Goal: Check status: Check status

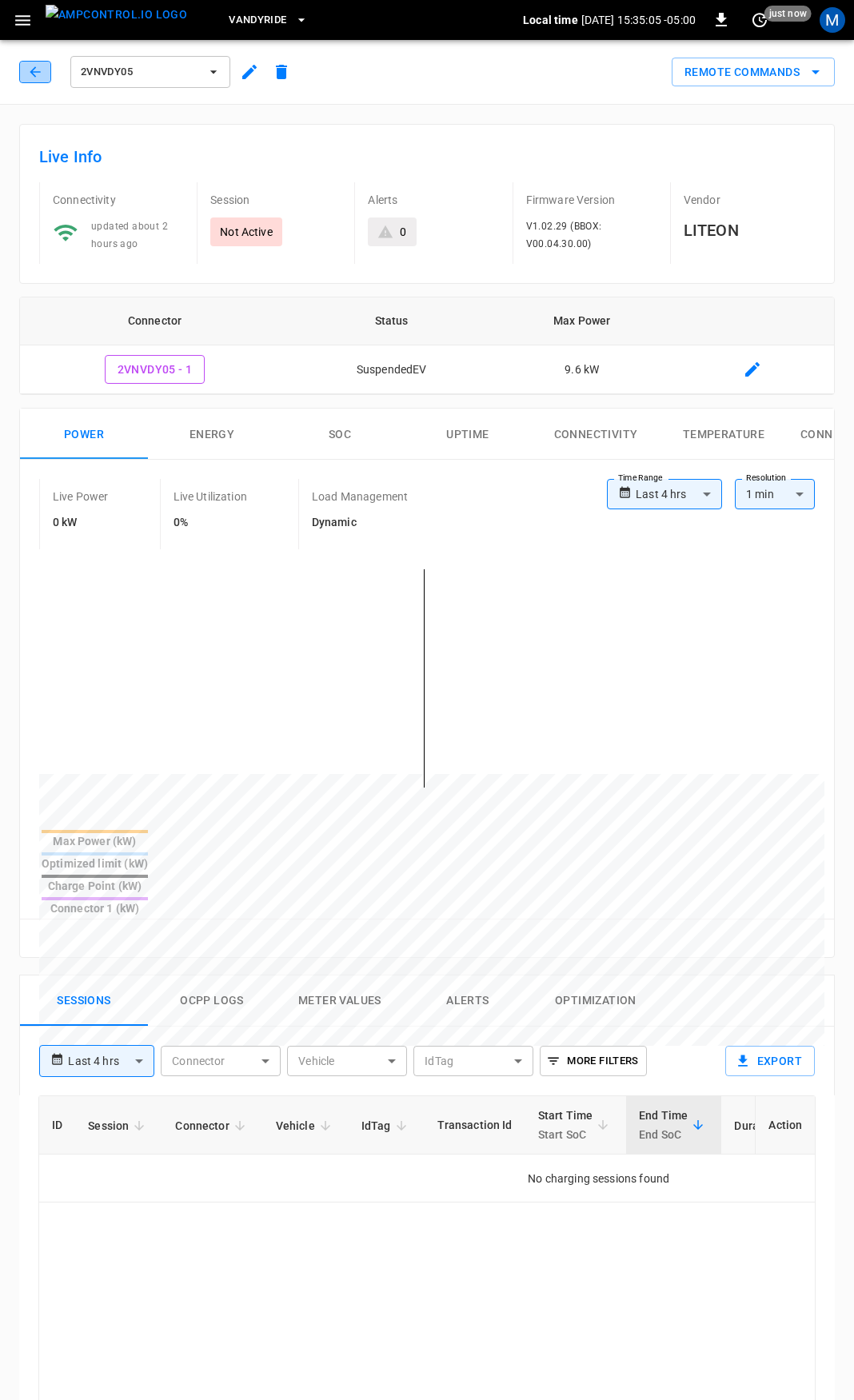
click at [24, 74] on button "button" at bounding box center [35, 72] width 32 height 23
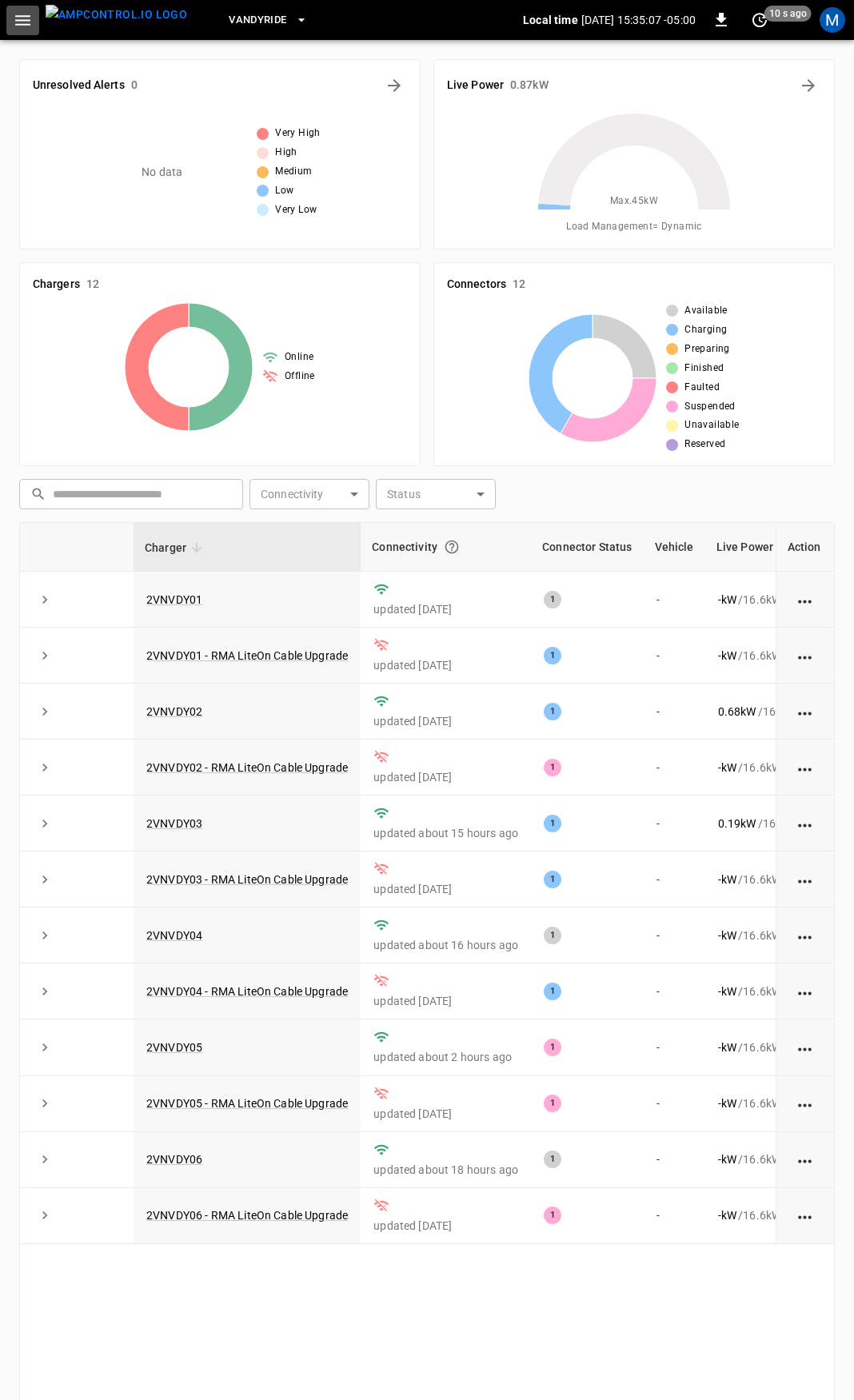
click at [24, 19] on icon "button" at bounding box center [22, 20] width 15 height 10
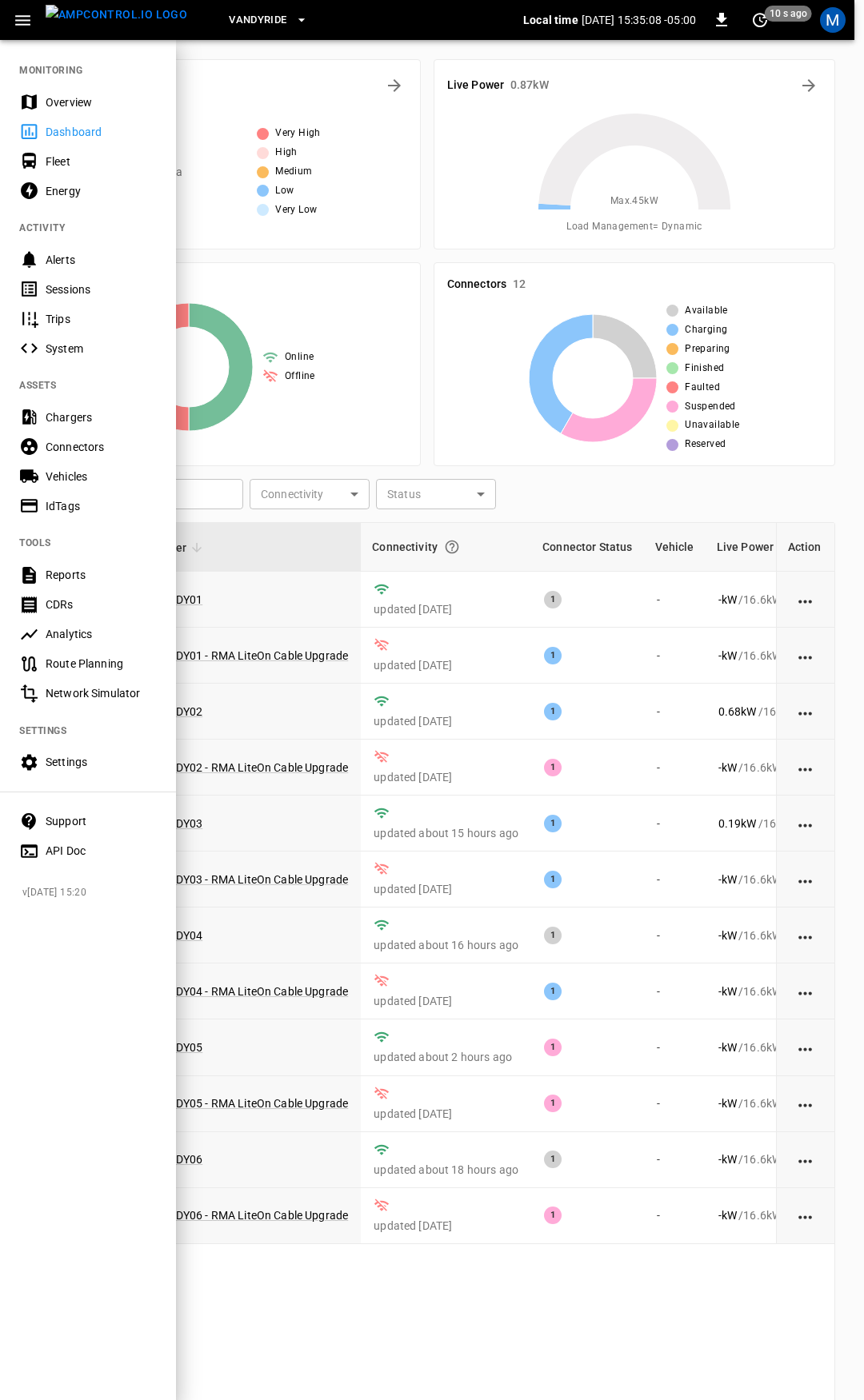
click at [54, 93] on div "Overview" at bounding box center [88, 102] width 176 height 30
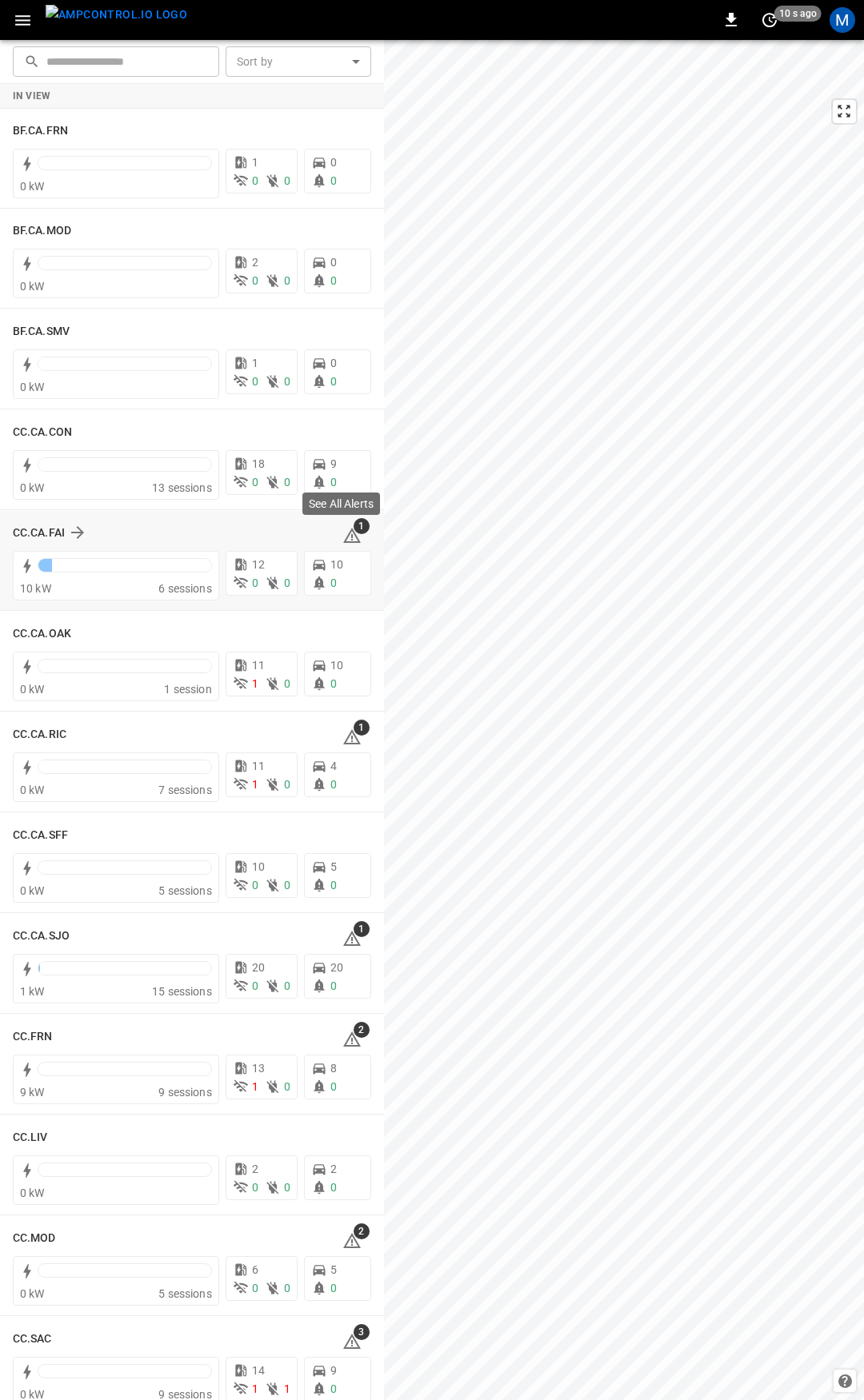
click at [342, 532] on icon at bounding box center [352, 535] width 19 height 19
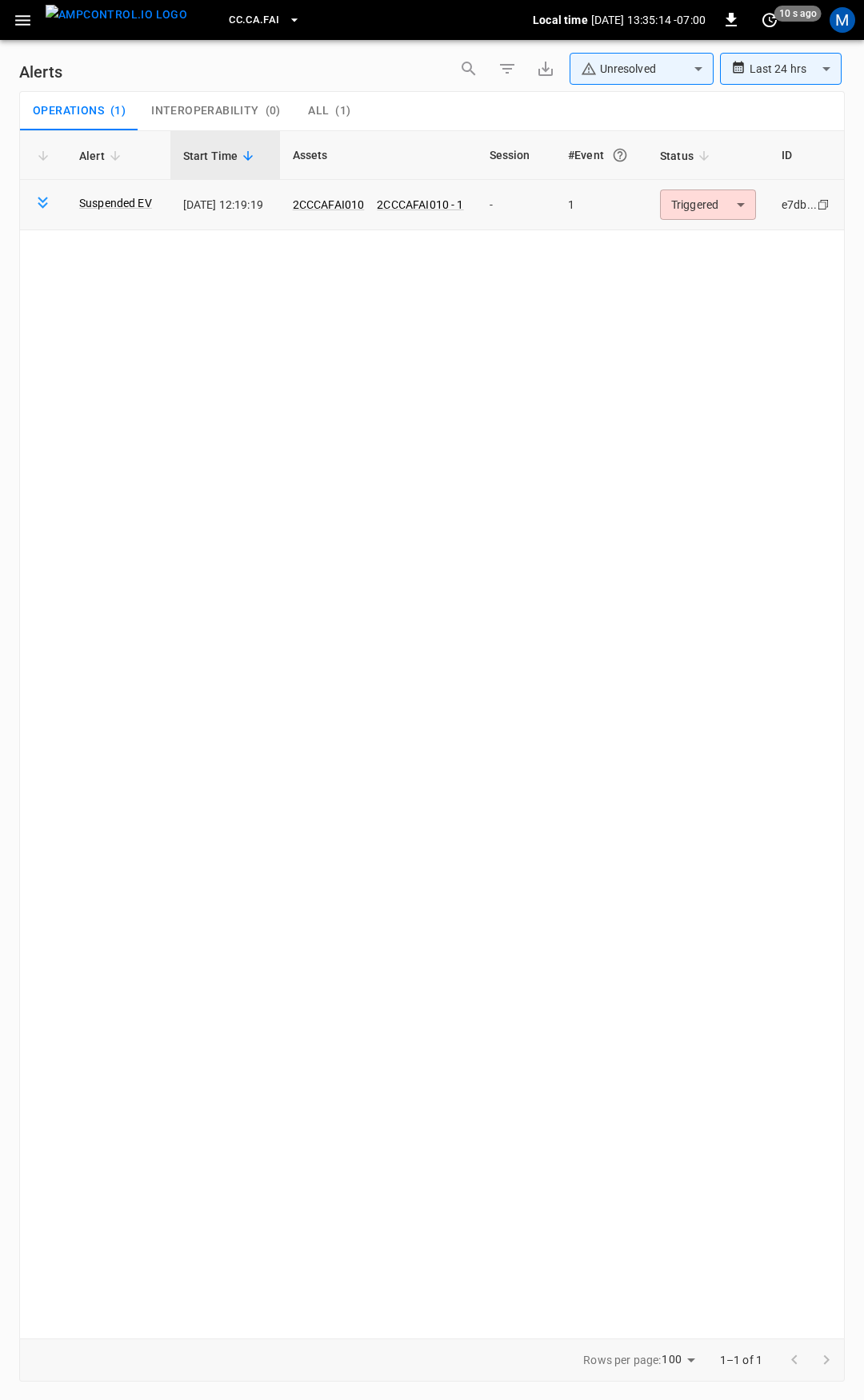
click at [698, 199] on body "**********" at bounding box center [432, 697] width 864 height 1395
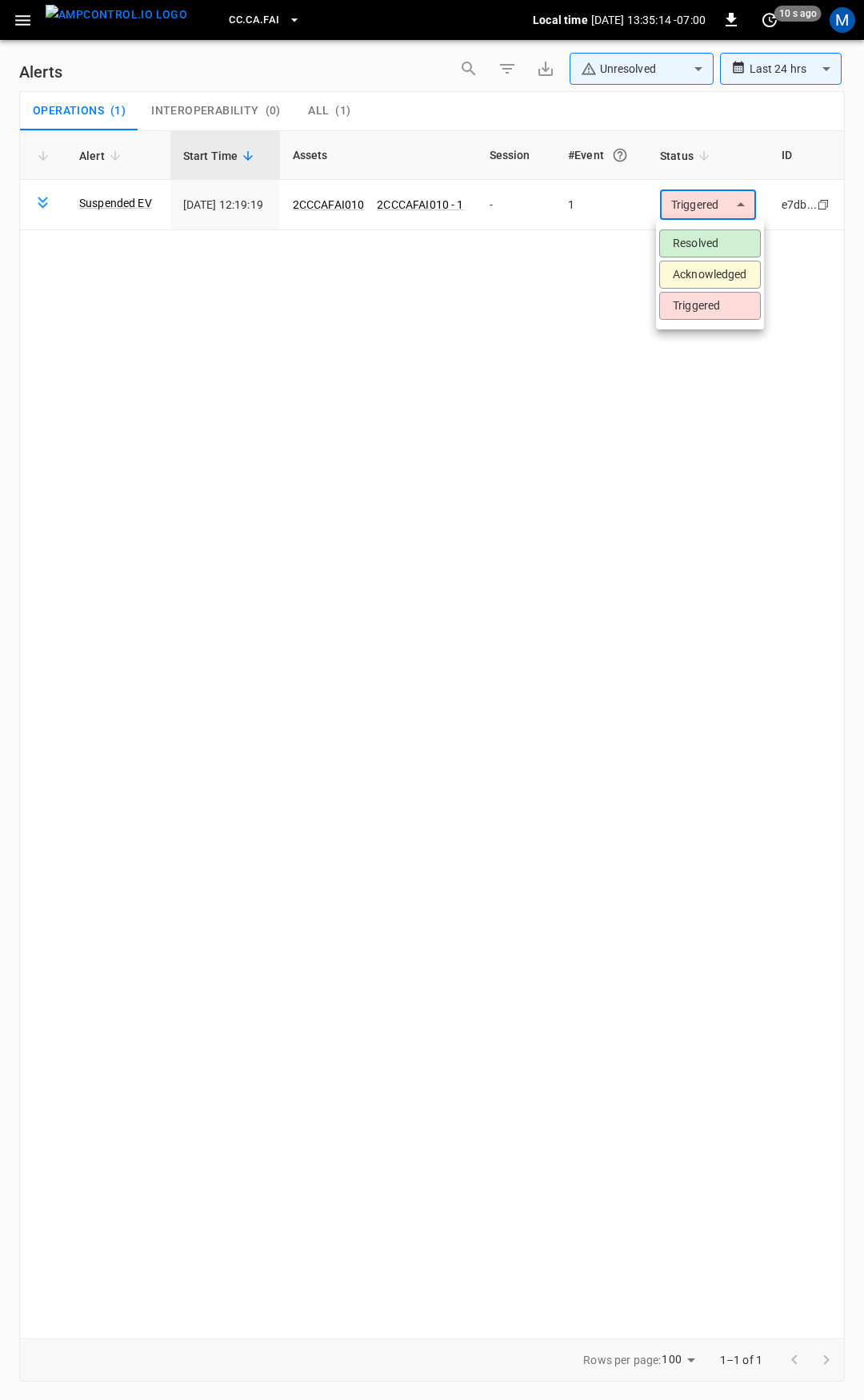
click at [712, 239] on li "Resolved" at bounding box center [710, 244] width 102 height 28
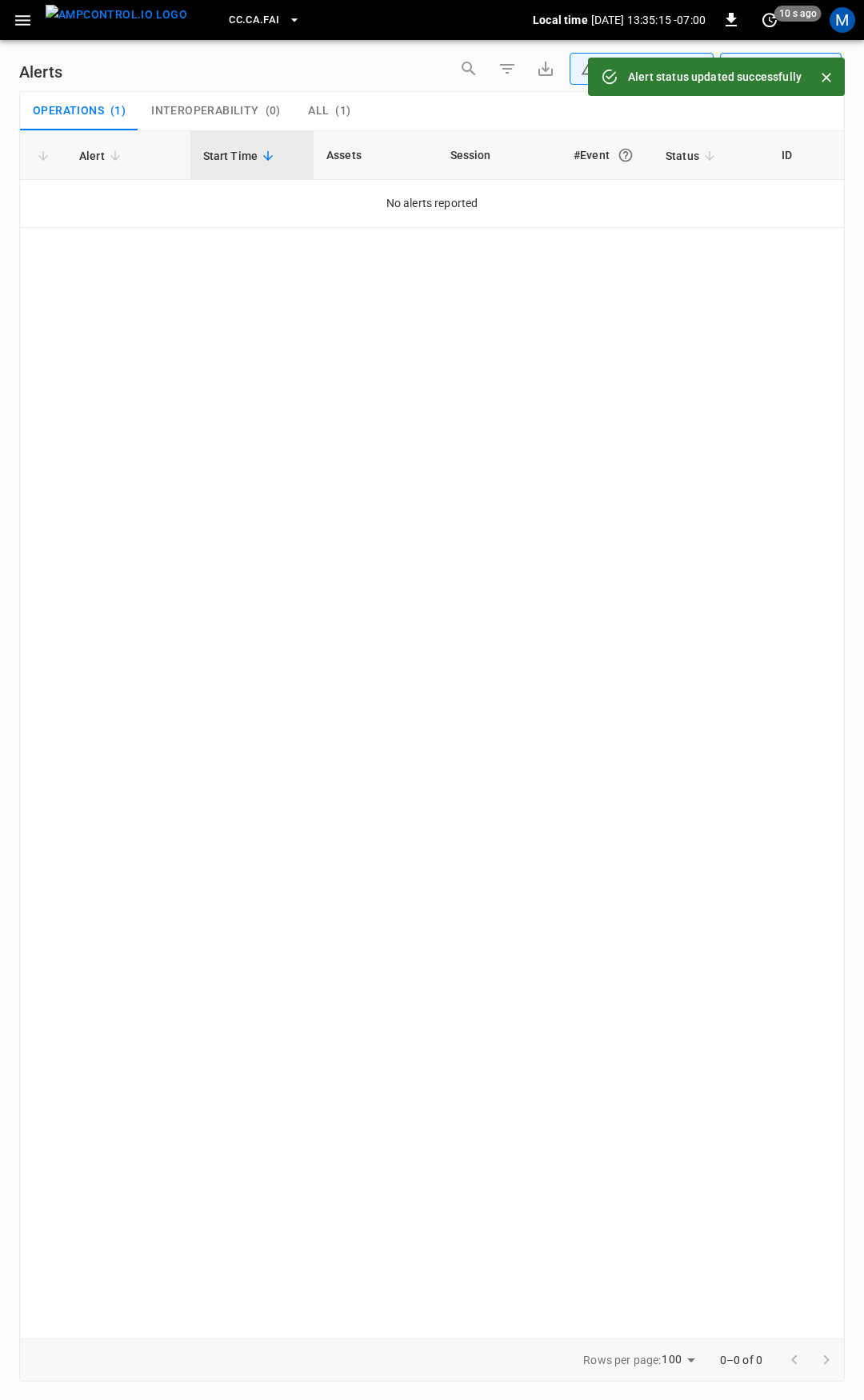
click at [10, 33] on button "button" at bounding box center [23, 20] width 33 height 30
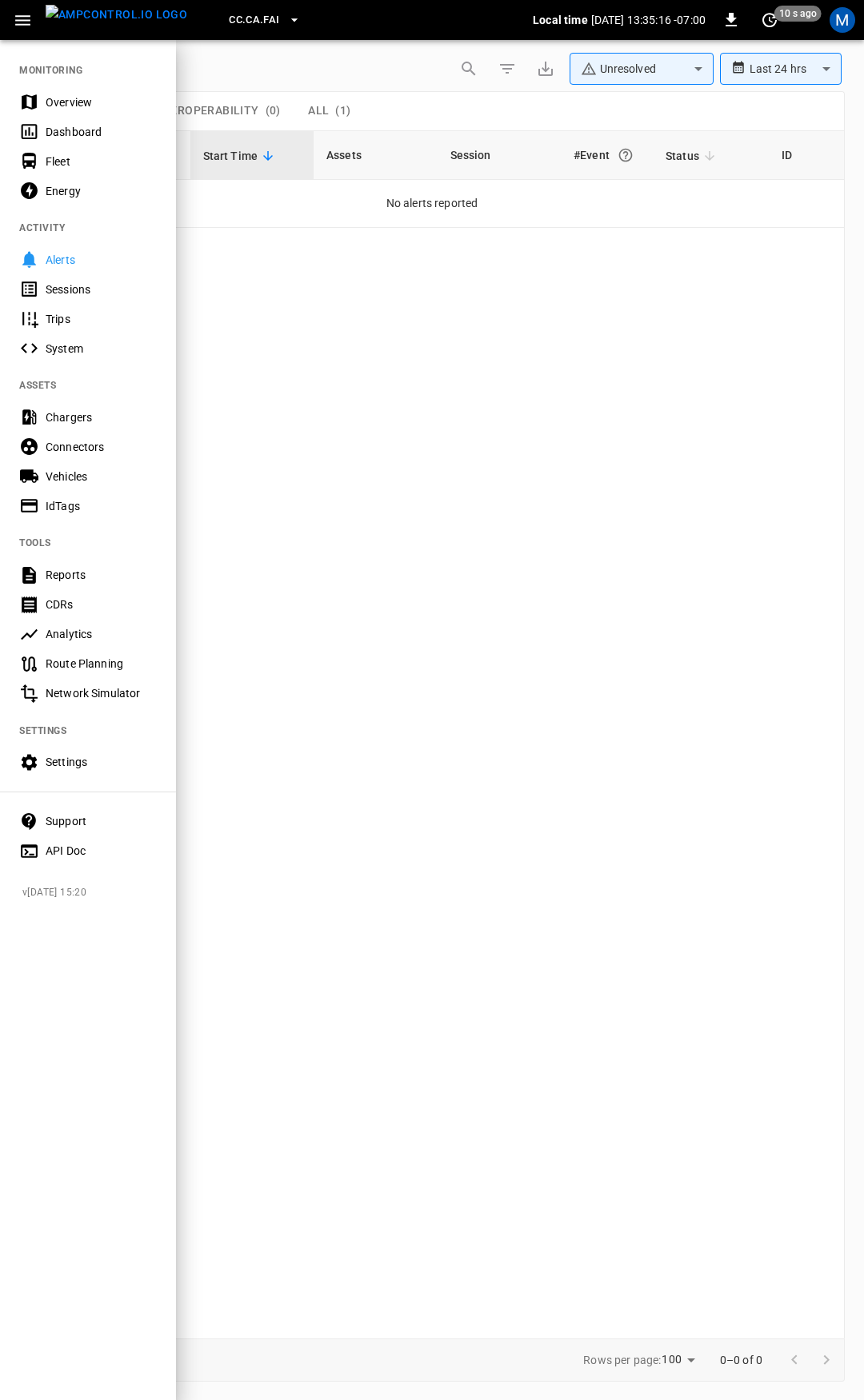
click at [23, 21] on icon "button" at bounding box center [22, 20] width 15 height 10
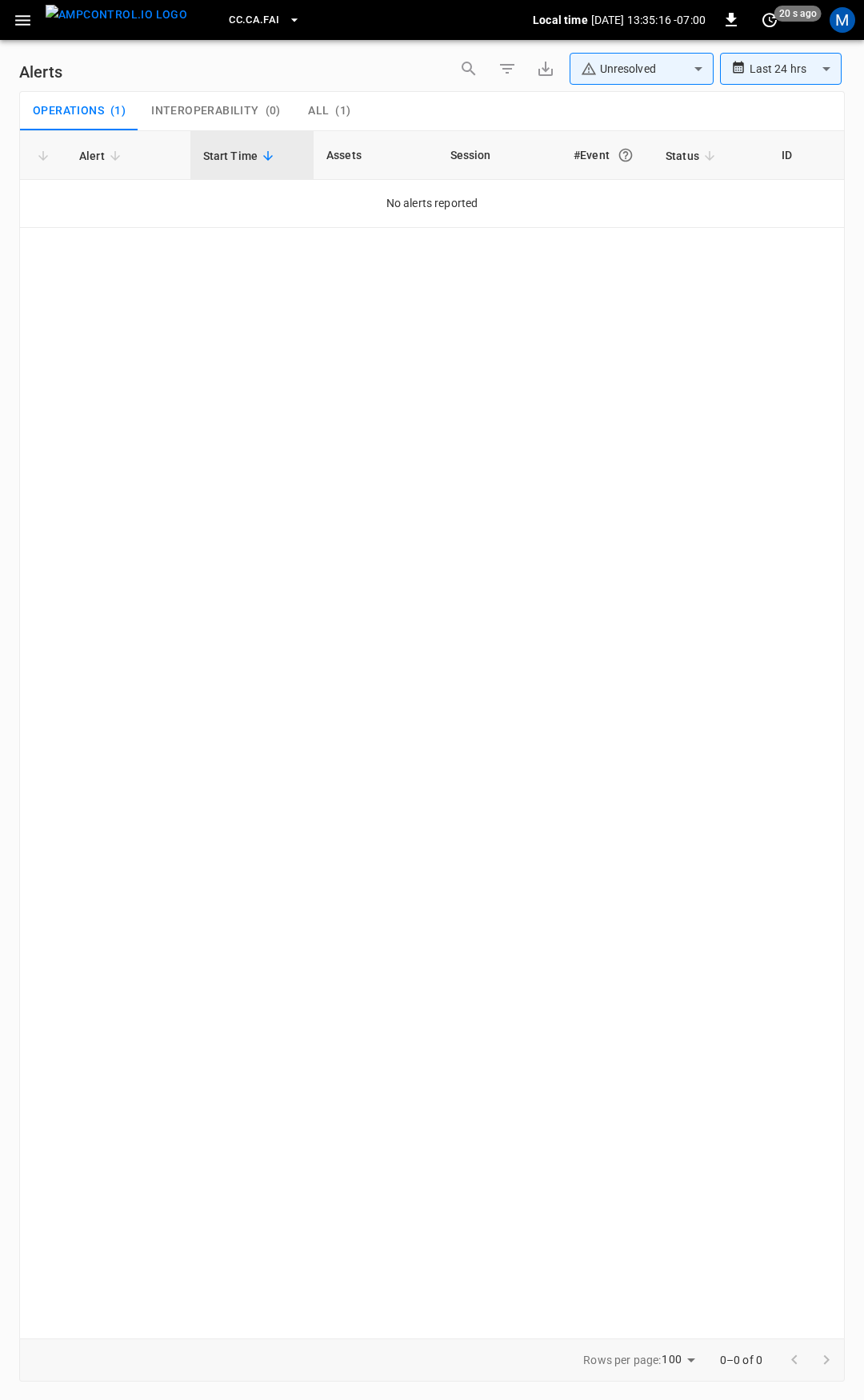
click at [30, 22] on icon "button" at bounding box center [23, 20] width 20 height 20
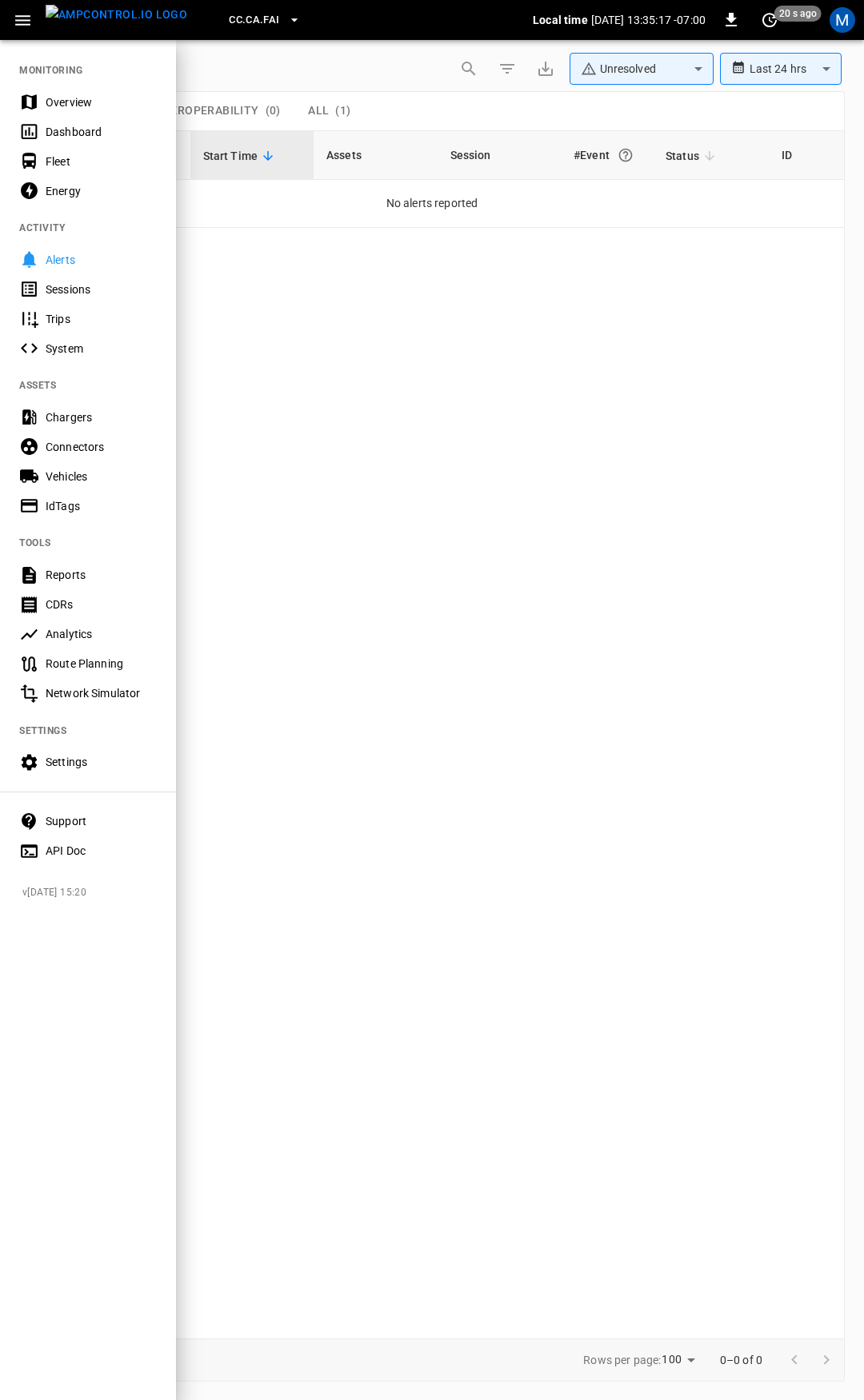
click at [74, 103] on div "Overview" at bounding box center [101, 102] width 111 height 16
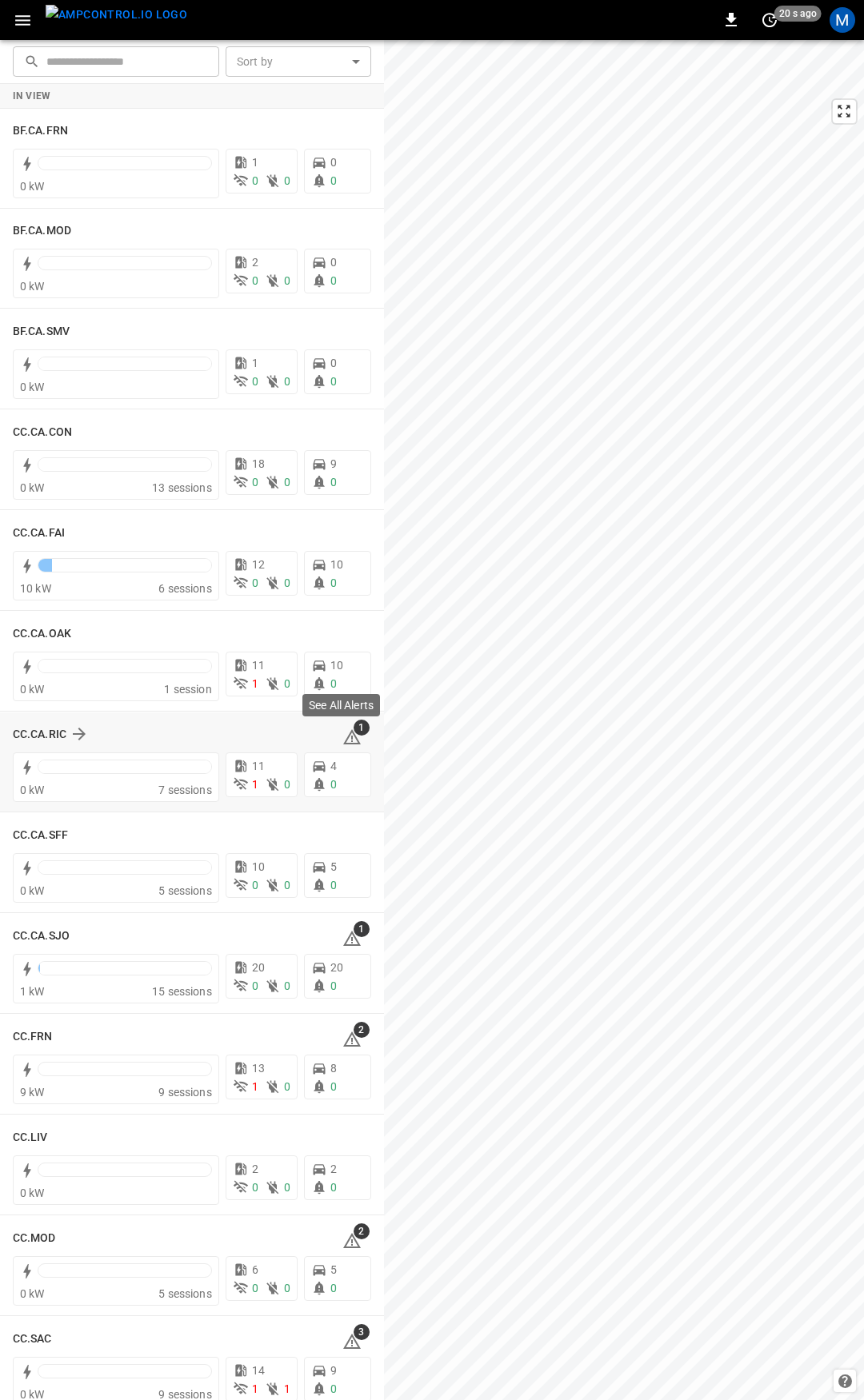
click at [348, 738] on icon at bounding box center [352, 737] width 17 height 15
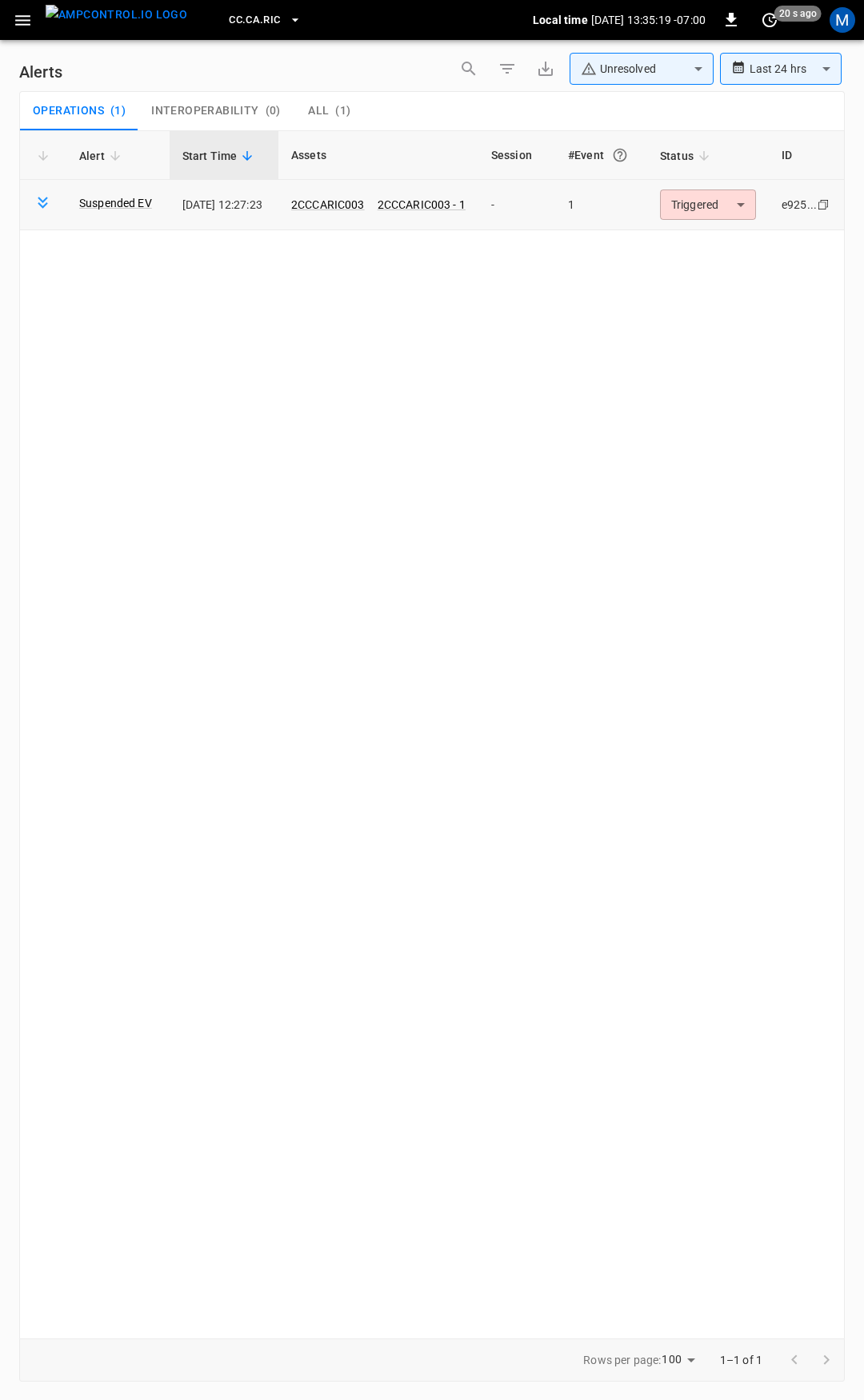
click at [710, 212] on body "**********" at bounding box center [432, 697] width 864 height 1395
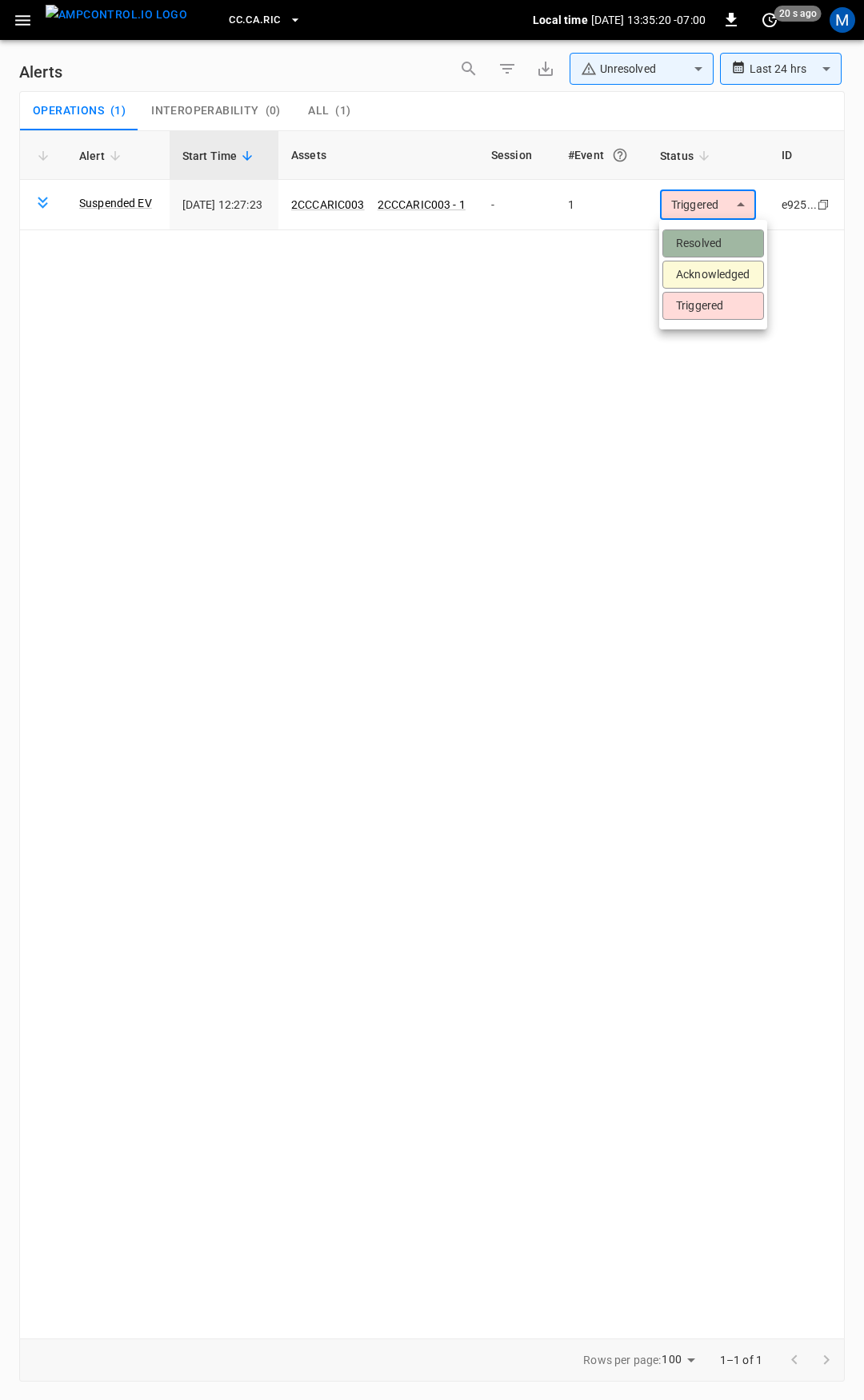
click at [719, 249] on li "Resolved" at bounding box center [713, 244] width 102 height 28
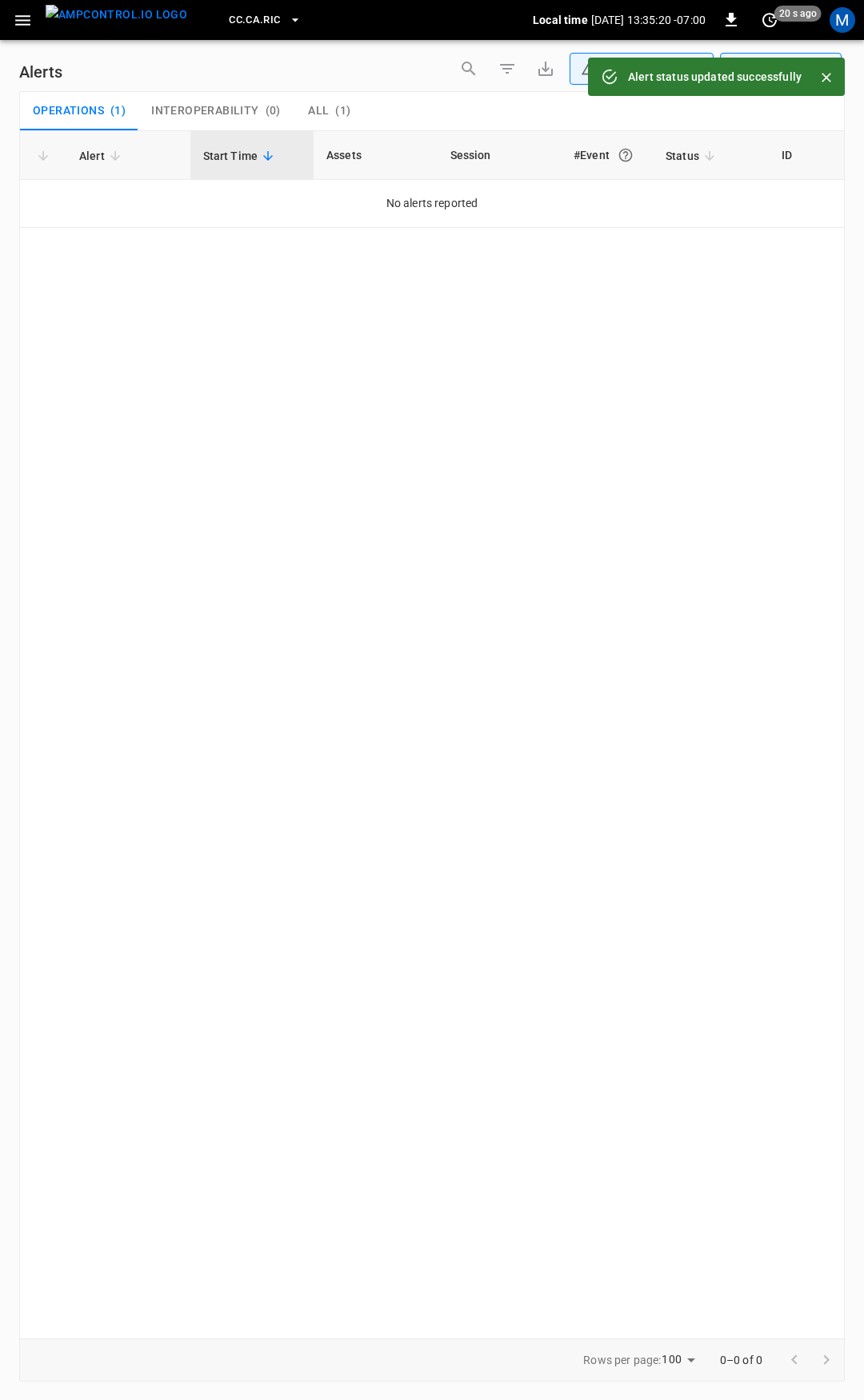
drag, startPoint x: 24, startPoint y: 19, endPoint x: 29, endPoint y: 35, distance: 16.8
click at [24, 18] on icon "button" at bounding box center [23, 20] width 20 height 20
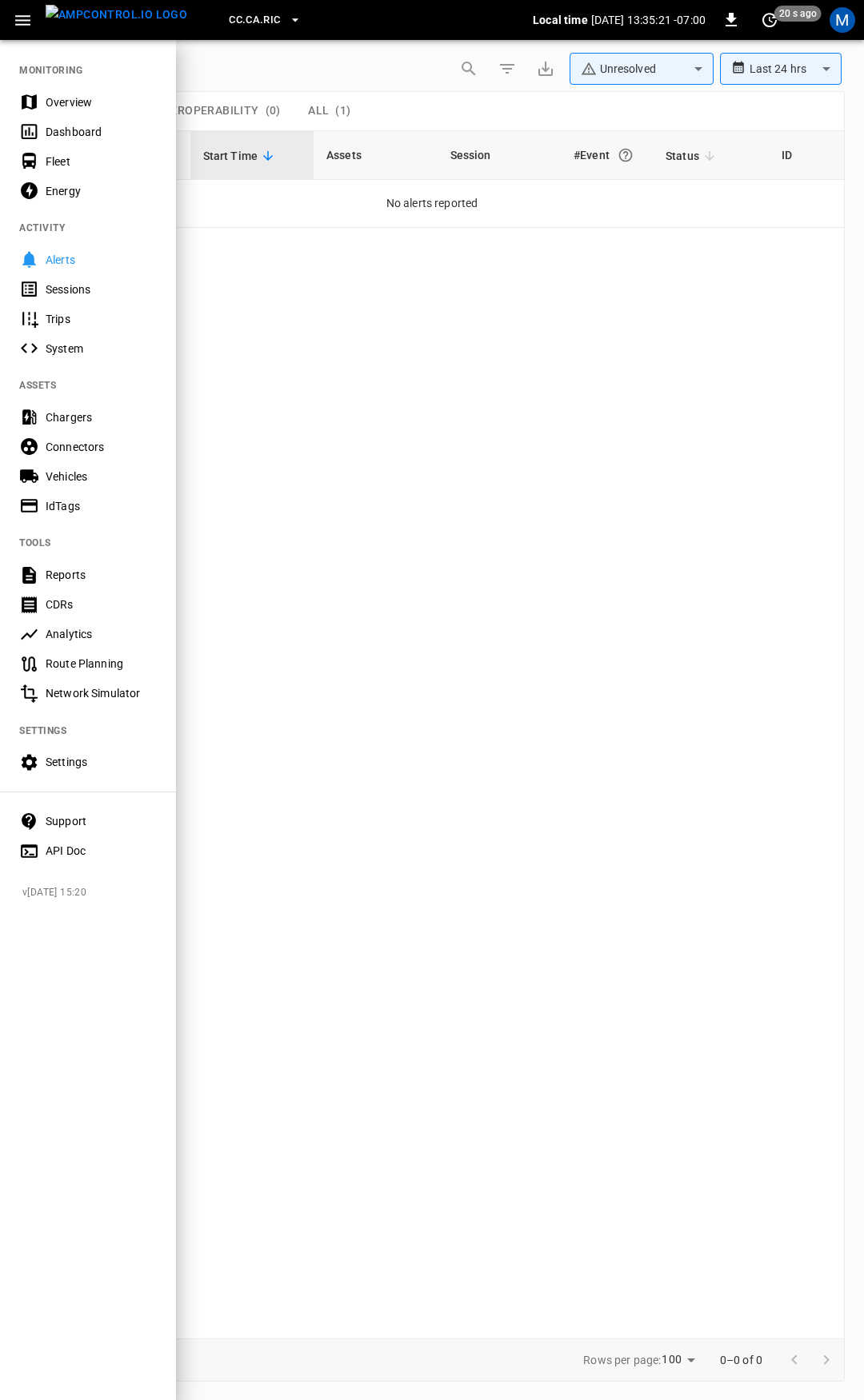
click at [59, 103] on div "Overview" at bounding box center [101, 102] width 111 height 16
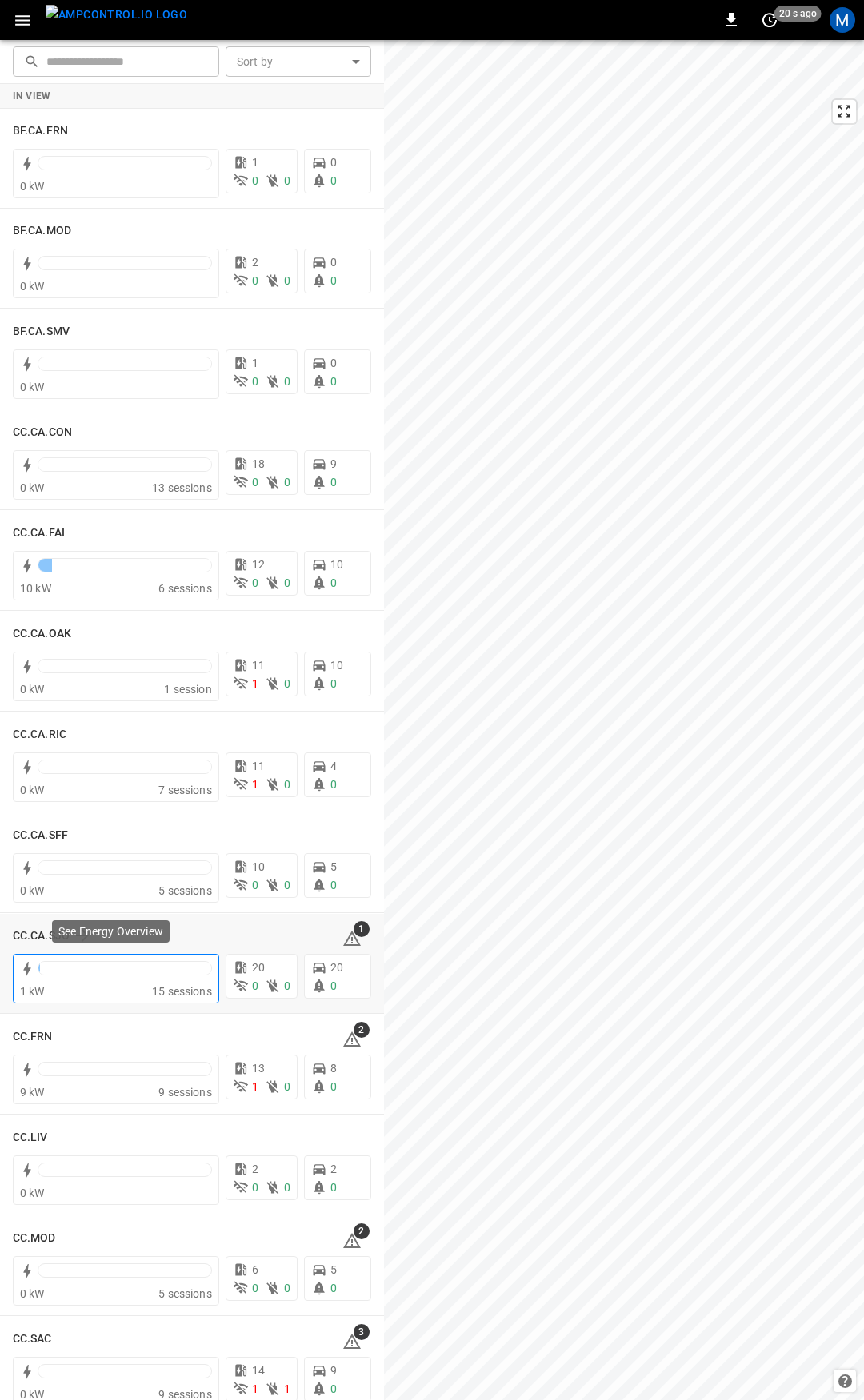
click at [77, 988] on div "1 kW" at bounding box center [86, 992] width 132 height 16
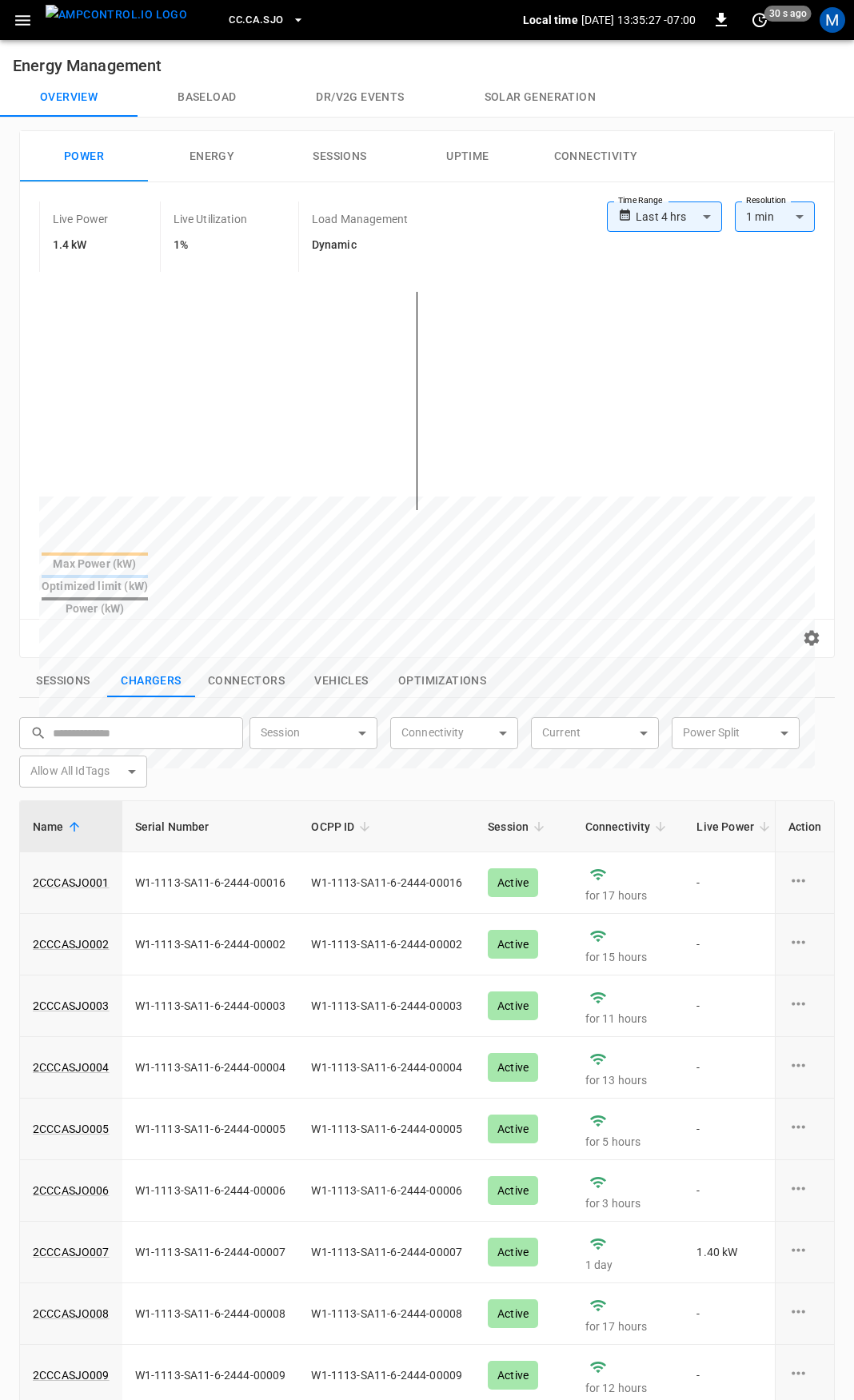
click at [59, 664] on button "Sessions" at bounding box center [63, 681] width 88 height 34
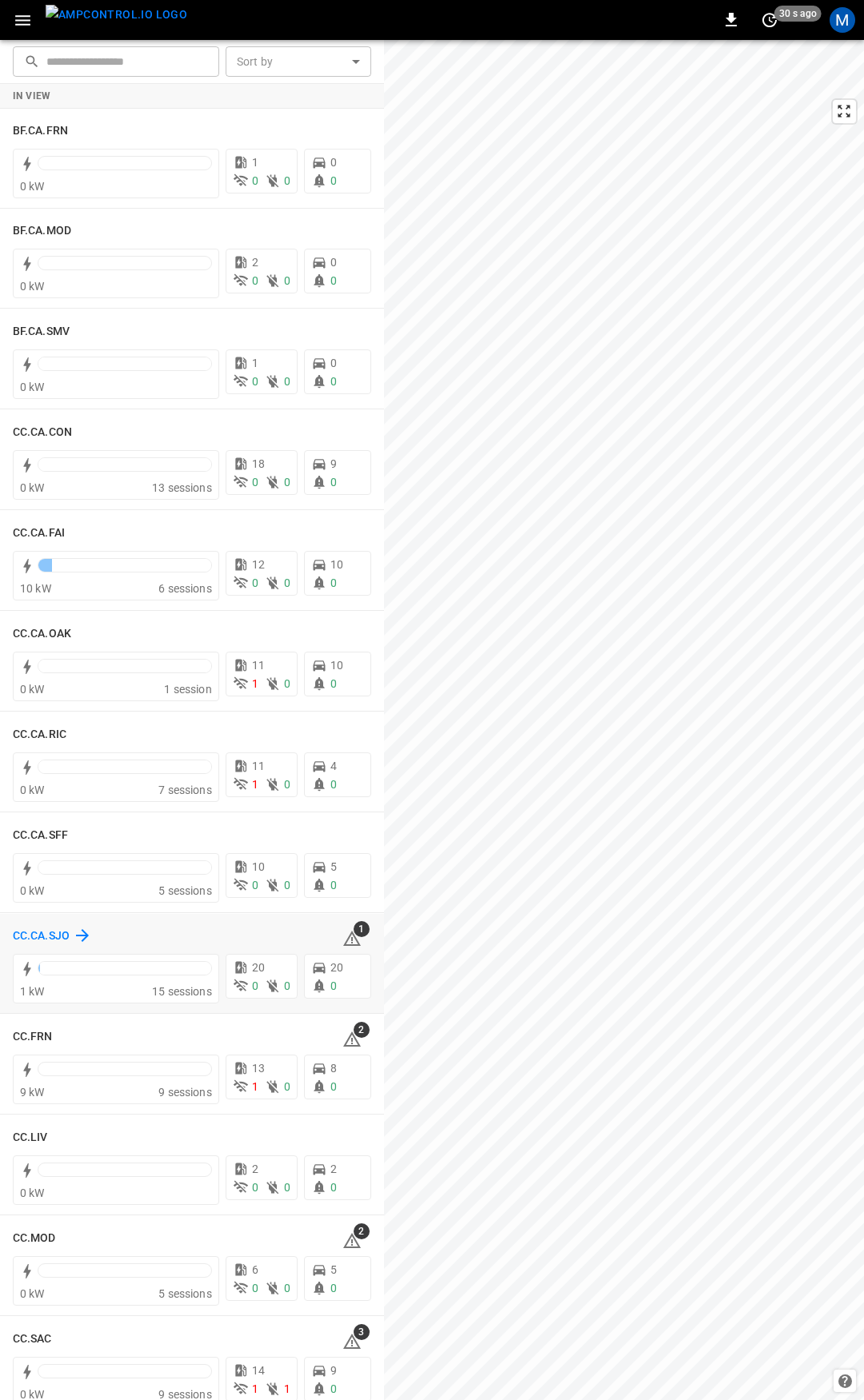
click at [44, 938] on h6 "CC.CA.SJO" at bounding box center [41, 937] width 57 height 17
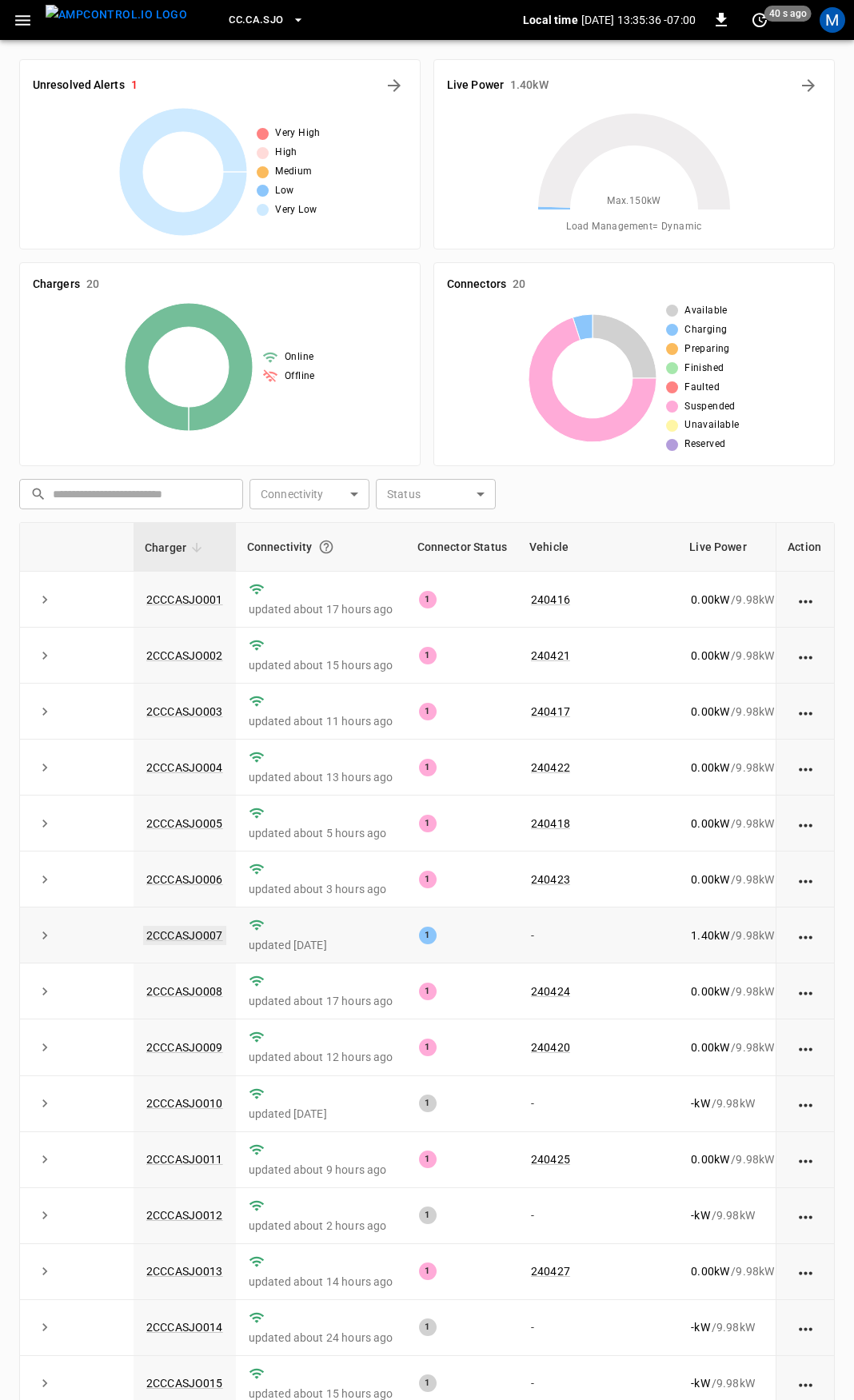
click at [200, 938] on link "2CCCASJO007" at bounding box center [185, 936] width 84 height 19
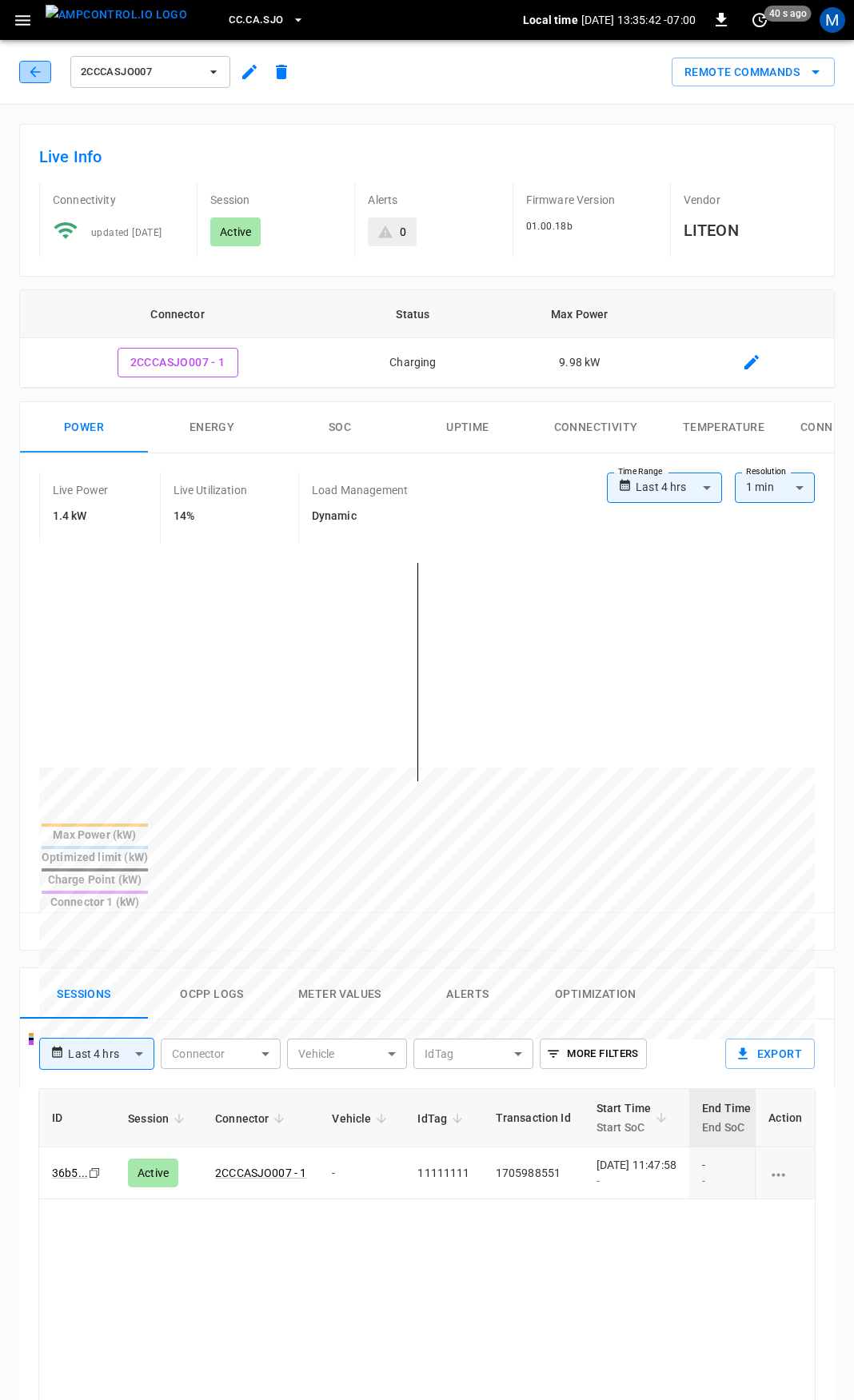
click at [25, 76] on button "button" at bounding box center [35, 72] width 32 height 23
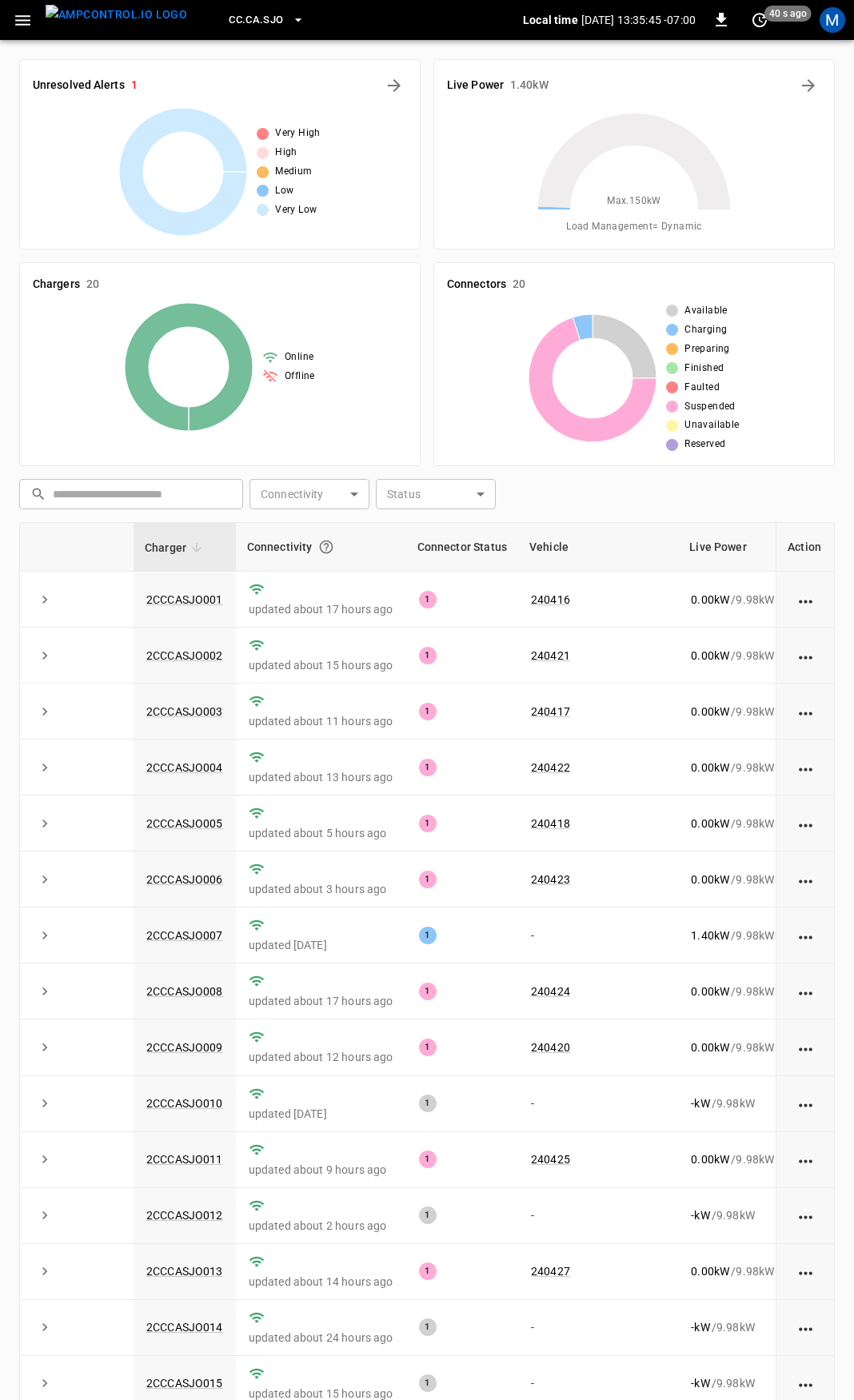
scroll to position [216, 0]
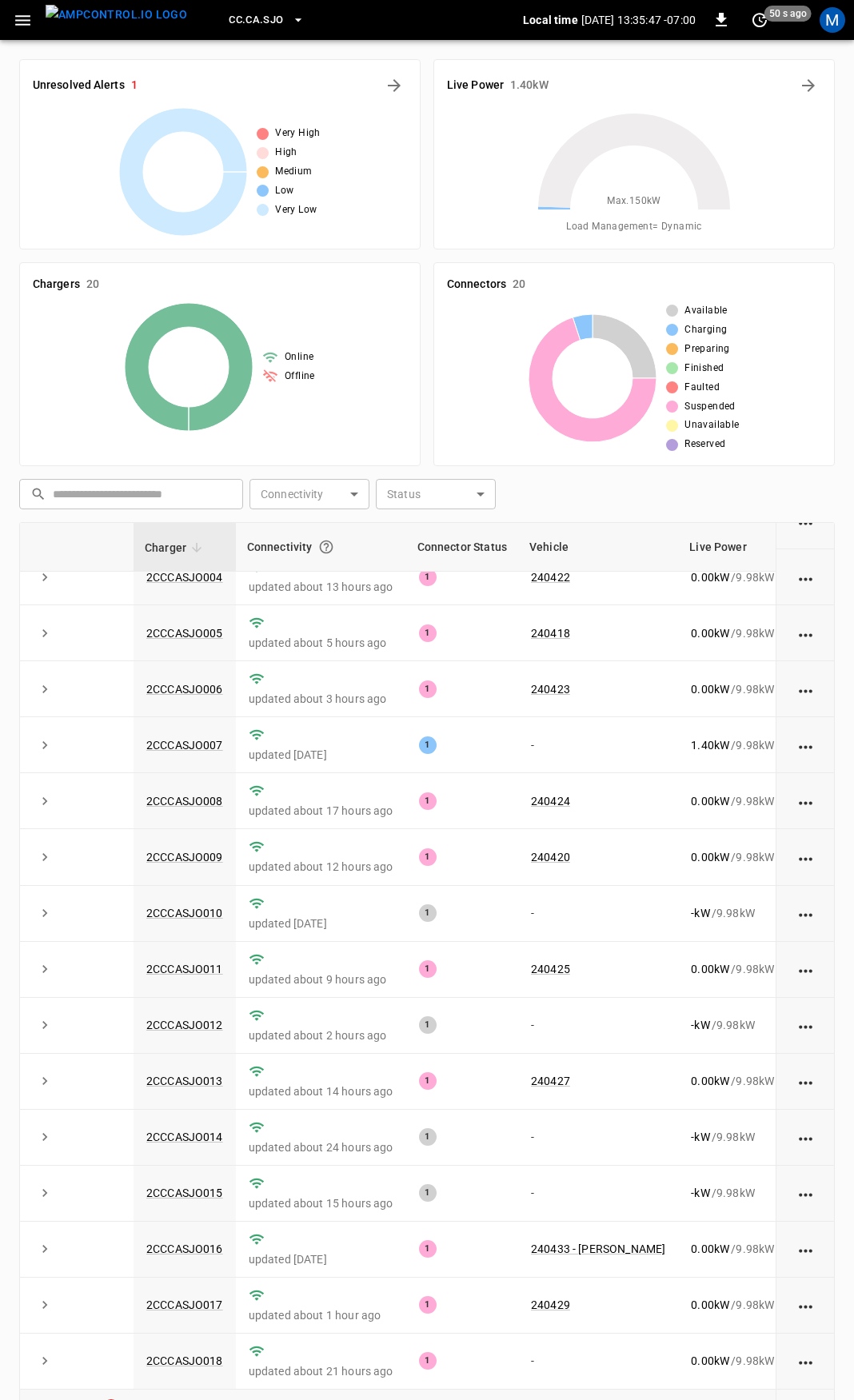
click at [110, 1399] on span "1" at bounding box center [111, 1407] width 16 height 16
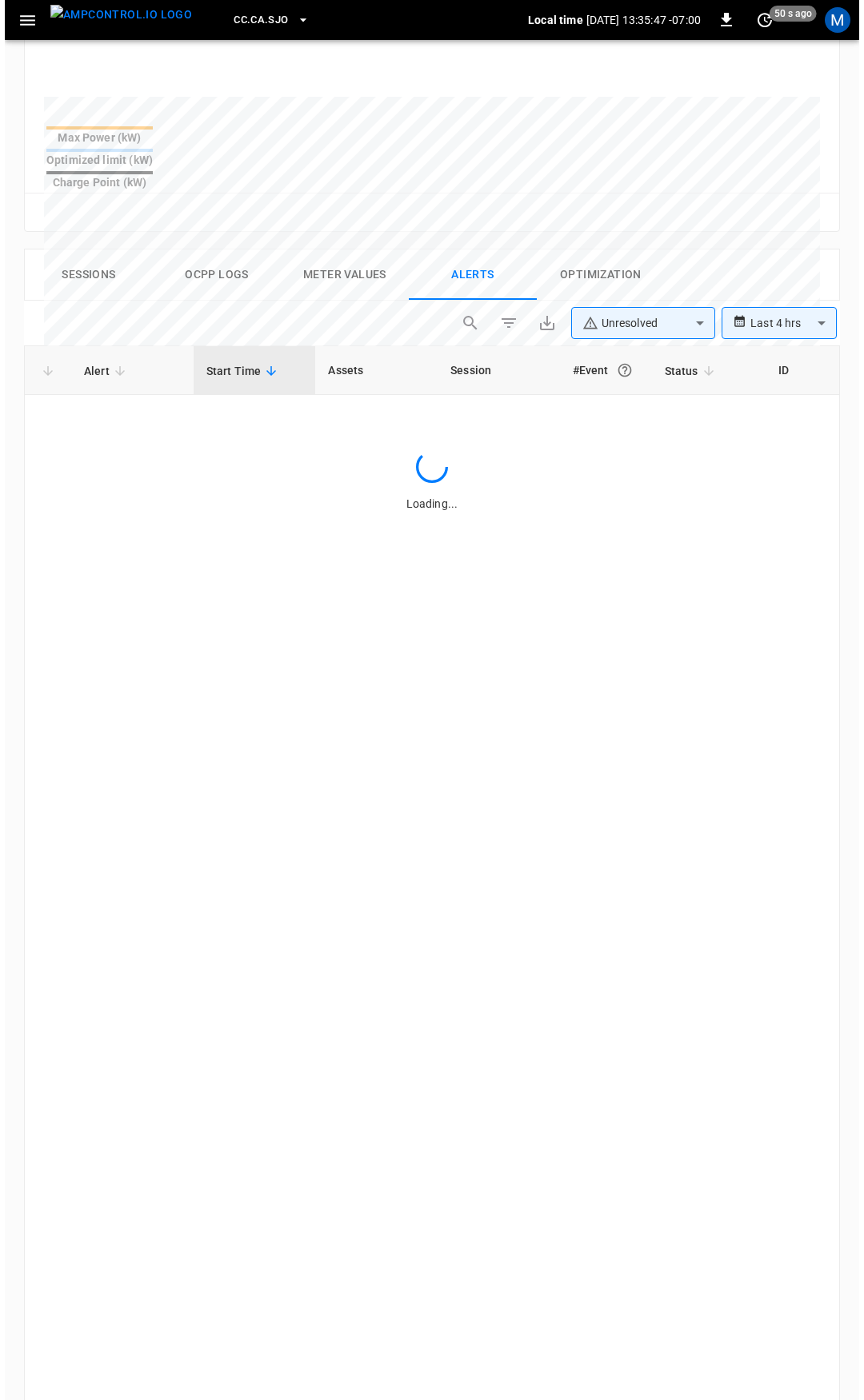
scroll to position [680, 0]
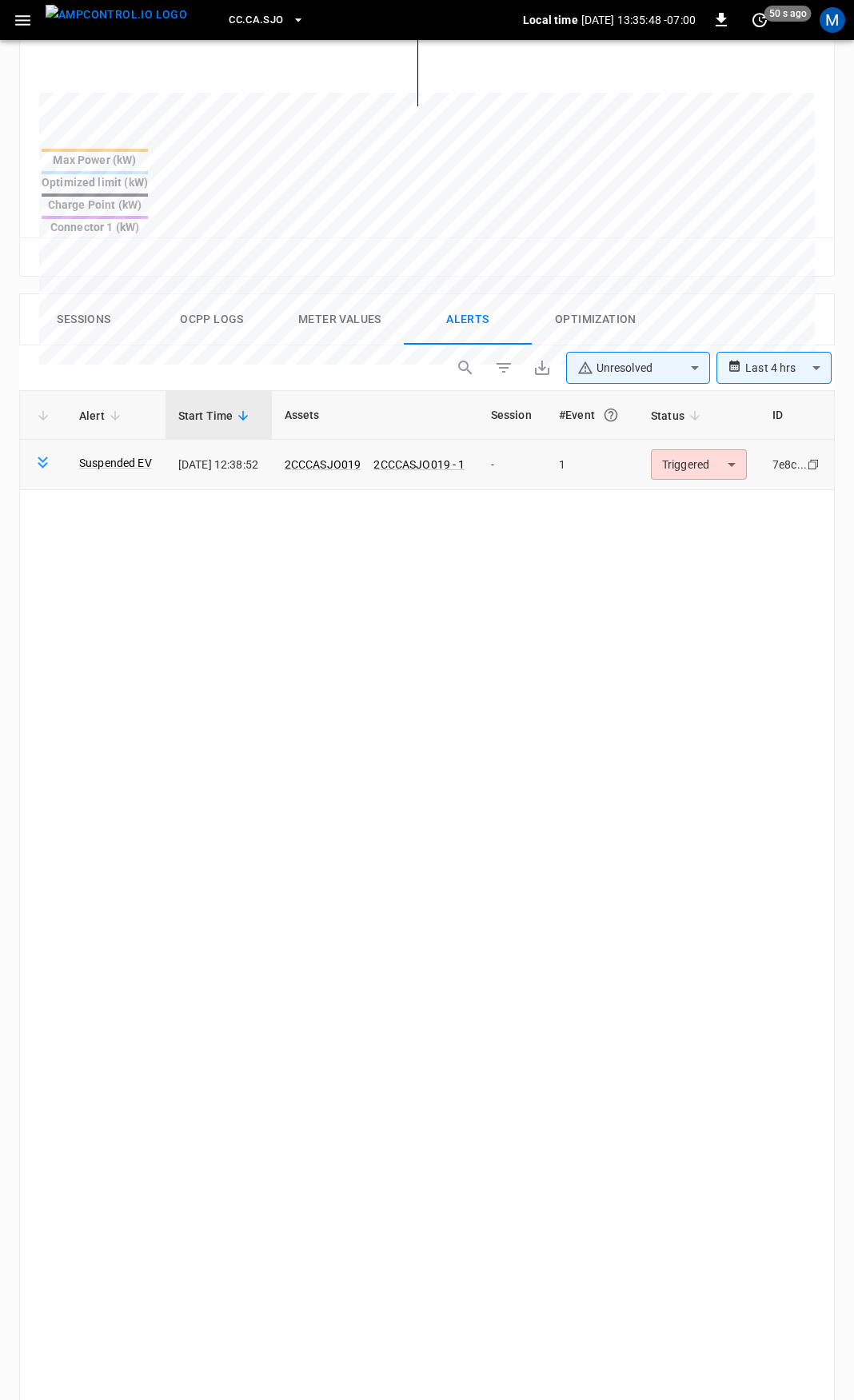
click at [683, 414] on body "**********" at bounding box center [427, 496] width 854 height 2353
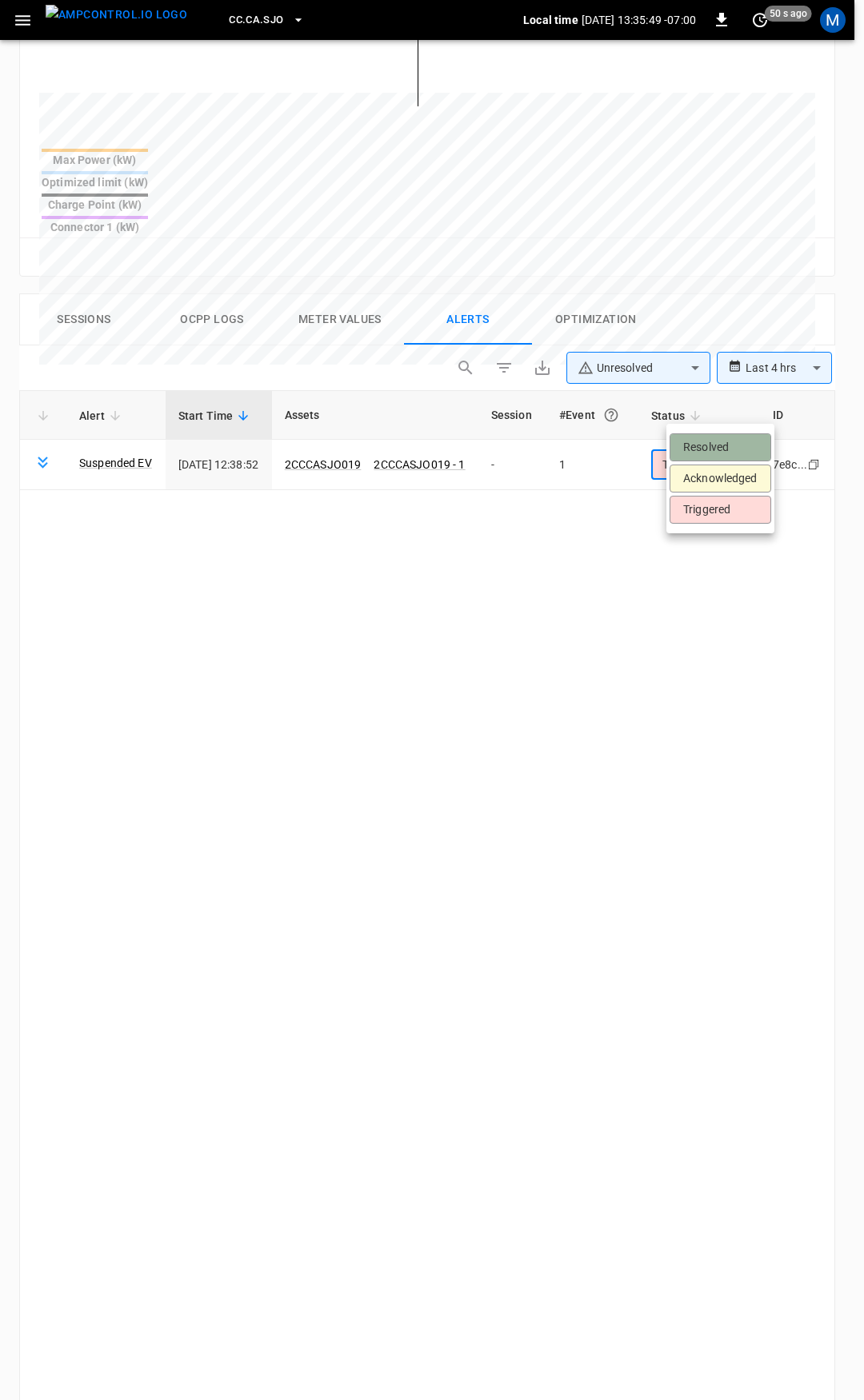
click at [700, 438] on li "Resolved" at bounding box center [720, 448] width 102 height 28
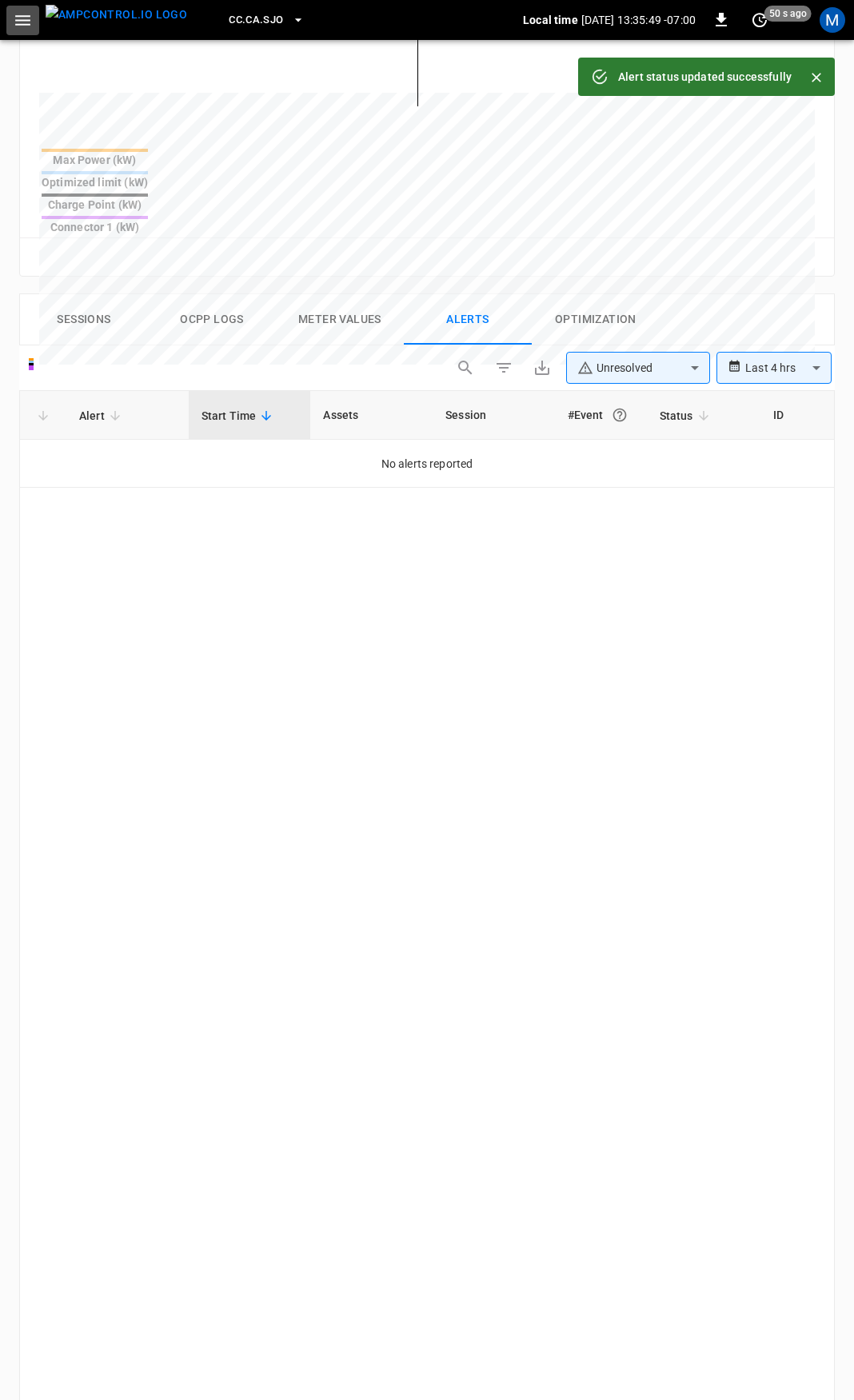
click at [24, 15] on icon "button" at bounding box center [23, 20] width 20 height 20
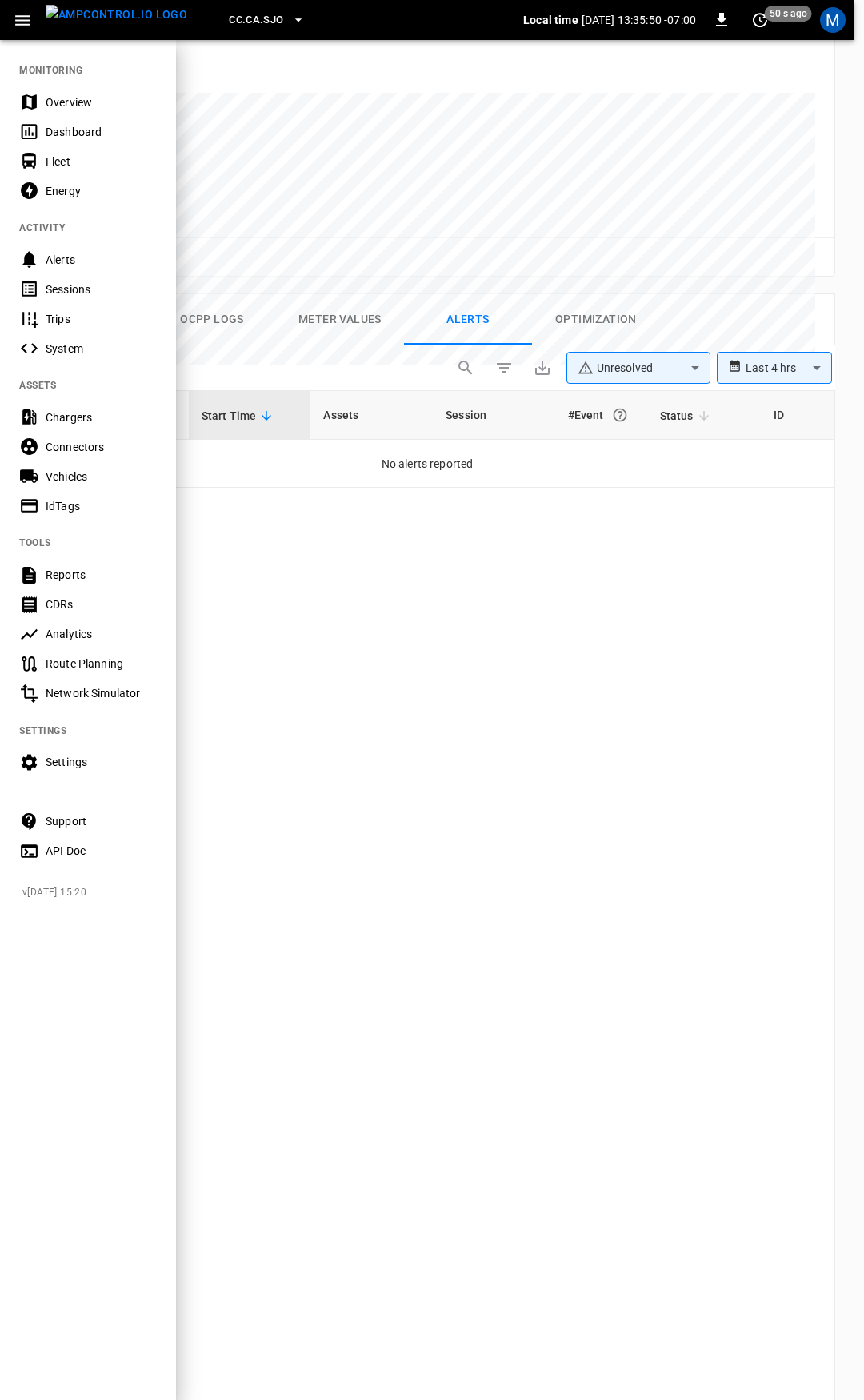
click at [69, 101] on div "Overview" at bounding box center [101, 102] width 111 height 16
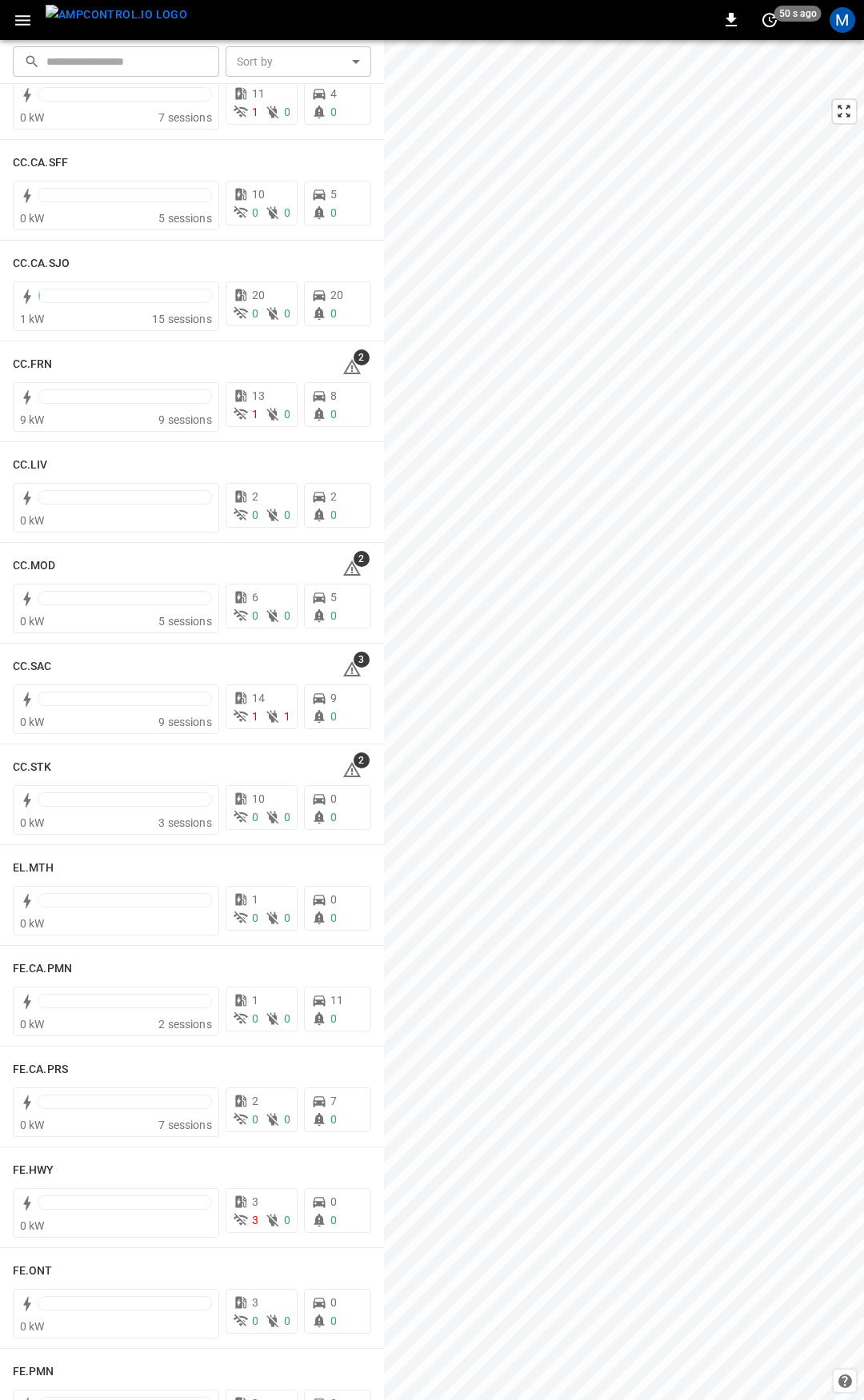
scroll to position [730, 0]
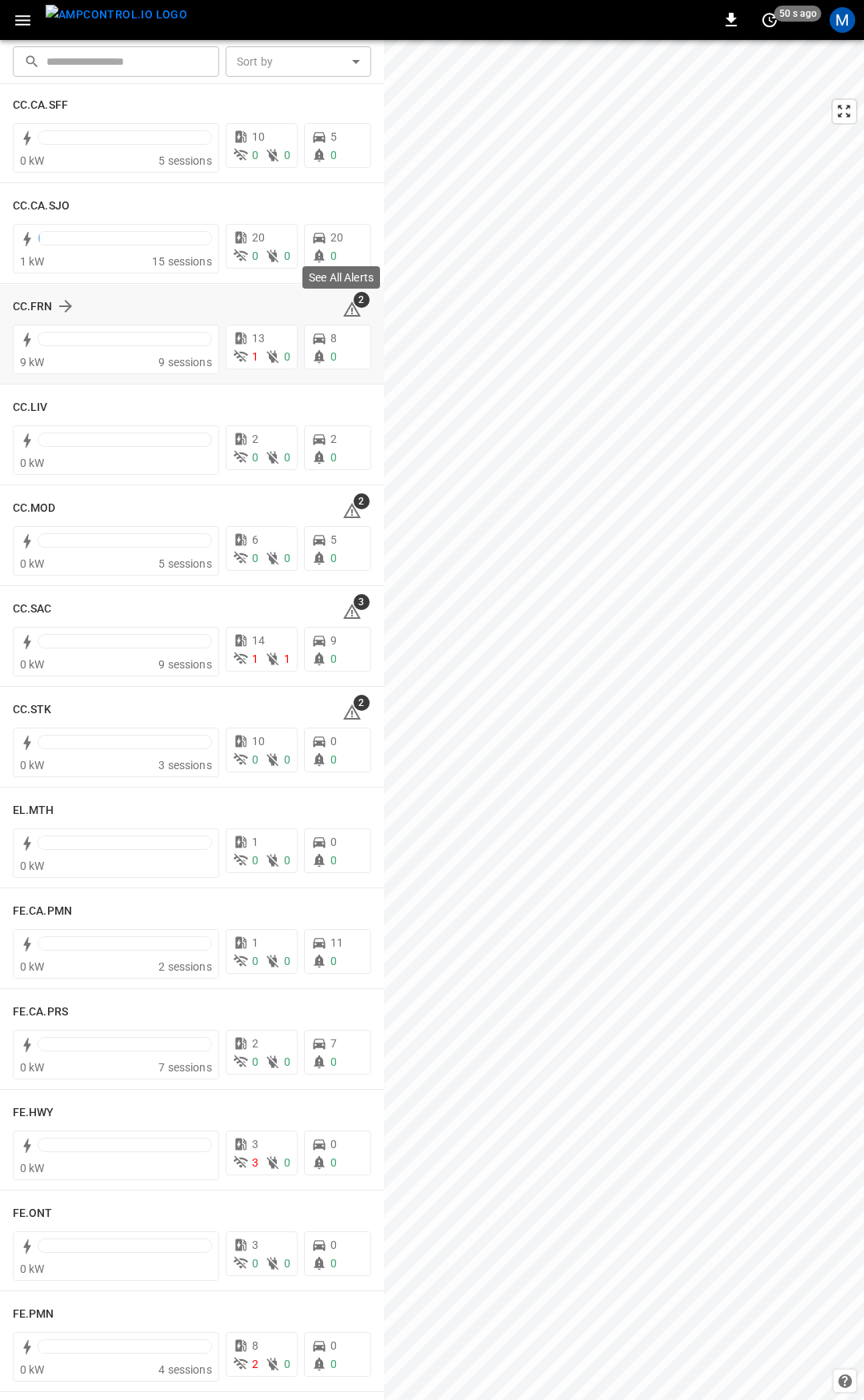
click at [354, 306] on span "2" at bounding box center [361, 300] width 16 height 16
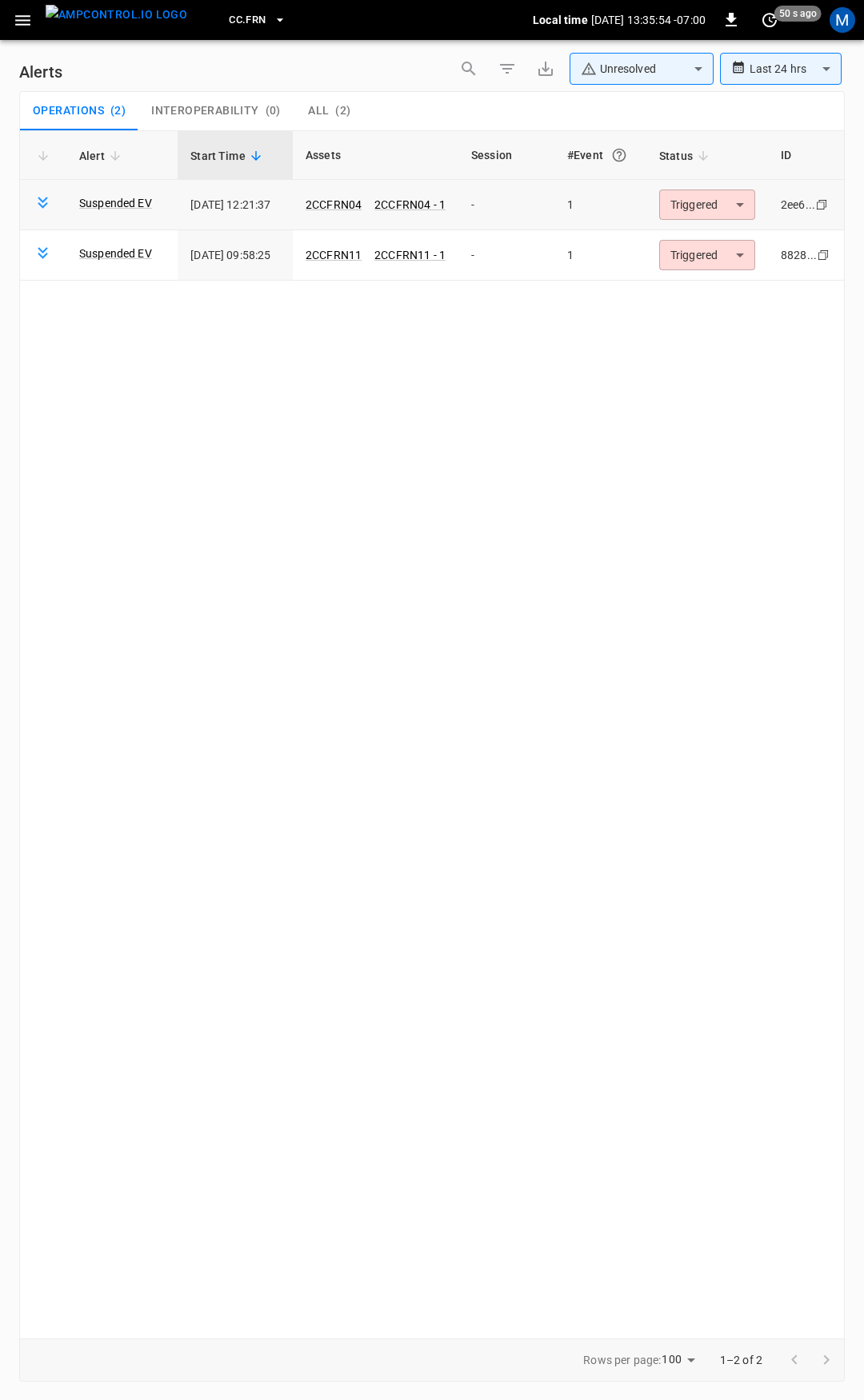
click at [707, 200] on body "**********" at bounding box center [432, 697] width 864 height 1395
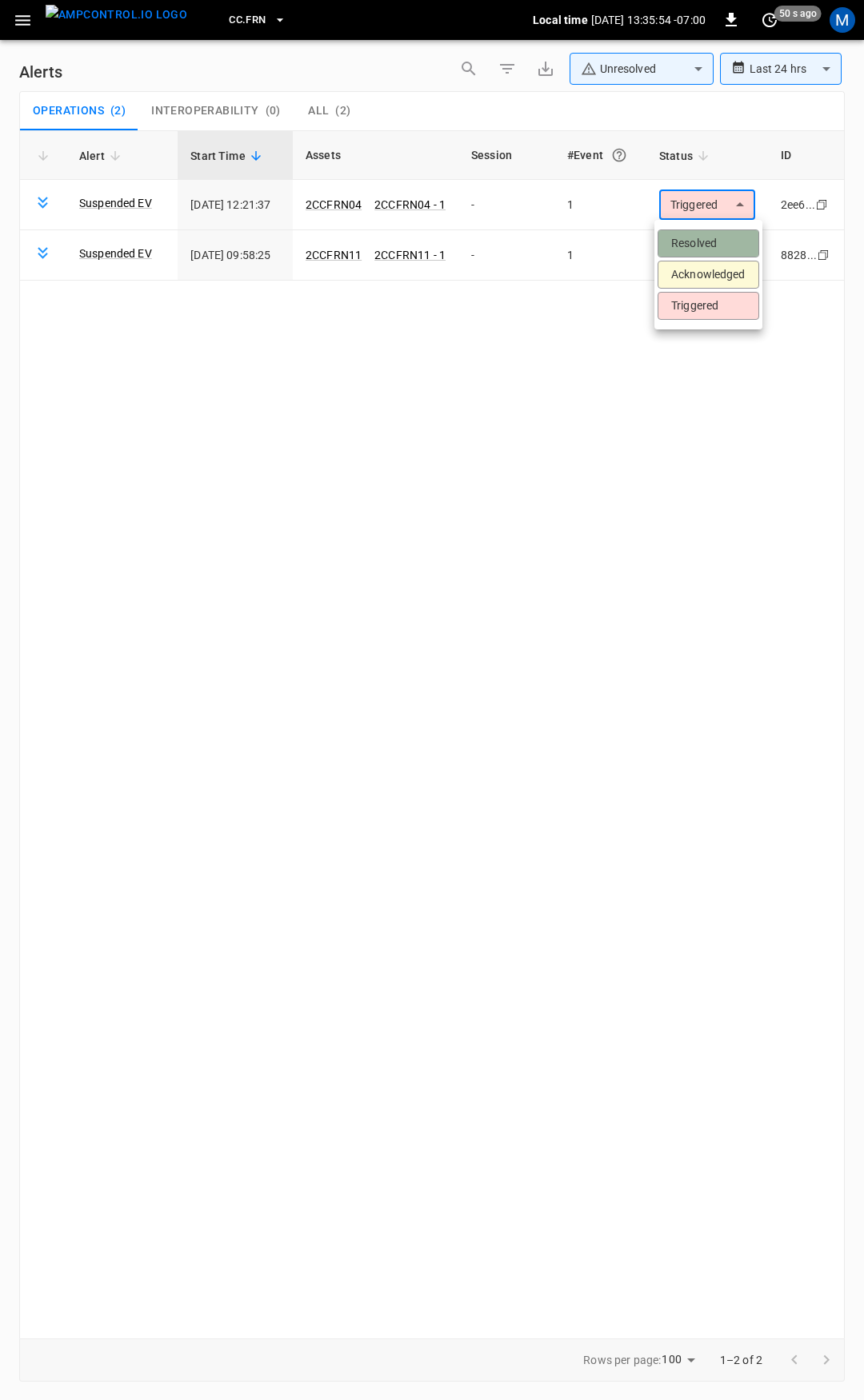
click at [698, 244] on li "Resolved" at bounding box center [708, 244] width 102 height 28
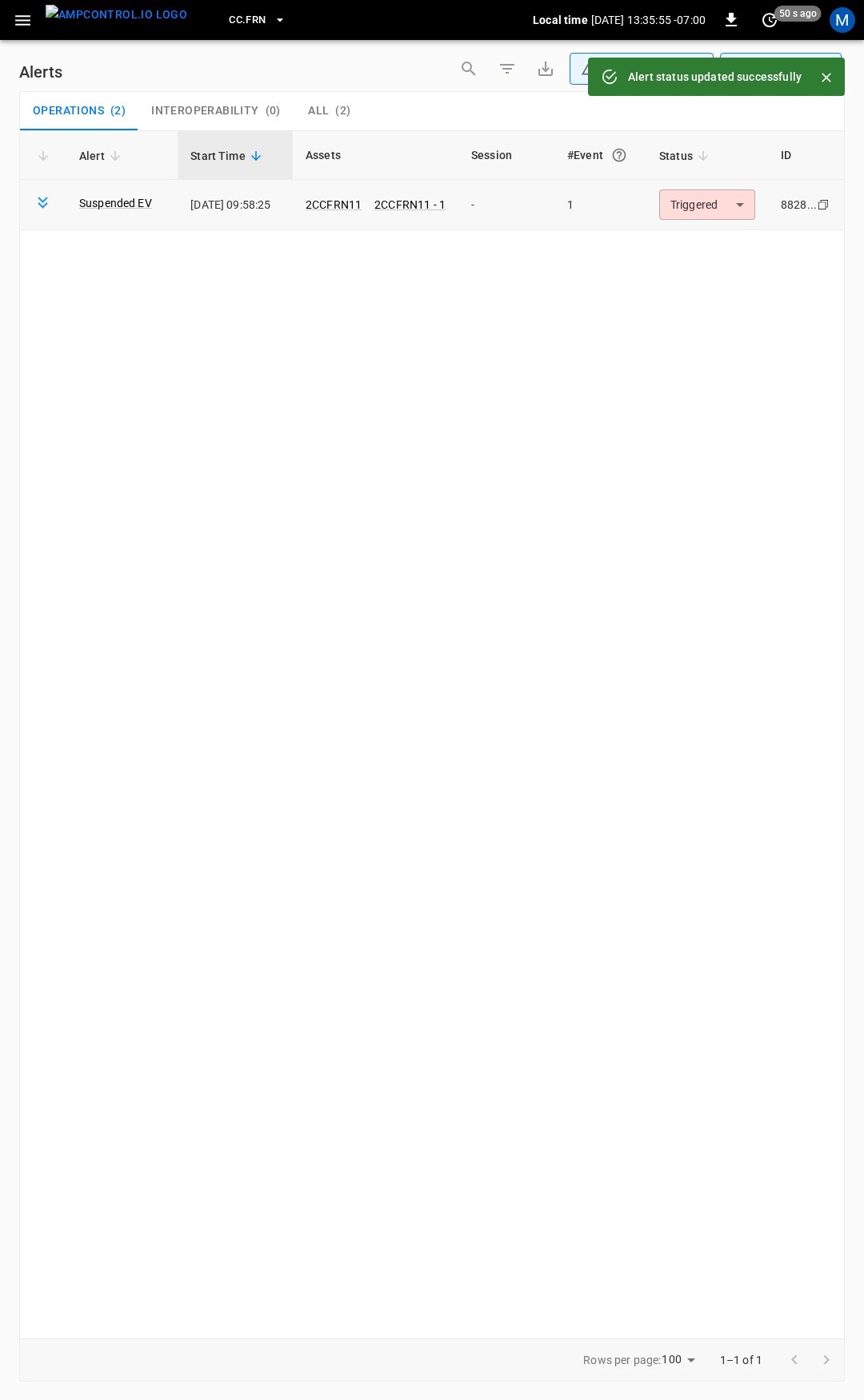
click at [711, 202] on body "**********" at bounding box center [432, 697] width 864 height 1395
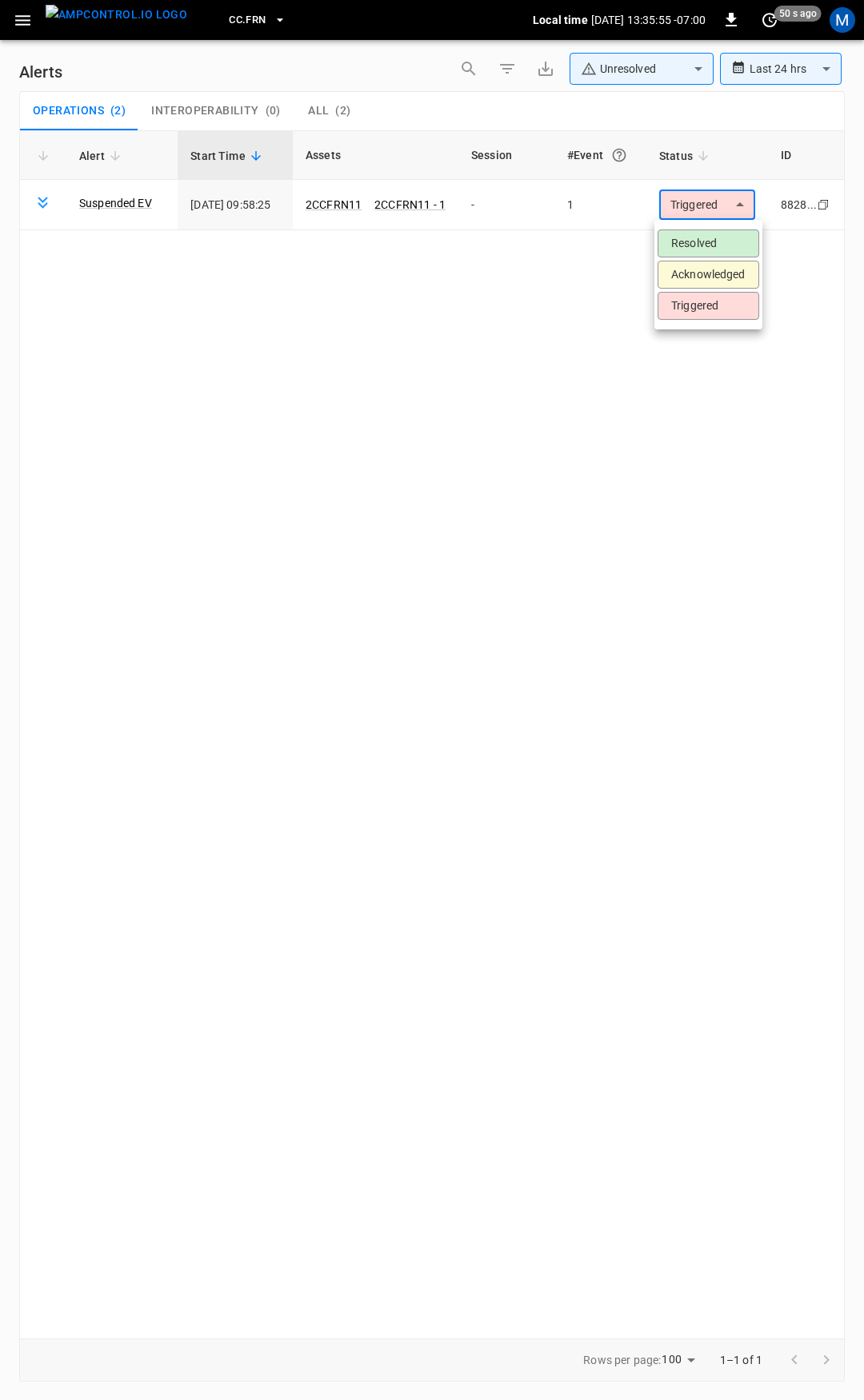
click at [712, 226] on ul "Resolved Acknowledged Triggered" at bounding box center [708, 275] width 108 height 110
click at [714, 243] on li "Resolved" at bounding box center [708, 244] width 102 height 28
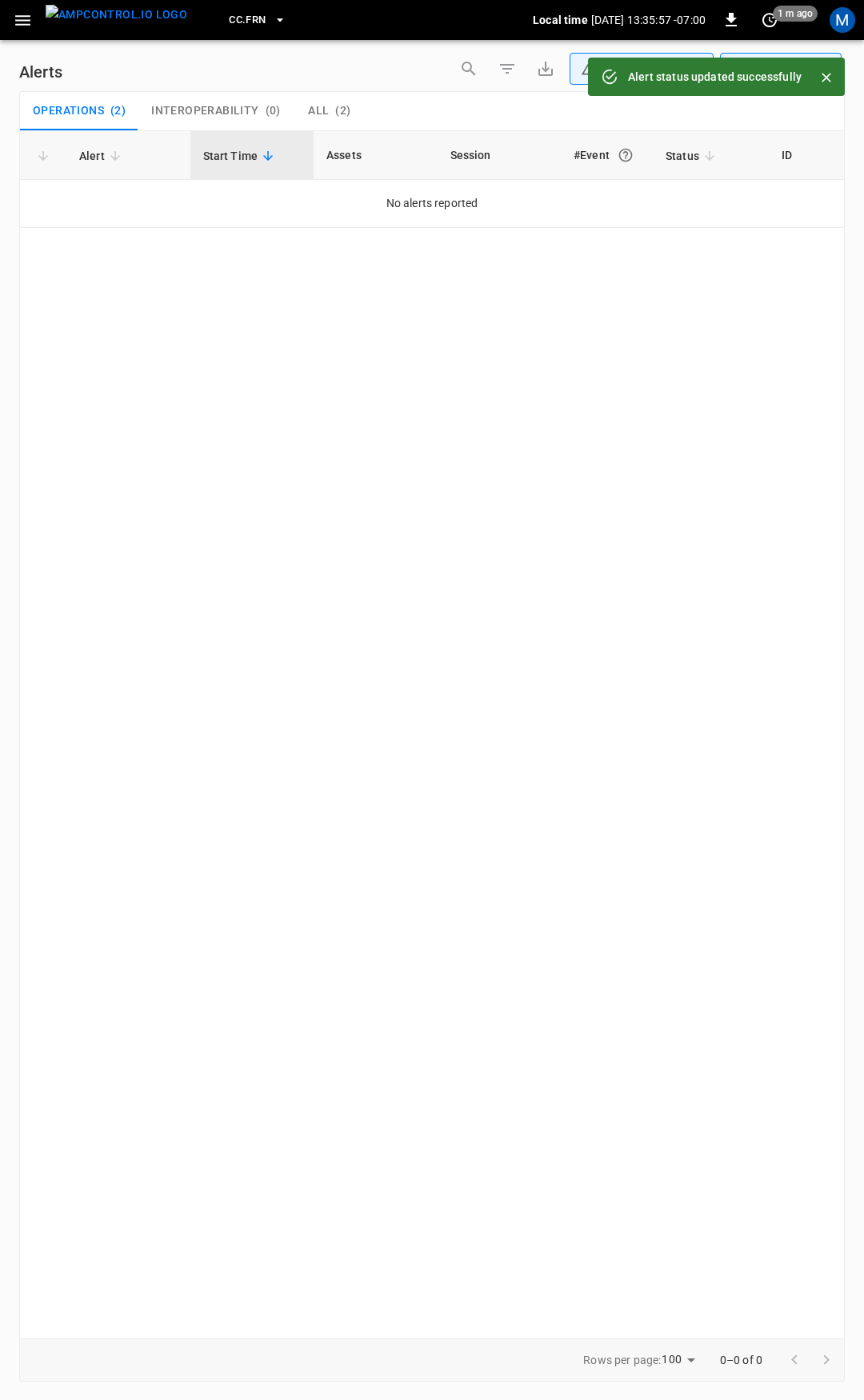
click at [40, 33] on button "menu" at bounding box center [116, 20] width 154 height 40
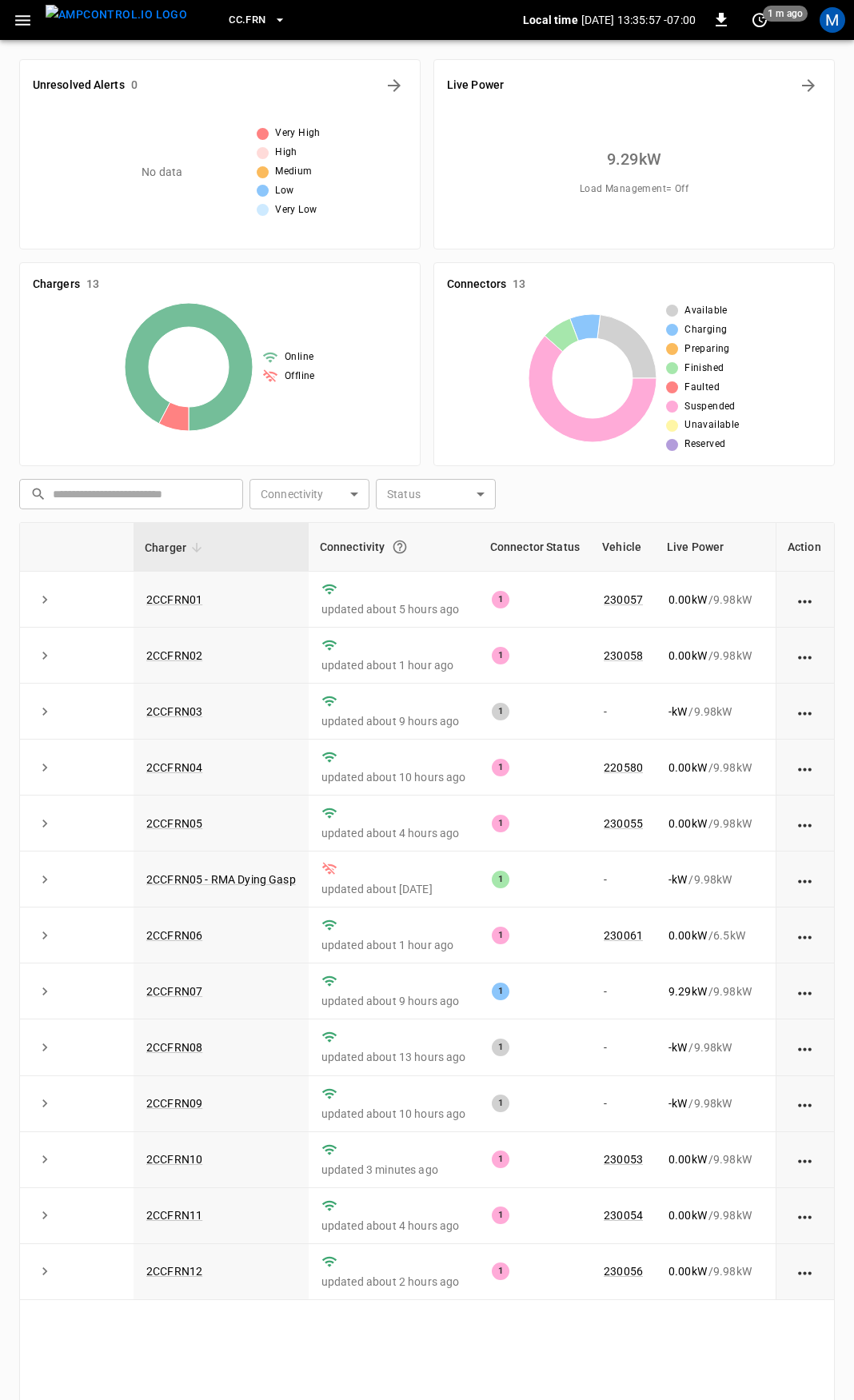
click at [23, 14] on icon "button" at bounding box center [23, 20] width 20 height 20
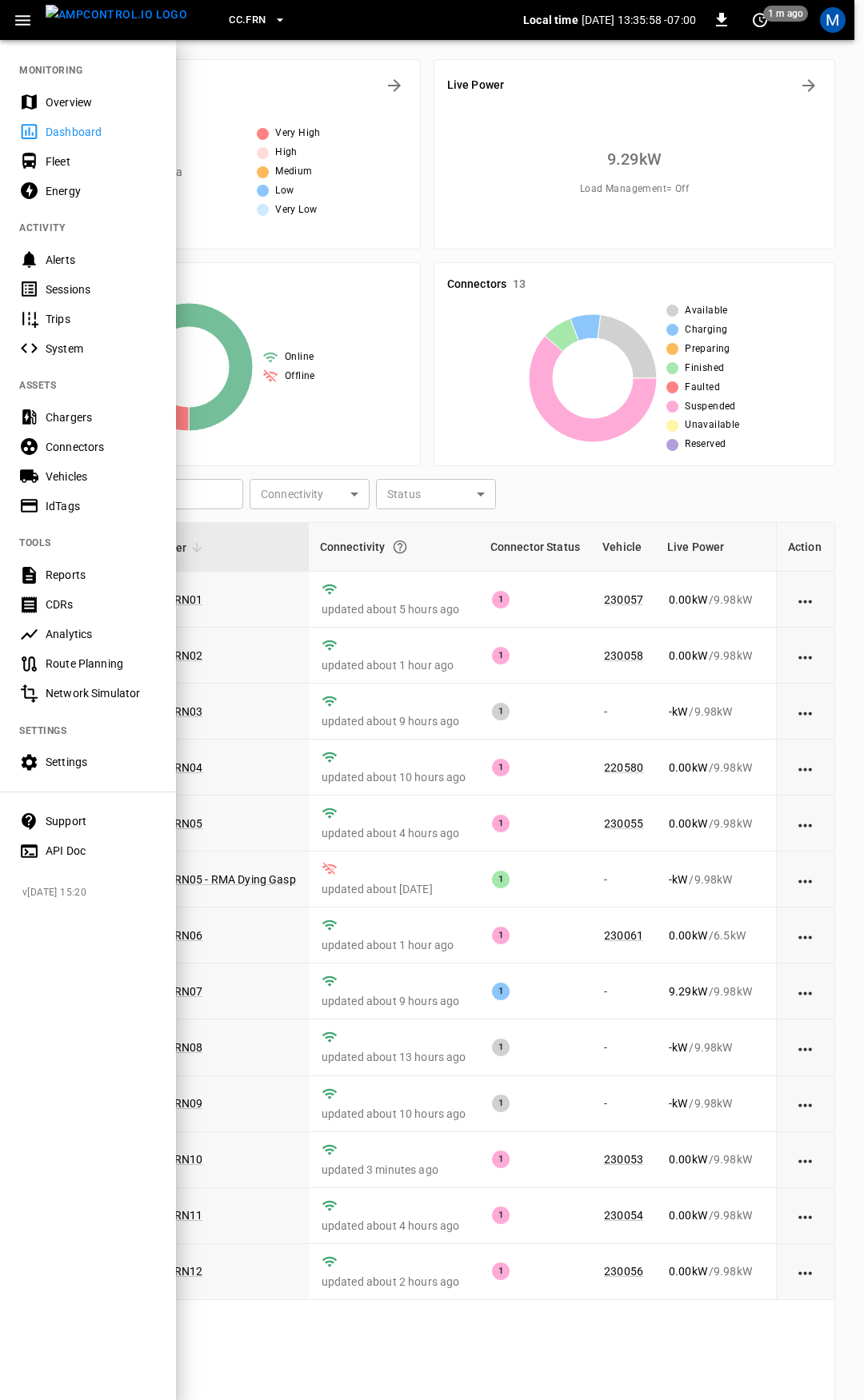
click at [61, 88] on div "Overview" at bounding box center [88, 102] width 176 height 30
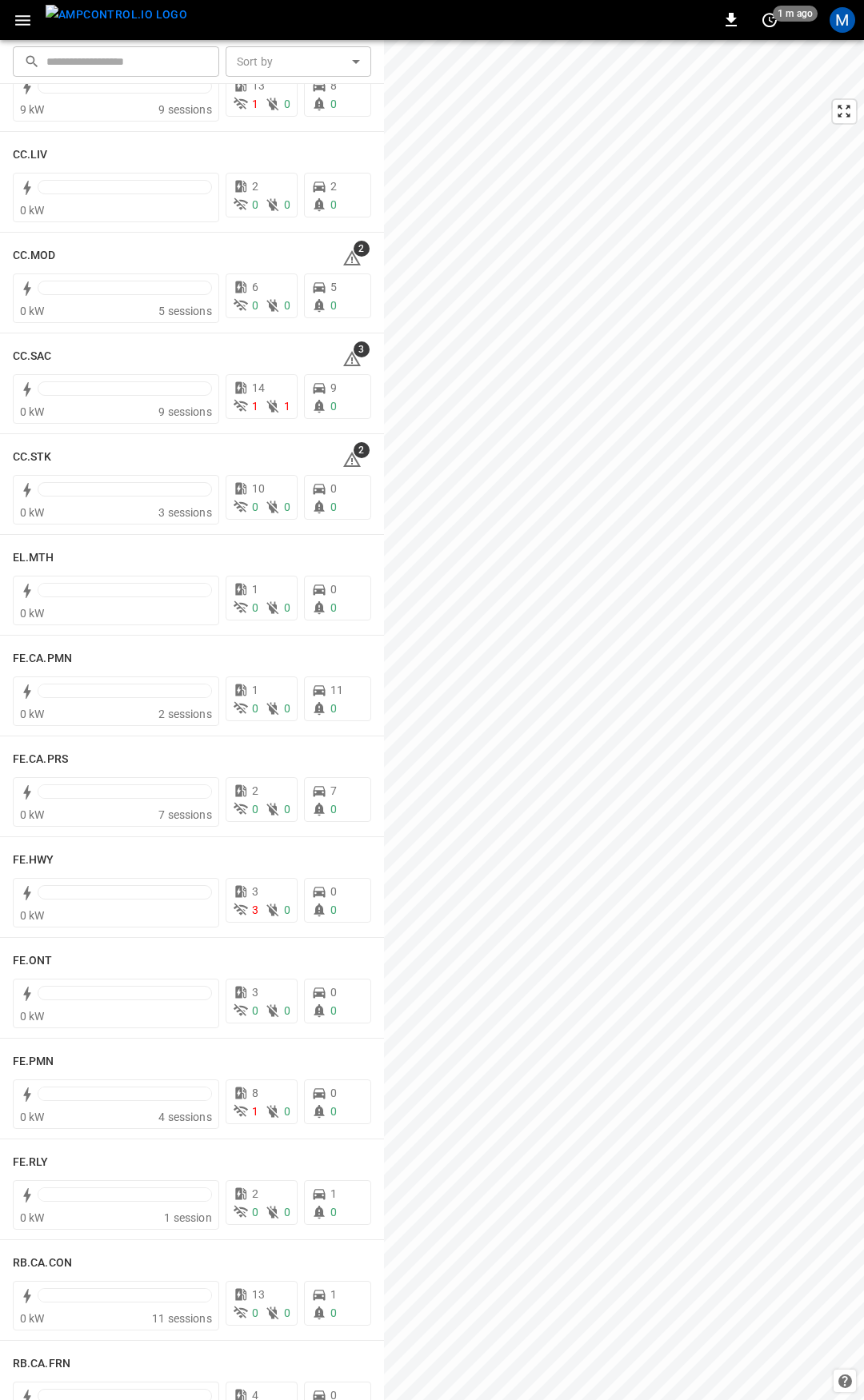
scroll to position [928, 0]
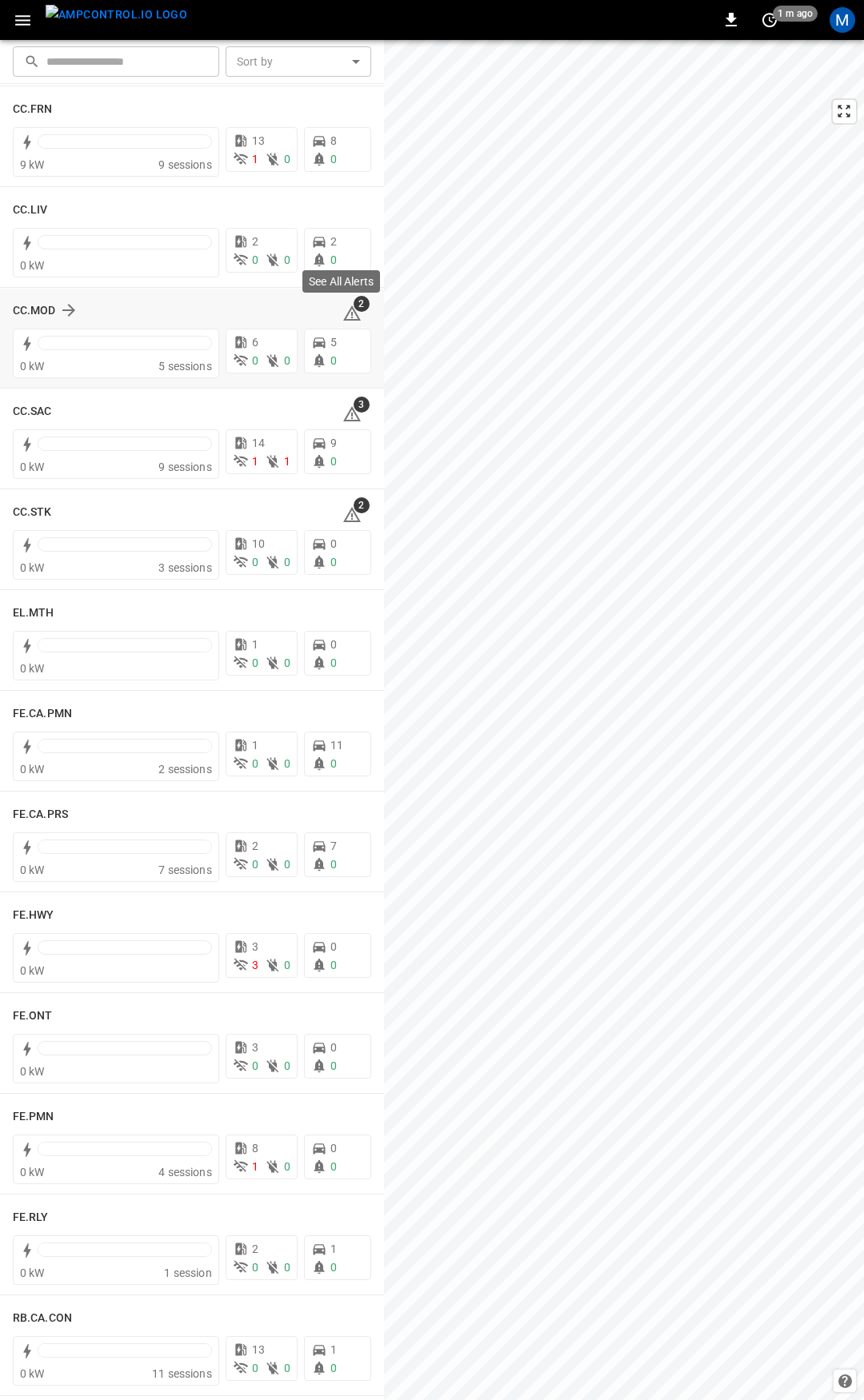
click at [346, 313] on icon at bounding box center [352, 313] width 17 height 15
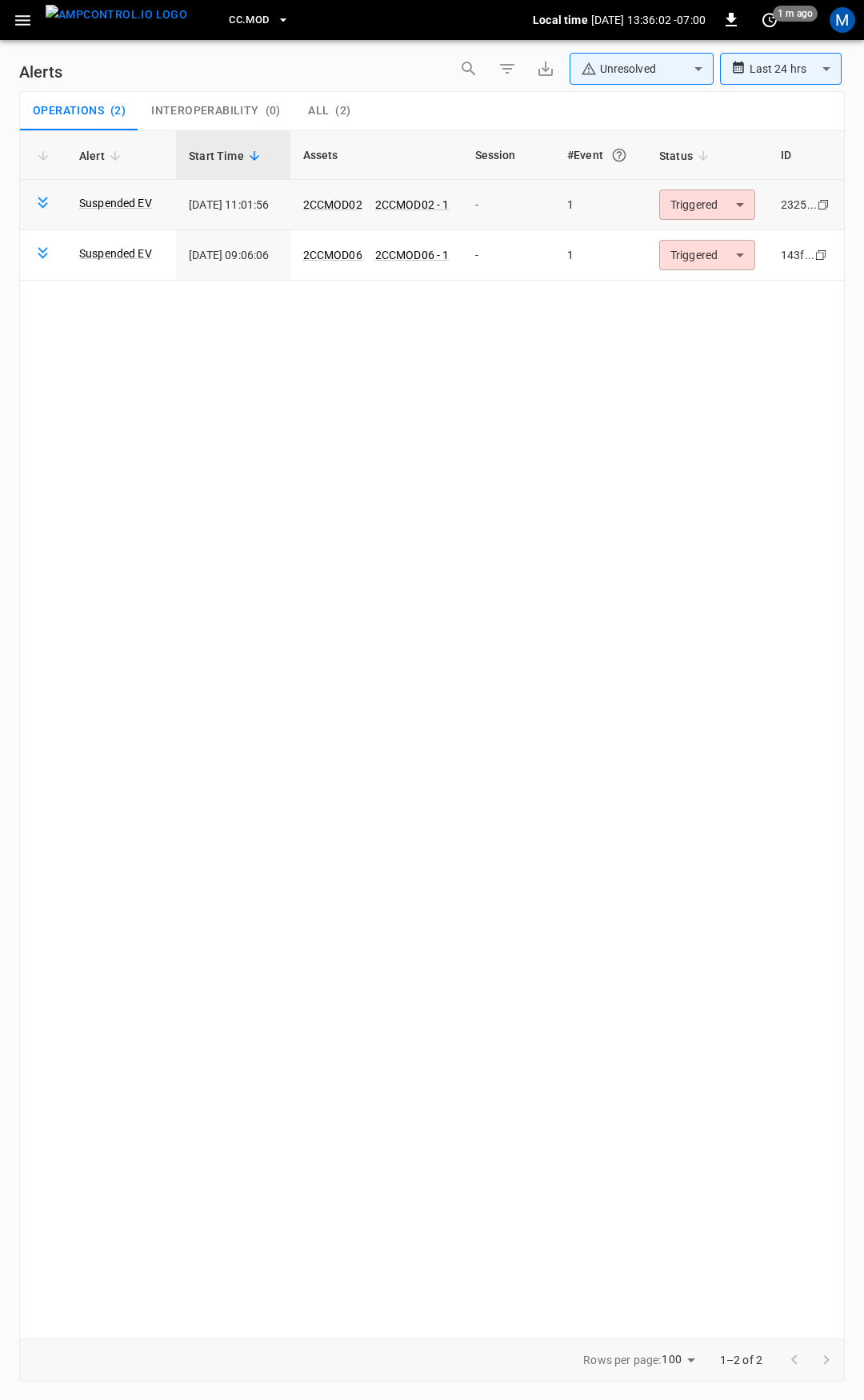
click at [691, 212] on body "**********" at bounding box center [432, 697] width 864 height 1395
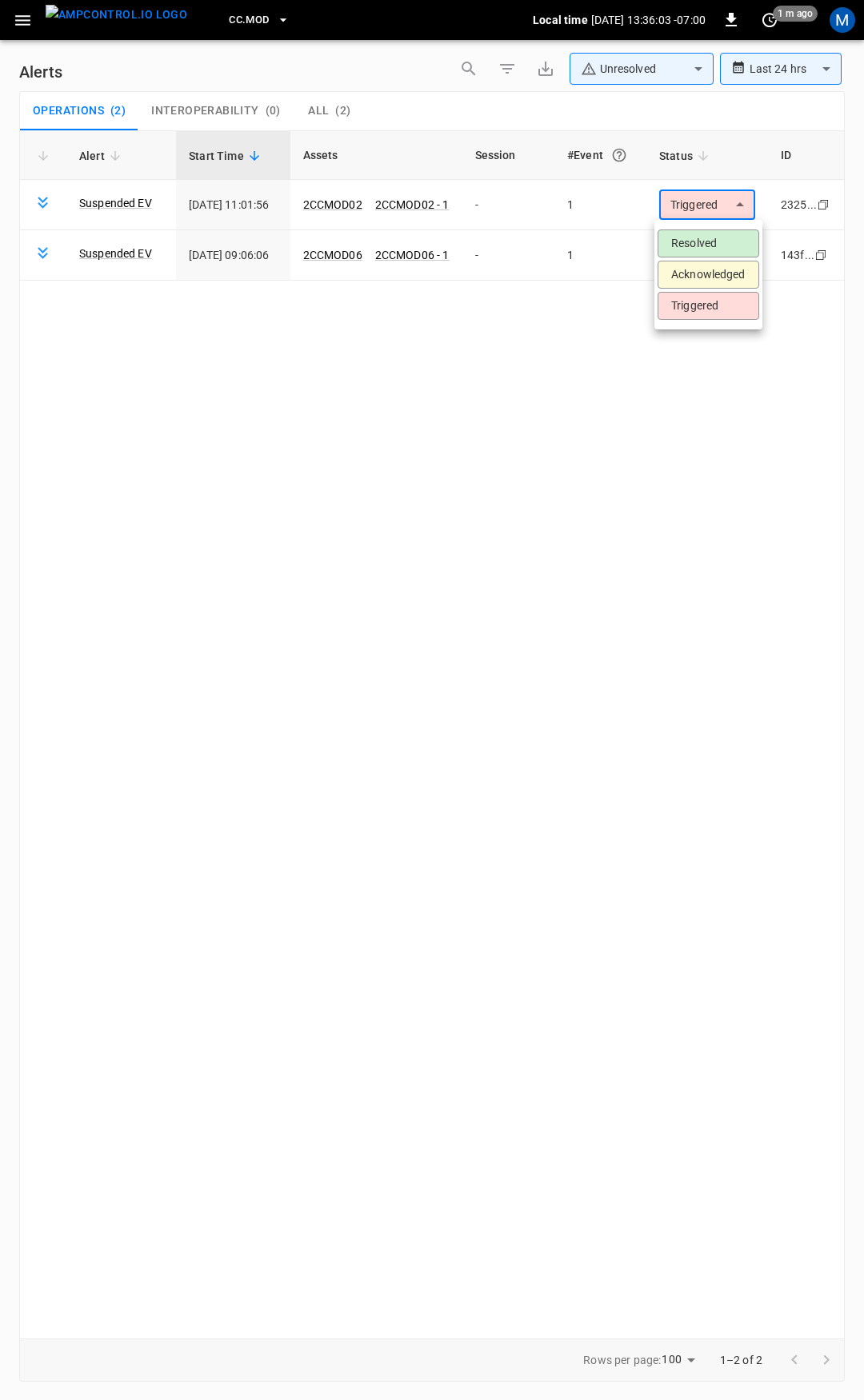
click at [693, 241] on li "Resolved" at bounding box center [708, 244] width 102 height 28
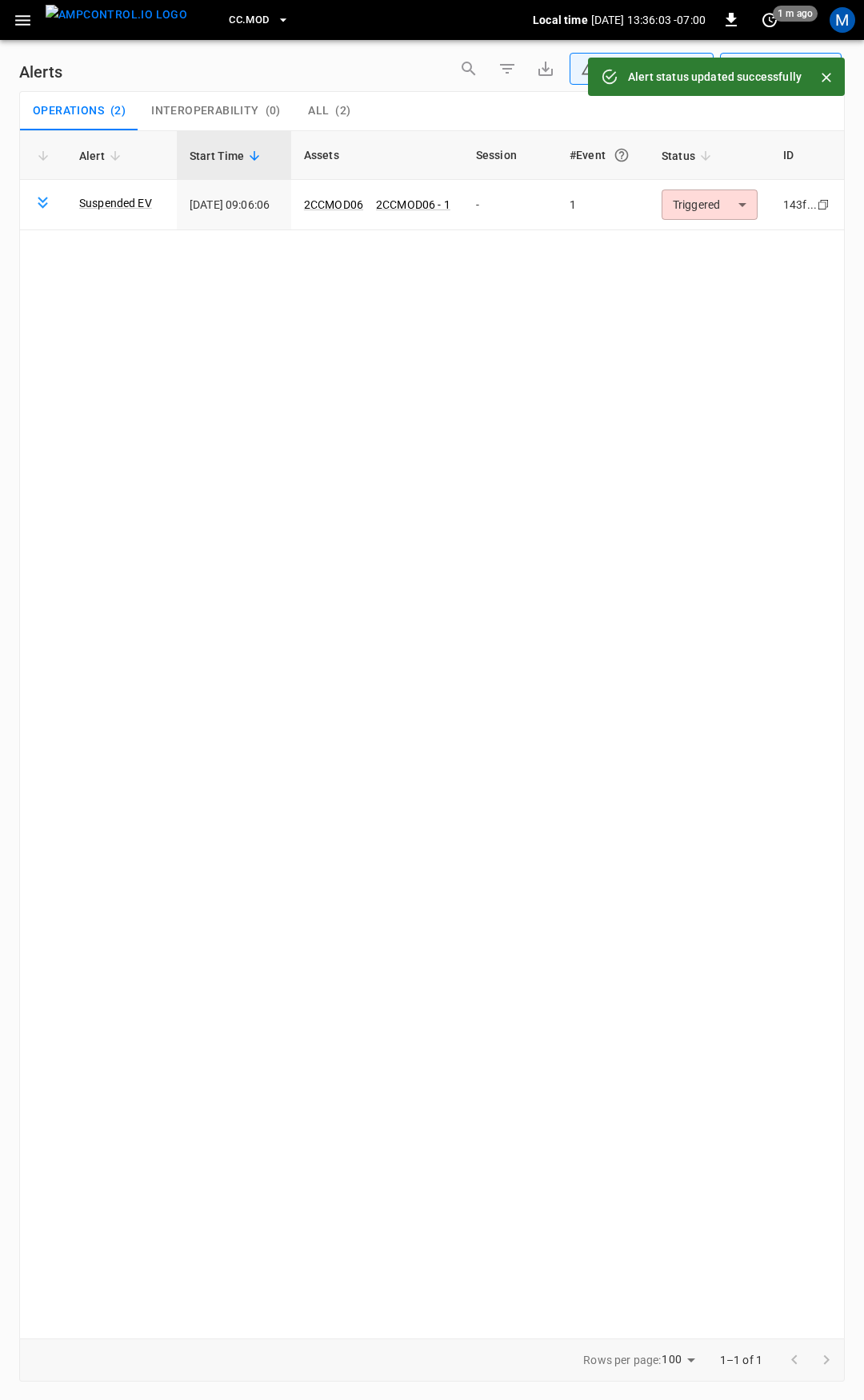
click at [699, 209] on body "**********" at bounding box center [432, 697] width 864 height 1395
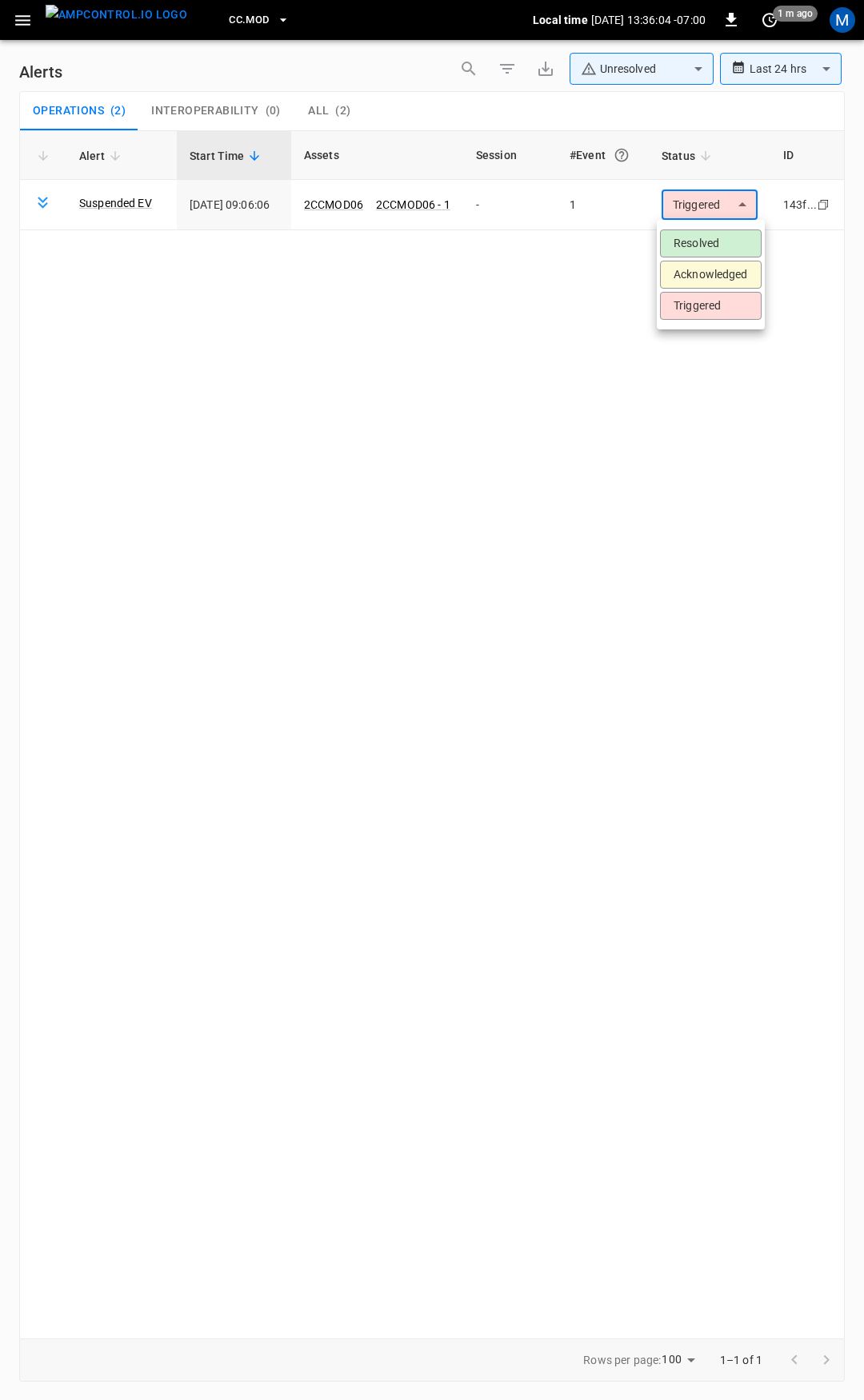
click at [709, 239] on li "Resolved" at bounding box center [711, 244] width 102 height 28
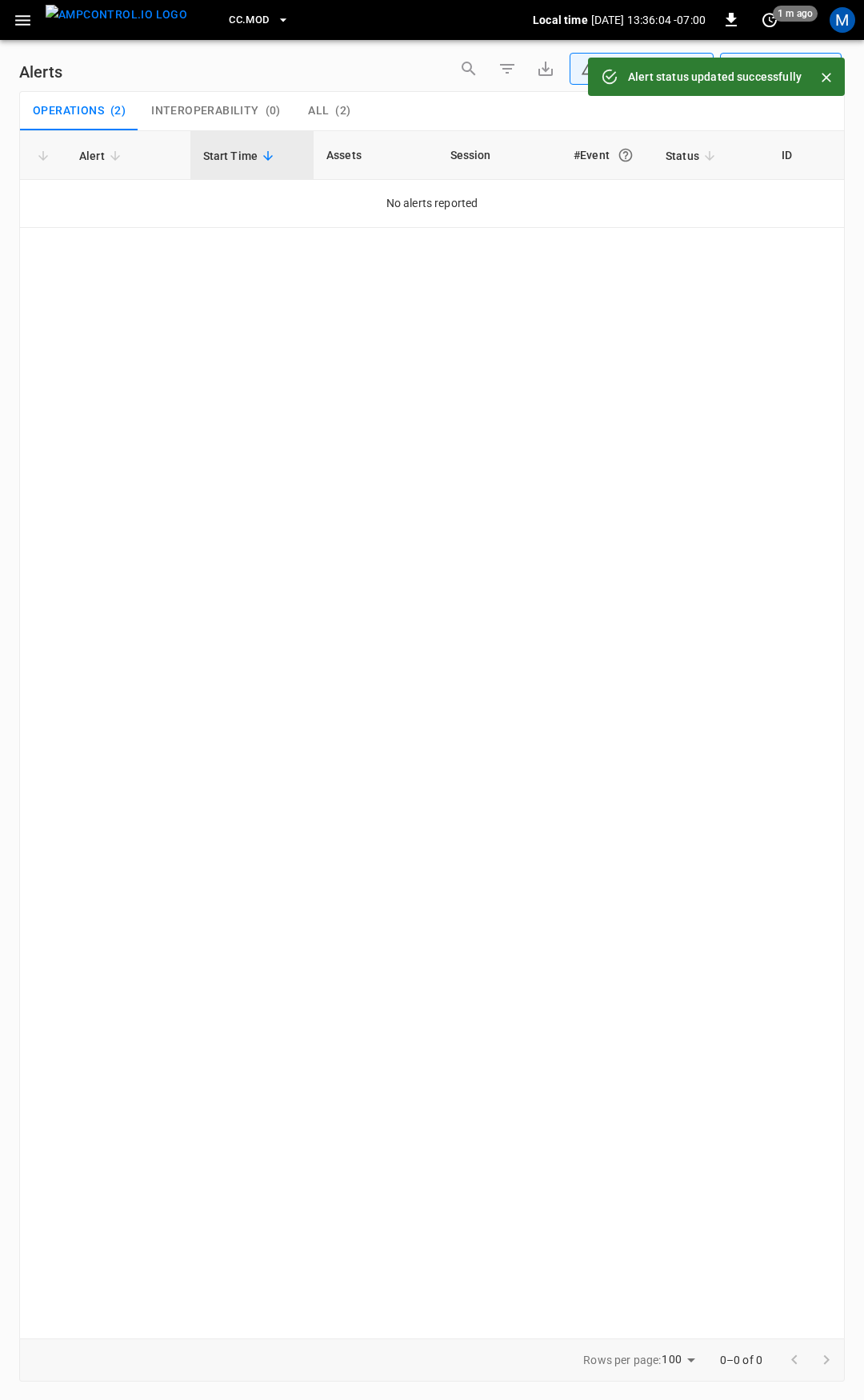
click at [7, 24] on button "button" at bounding box center [23, 20] width 33 height 30
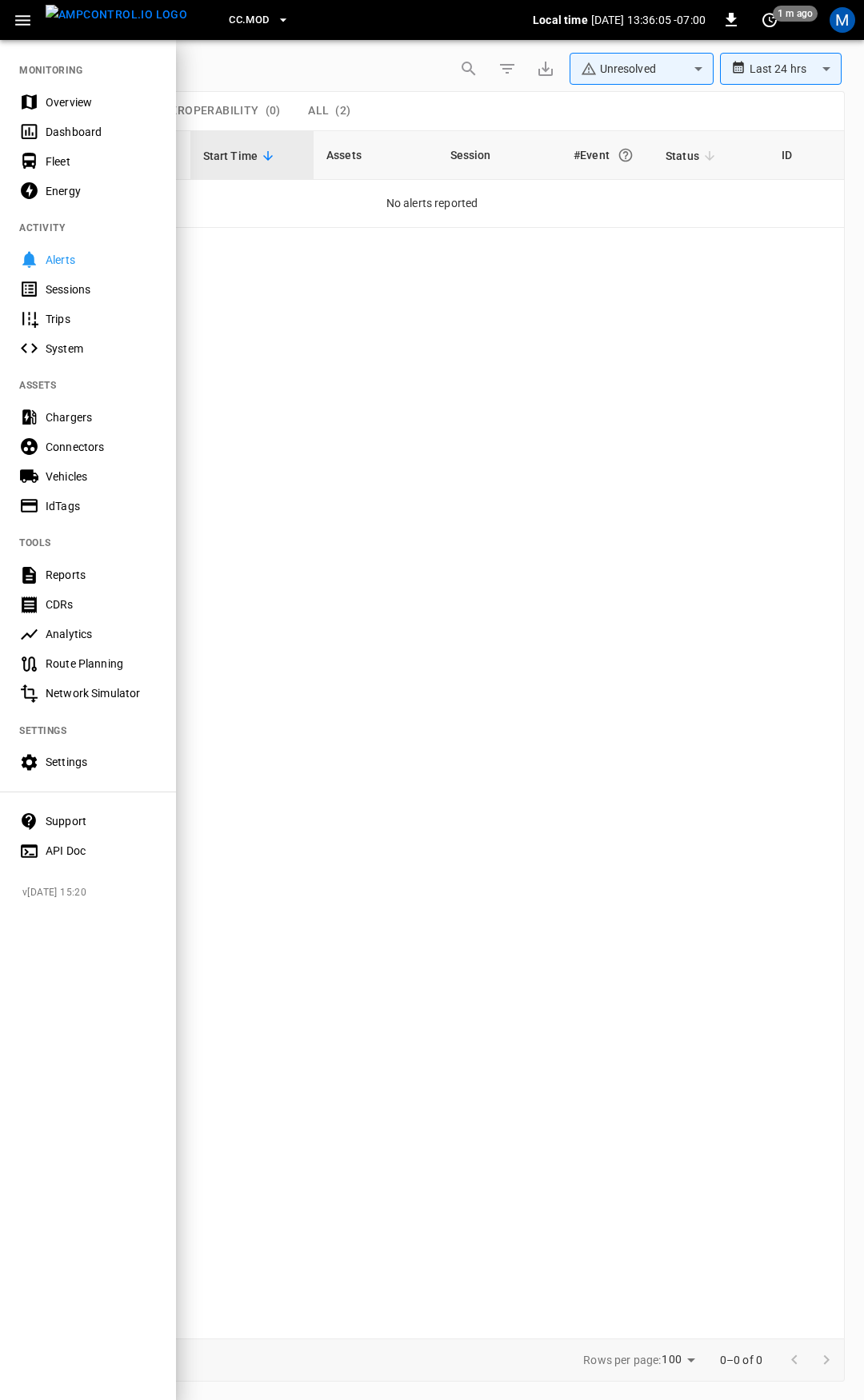
drag, startPoint x: 64, startPoint y: 77, endPoint x: 78, endPoint y: 101, distance: 27.8
click at [64, 81] on nav "MONITORING Overview Dashboard Fleet Energy ACTIVITY Alerts Sessions Trips Syste…" at bounding box center [88, 455] width 176 height 834
click at [78, 101] on div "Overview" at bounding box center [101, 102] width 111 height 16
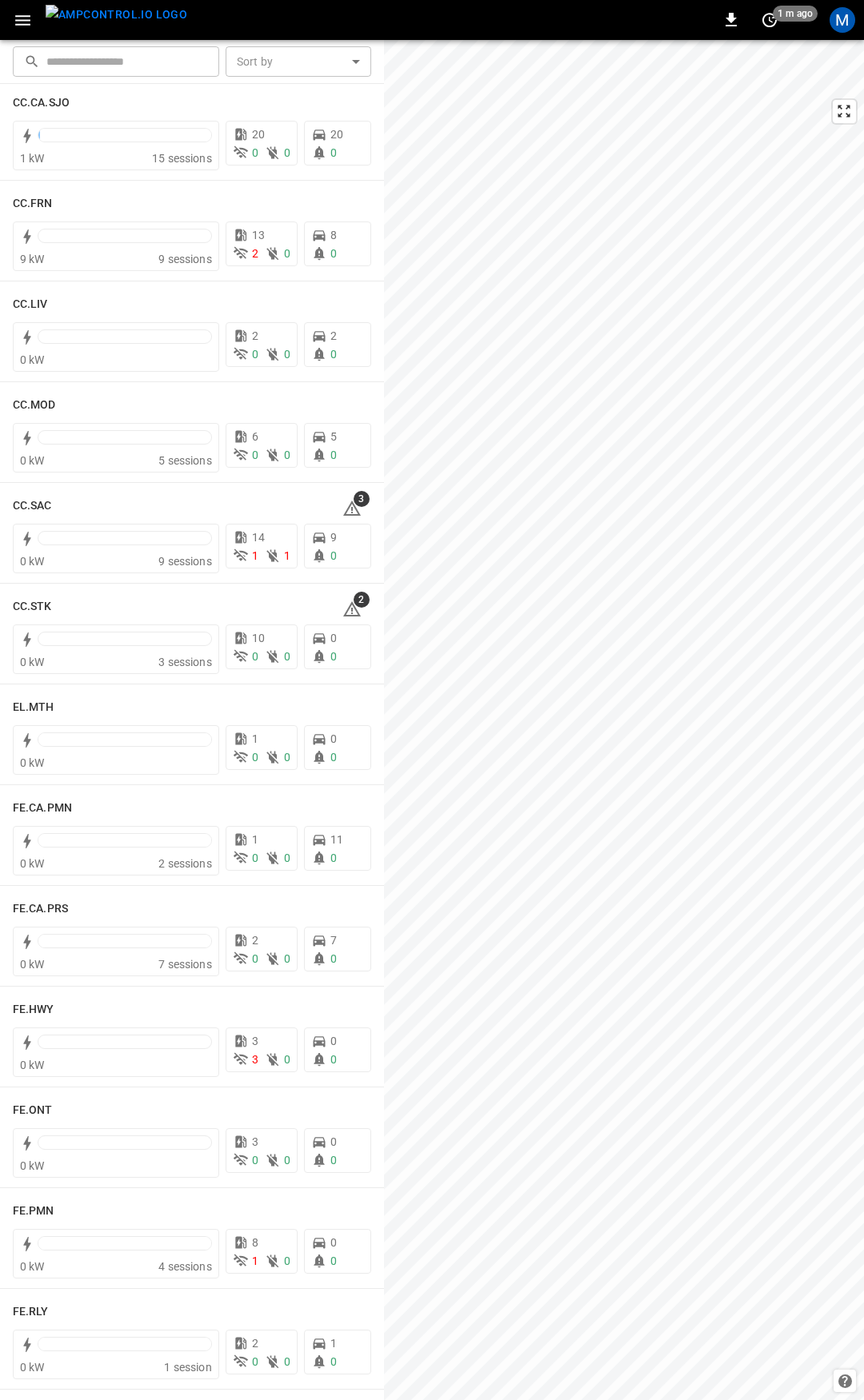
scroll to position [865, 0]
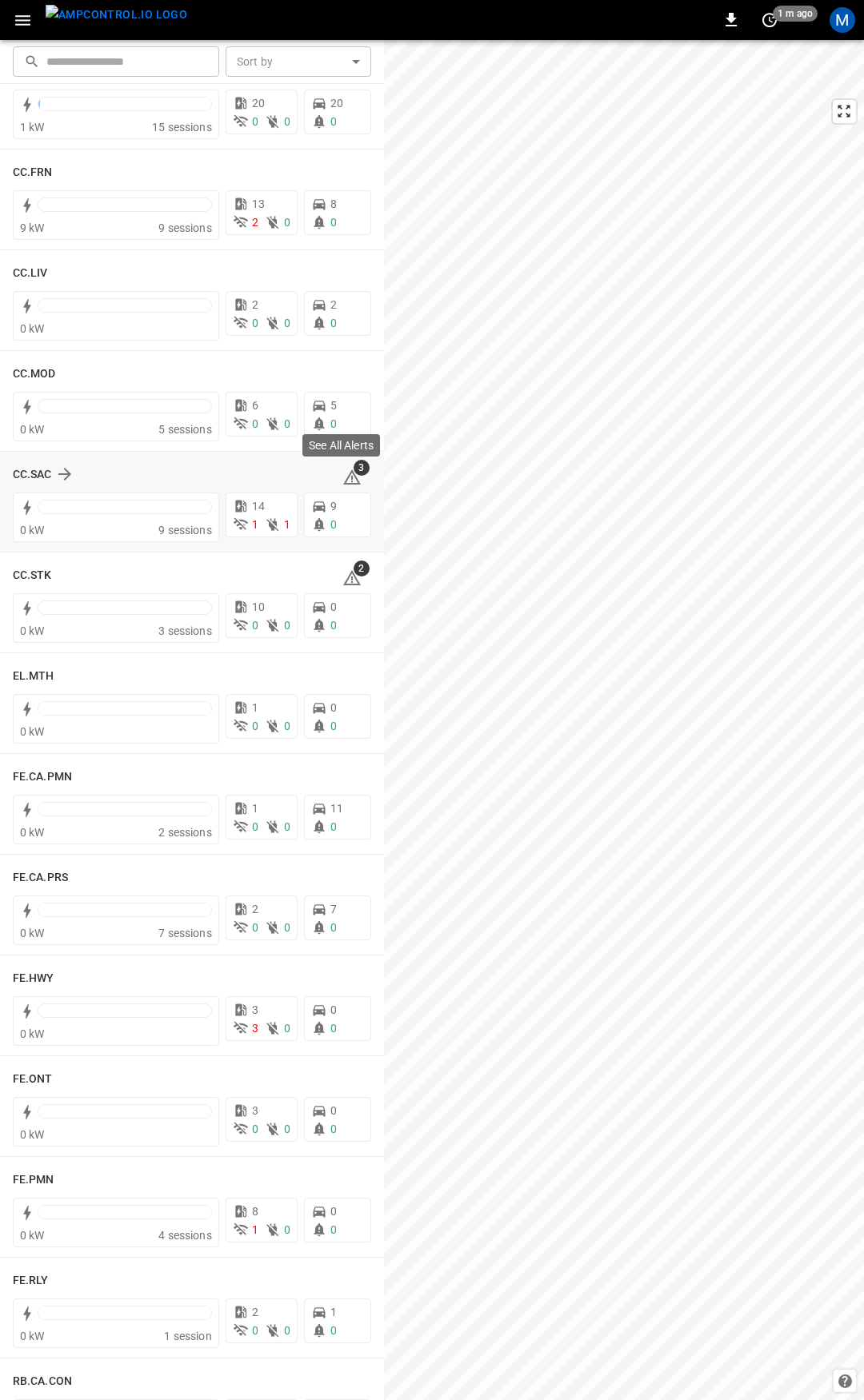
click at [351, 478] on icon at bounding box center [352, 479] width 2 height 6
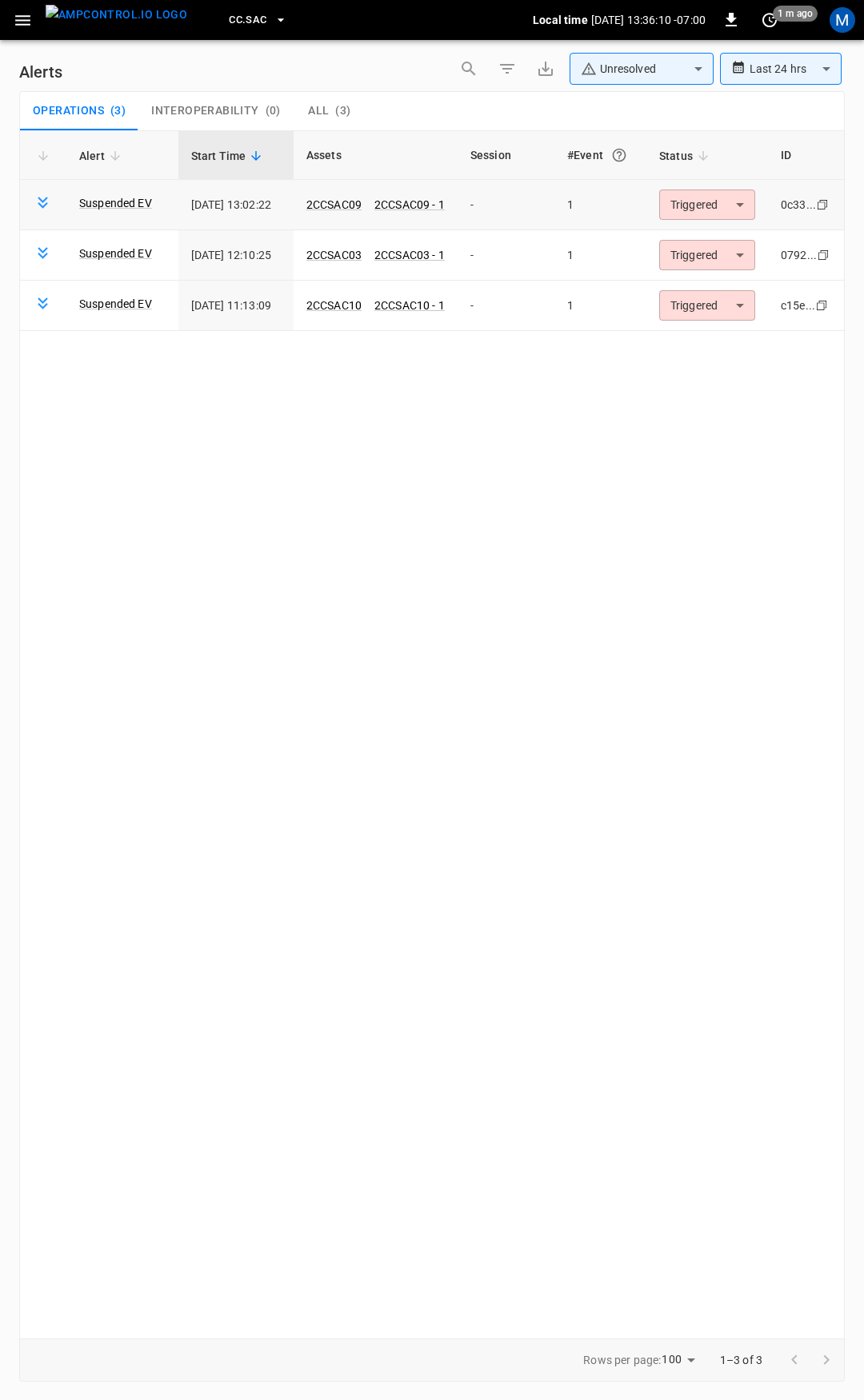
click at [702, 214] on body "**********" at bounding box center [432, 697] width 864 height 1395
click at [704, 237] on li "Resolved" at bounding box center [708, 244] width 102 height 28
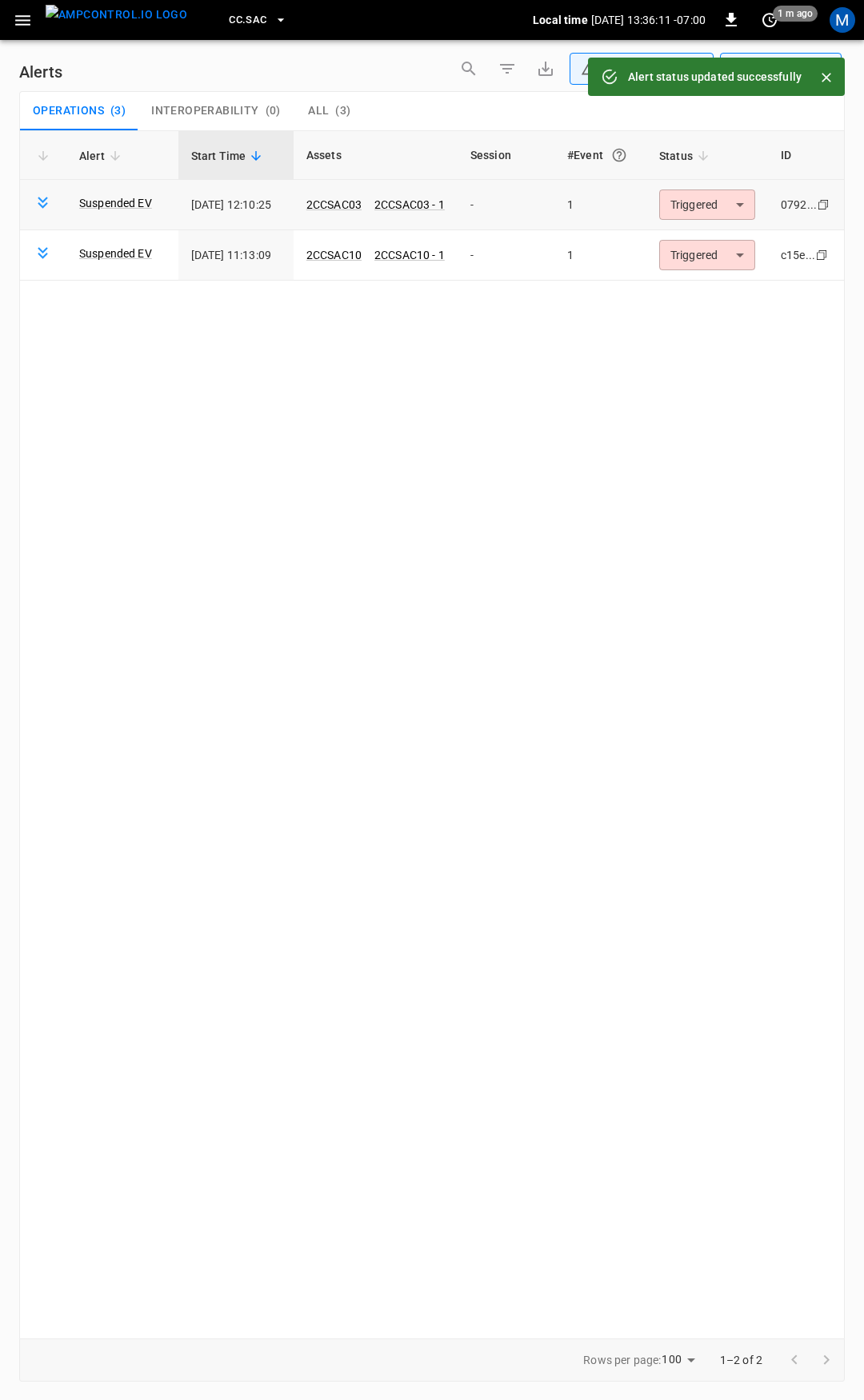
click at [705, 201] on body "**********" at bounding box center [432, 697] width 864 height 1395
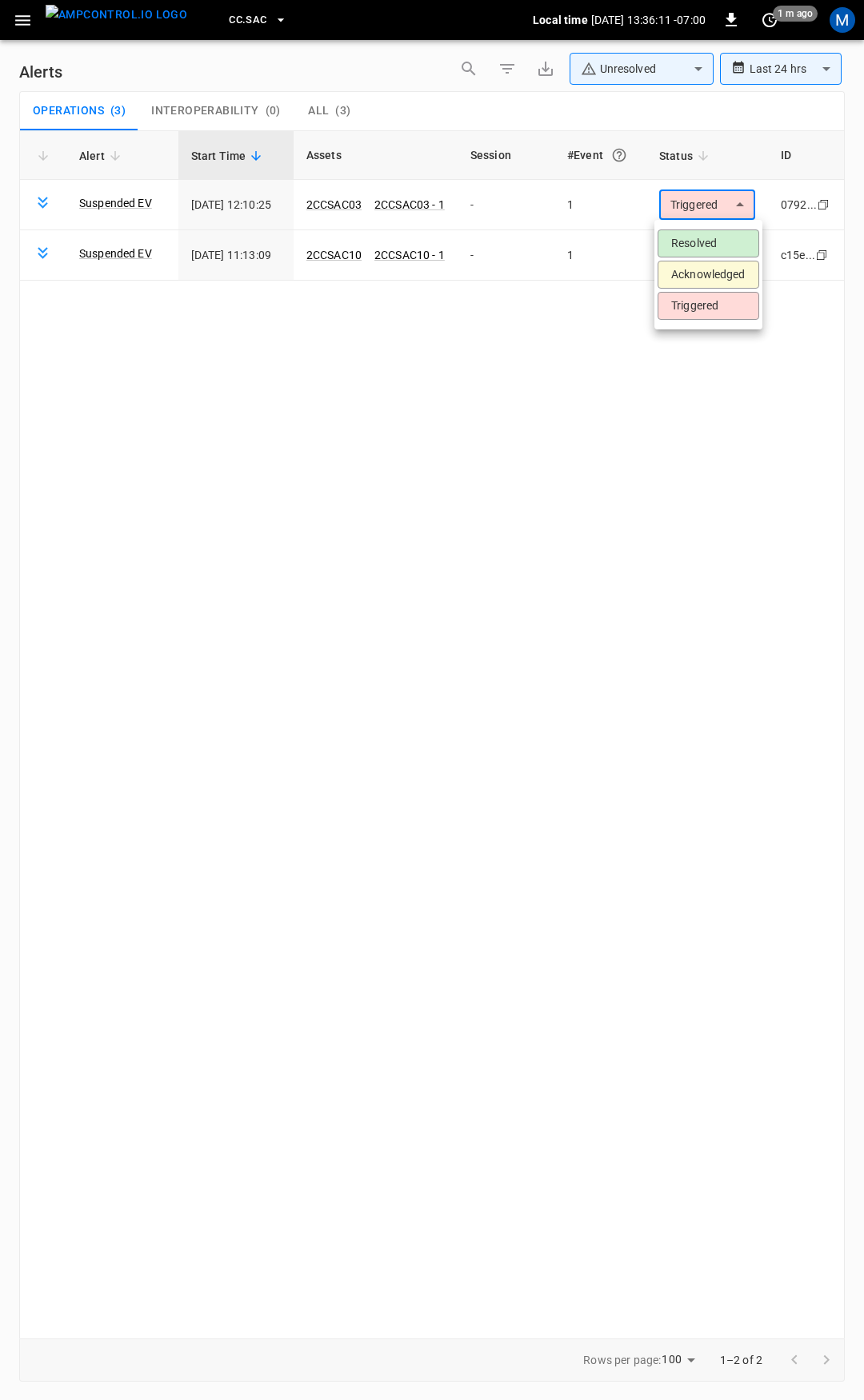
click at [705, 226] on ul "Resolved Acknowledged Triggered" at bounding box center [708, 275] width 108 height 110
click at [705, 233] on li "Resolved" at bounding box center [708, 244] width 102 height 28
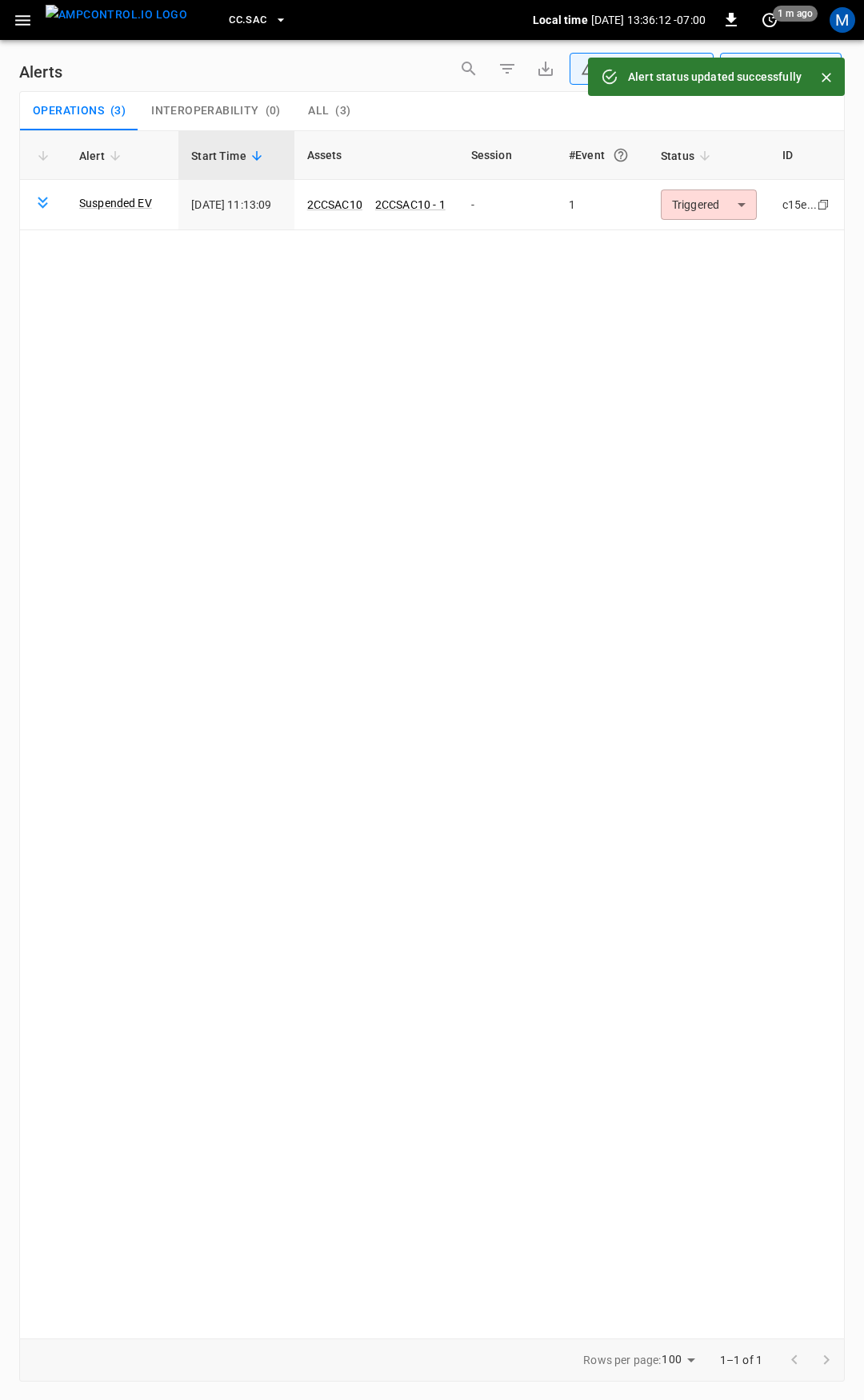
click at [706, 208] on body "**********" at bounding box center [432, 697] width 864 height 1395
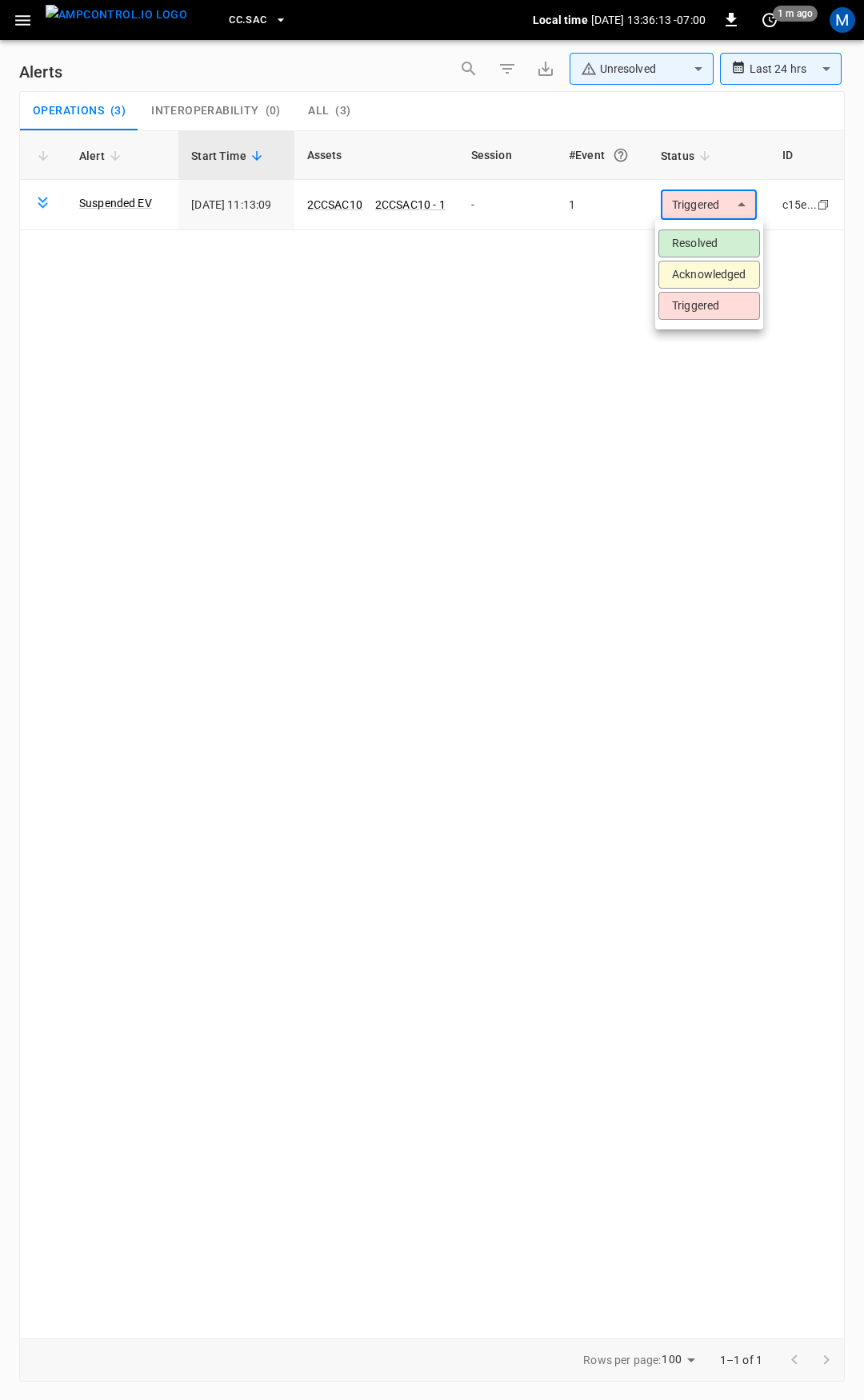
click at [706, 230] on li "Resolved" at bounding box center [709, 244] width 102 height 28
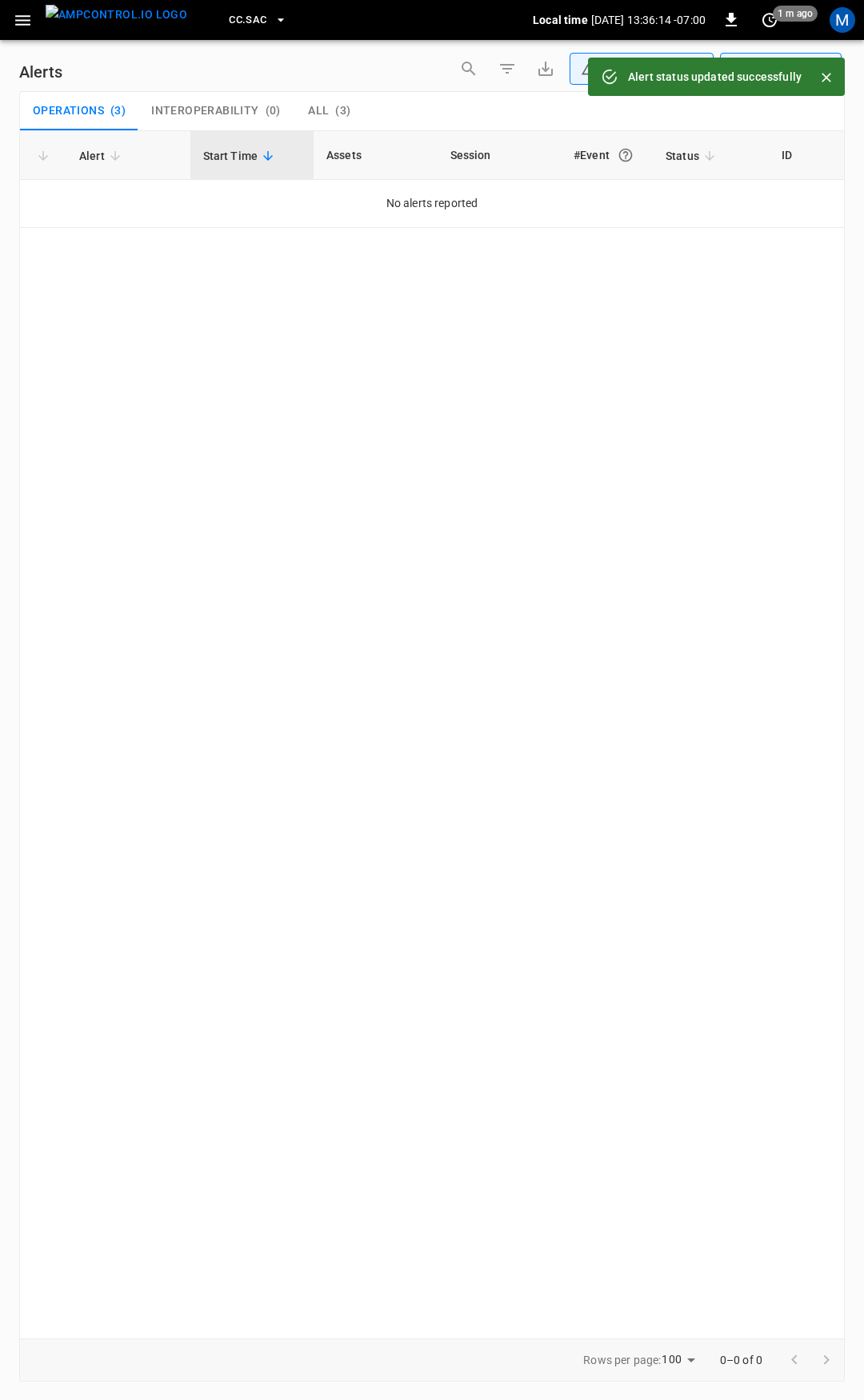
click at [17, 17] on icon "button" at bounding box center [23, 20] width 20 height 20
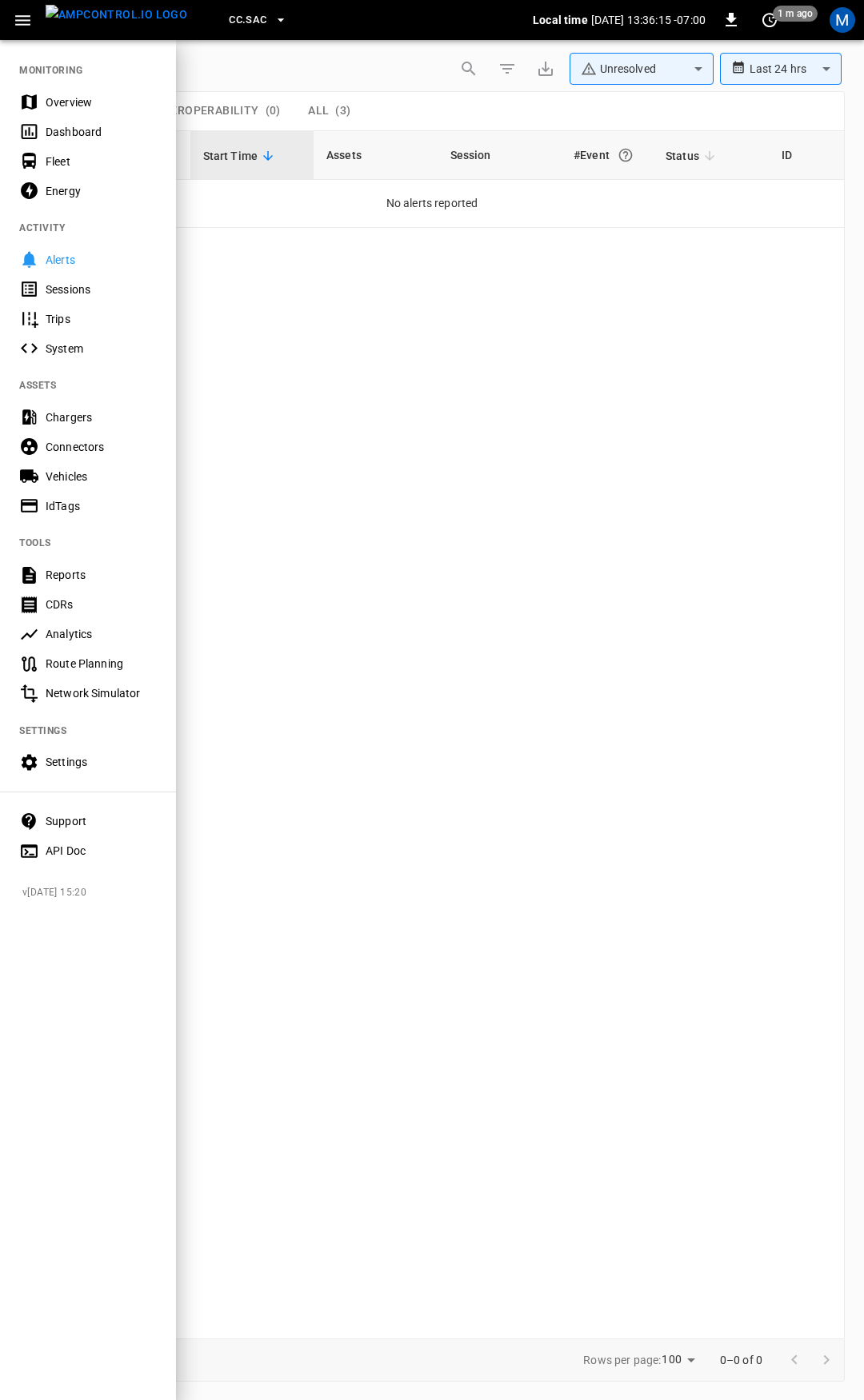
click at [67, 106] on div "Overview" at bounding box center [101, 102] width 111 height 16
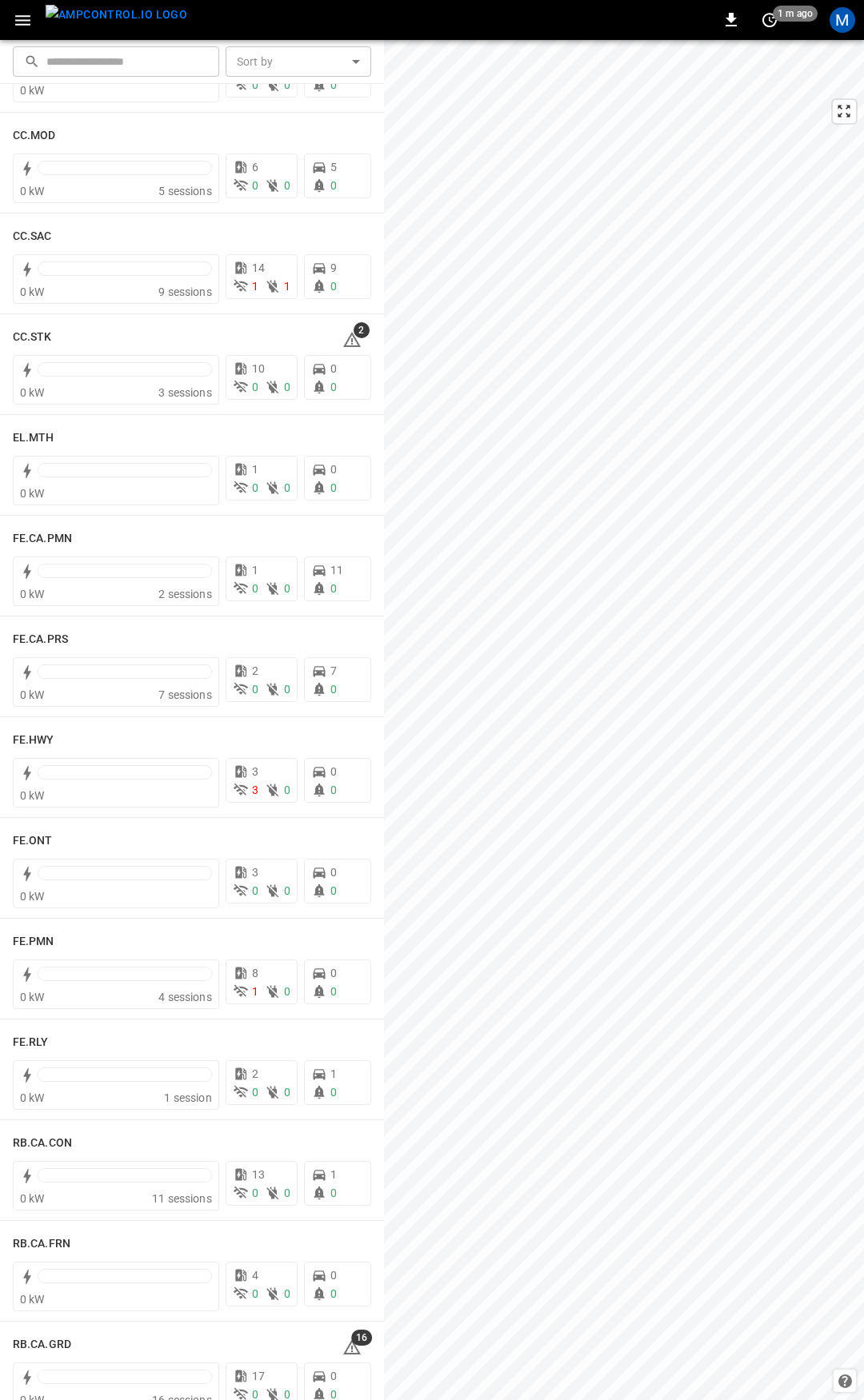
scroll to position [1167, 0]
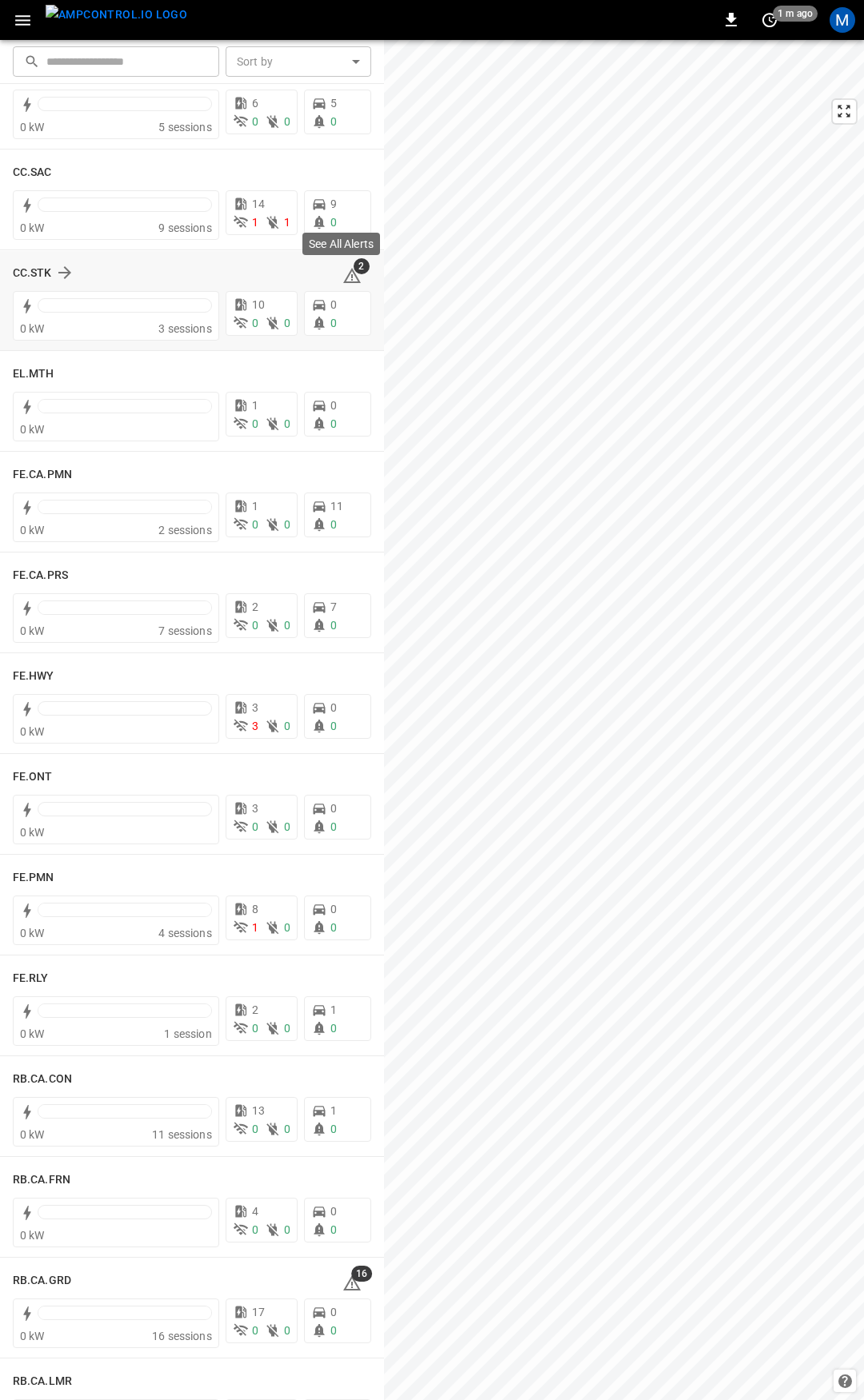
click at [346, 274] on icon at bounding box center [352, 275] width 17 height 15
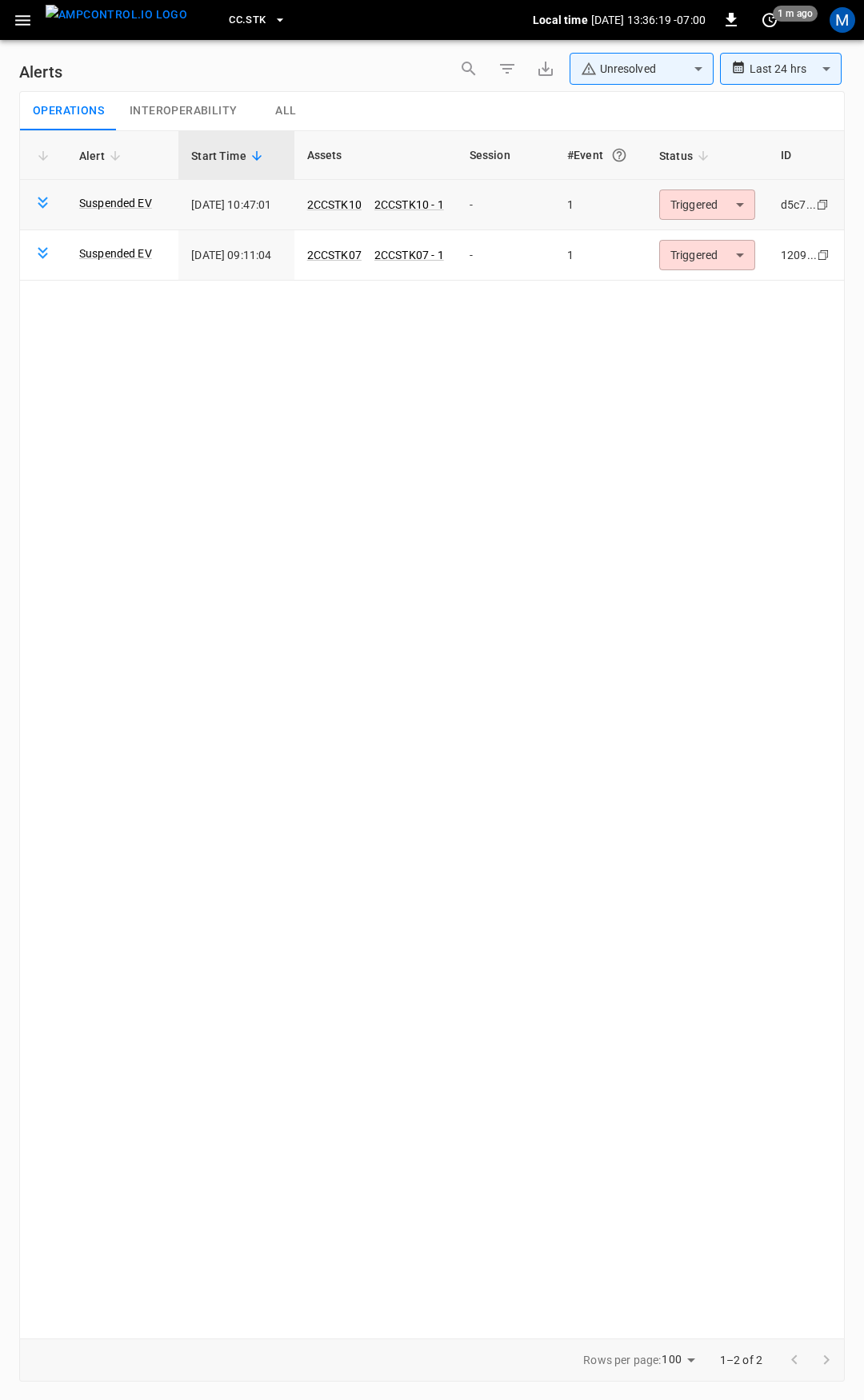
click at [686, 219] on td "Triggered ********* ​" at bounding box center [707, 205] width 122 height 50
click at [692, 195] on body "**********" at bounding box center [432, 697] width 864 height 1395
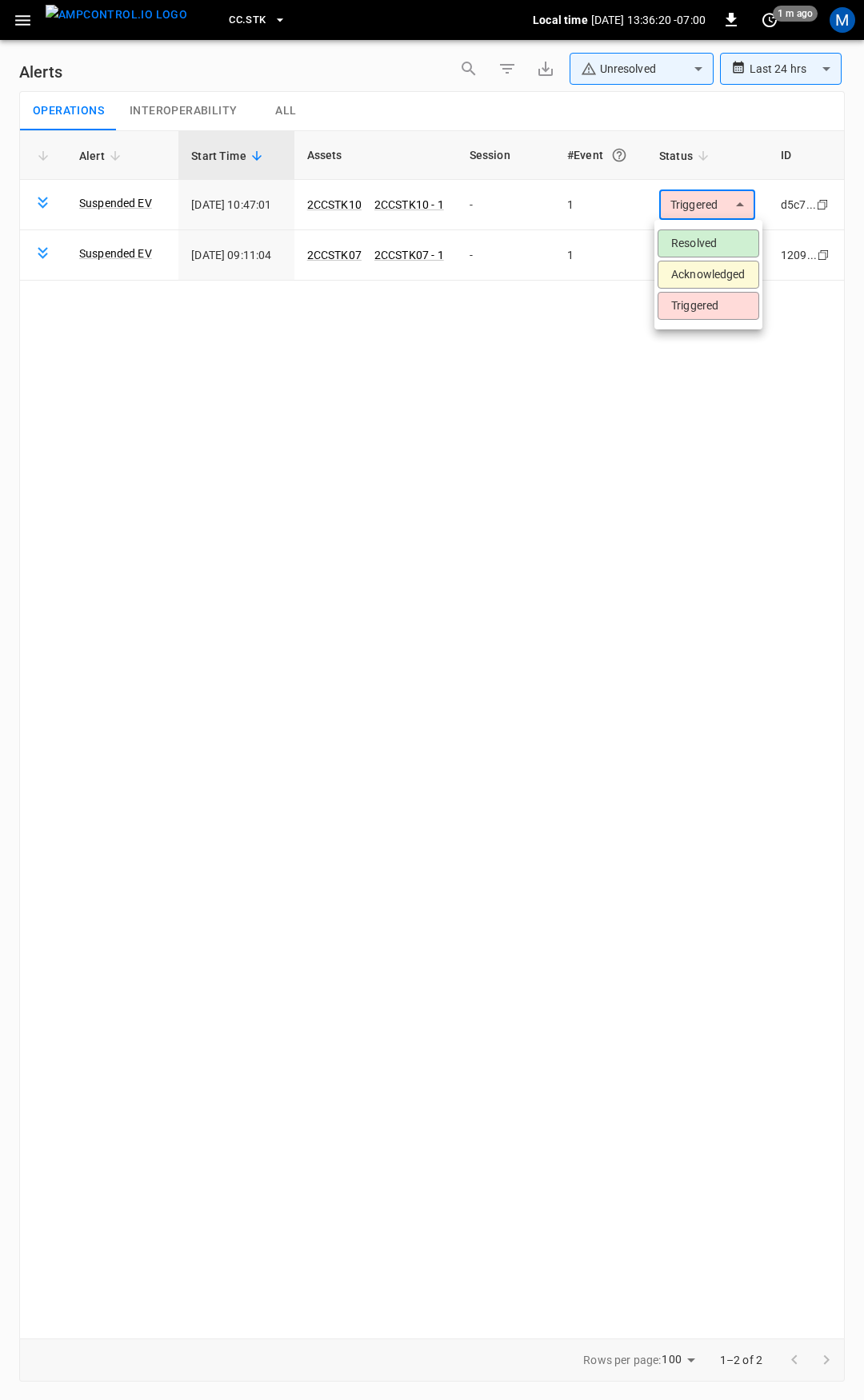
click at [692, 245] on li "Resolved" at bounding box center [708, 244] width 102 height 28
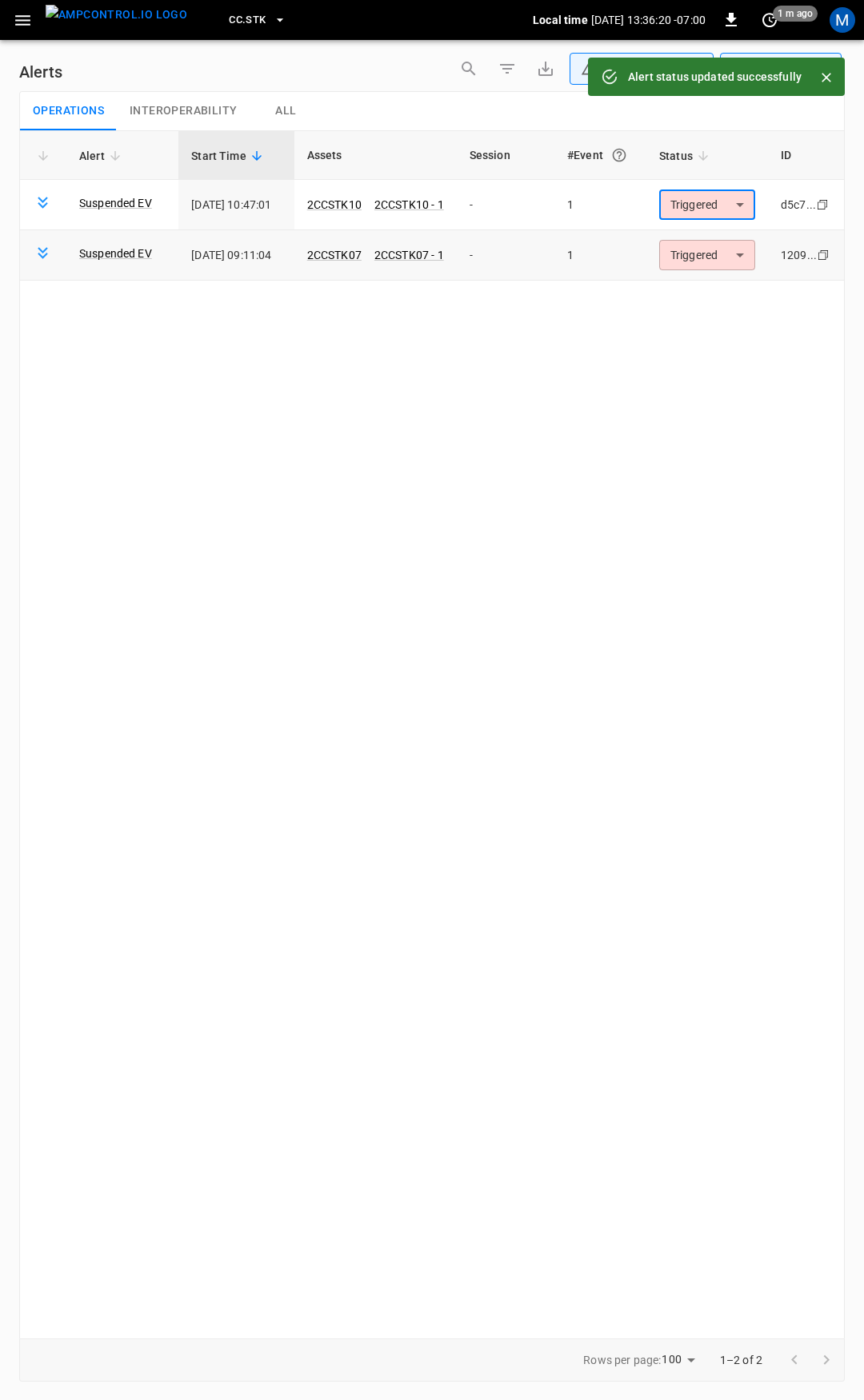
click at [694, 251] on body "**********" at bounding box center [432, 697] width 864 height 1395
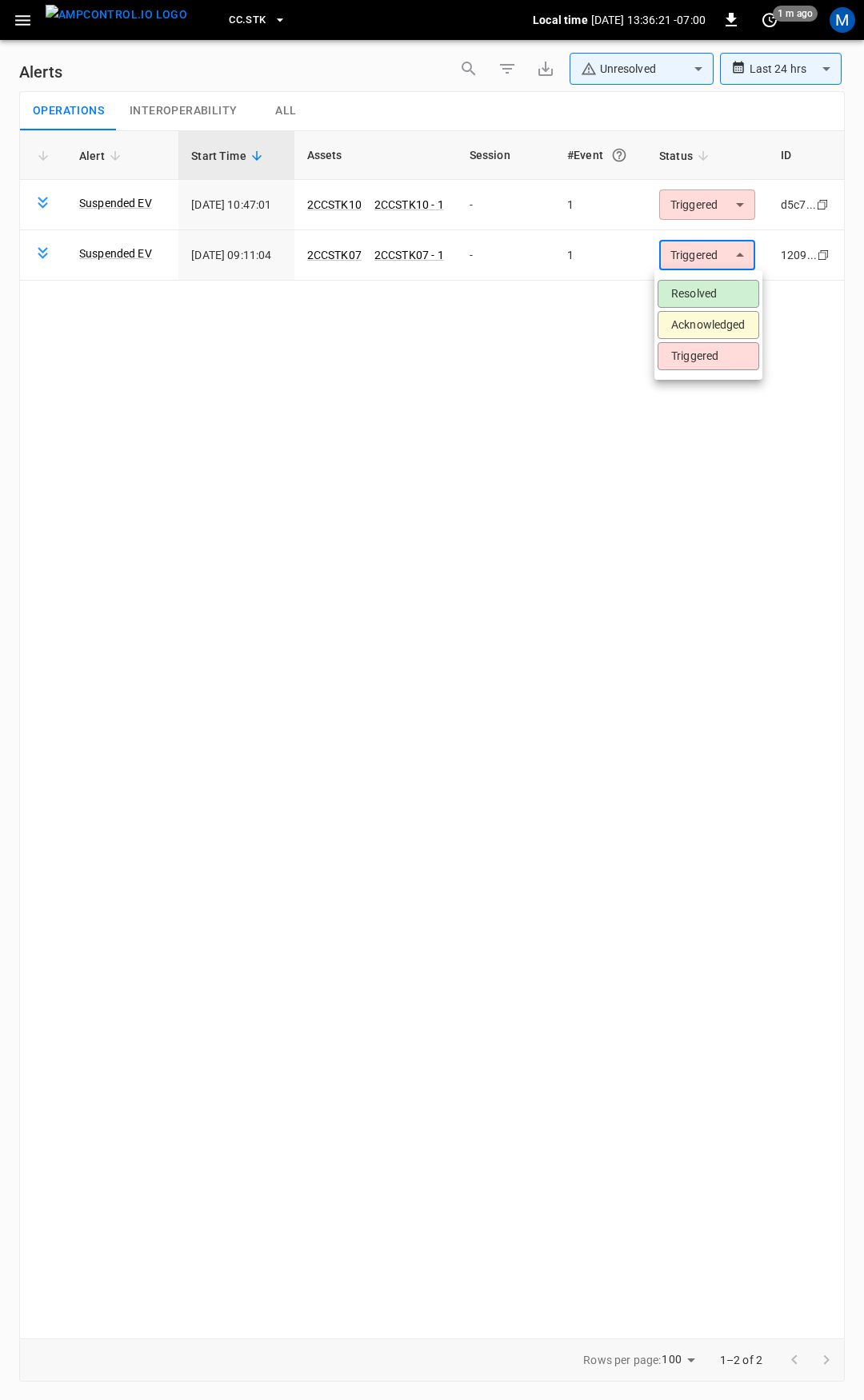
click at [699, 297] on li "Resolved" at bounding box center [708, 293] width 102 height 28
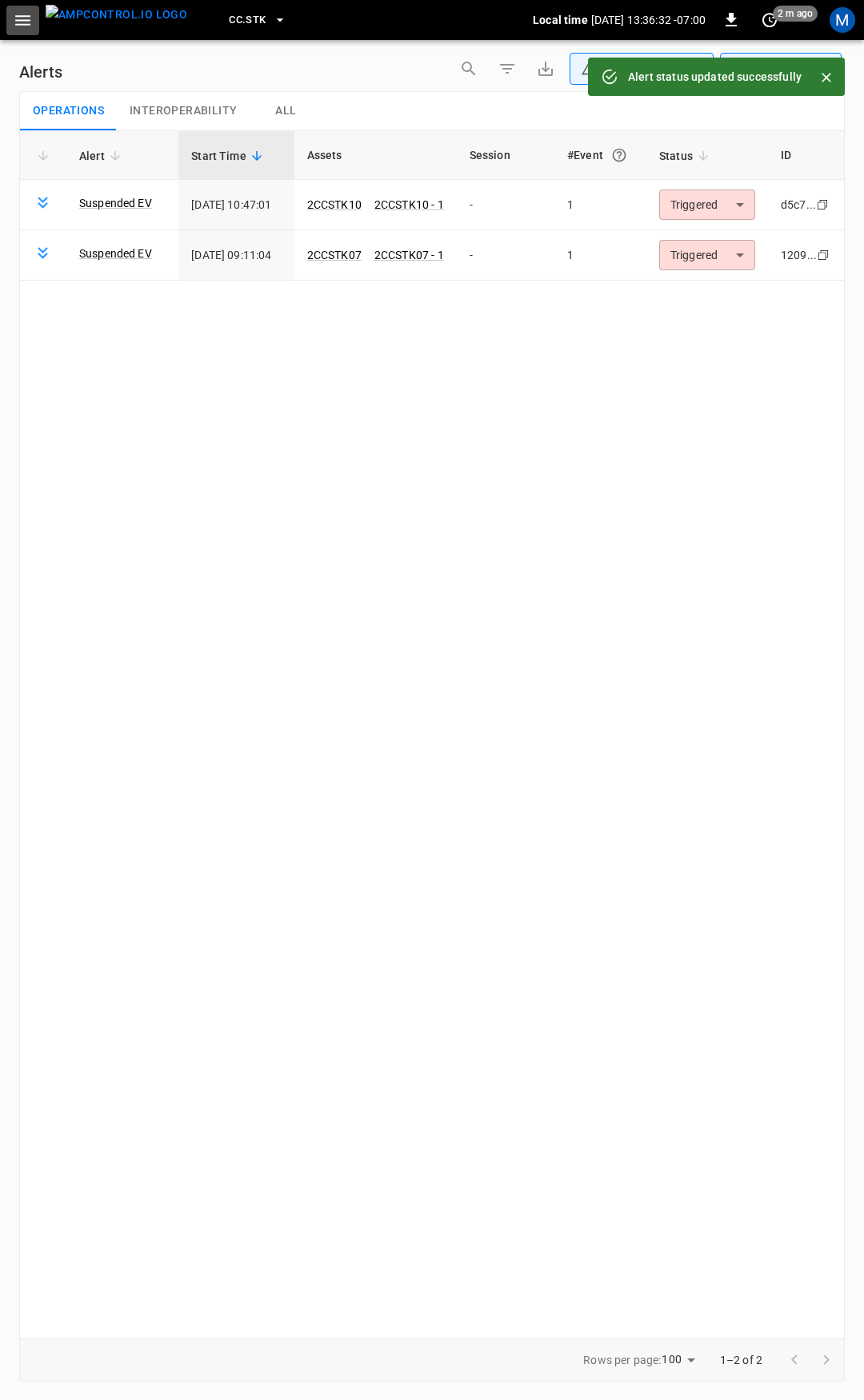
click at [24, 24] on icon "button" at bounding box center [22, 20] width 15 height 10
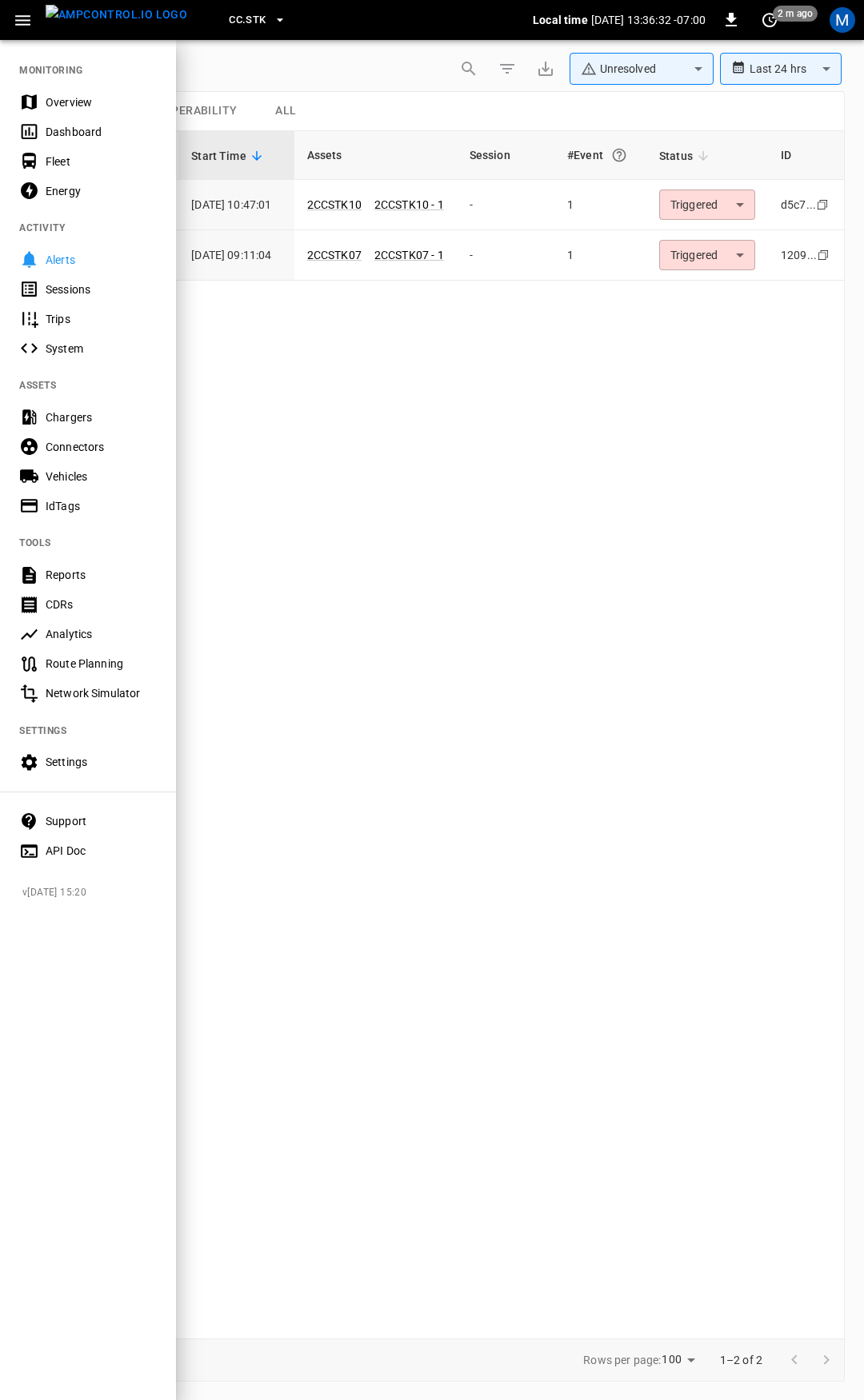
click at [78, 100] on div "Overview" at bounding box center [101, 102] width 111 height 16
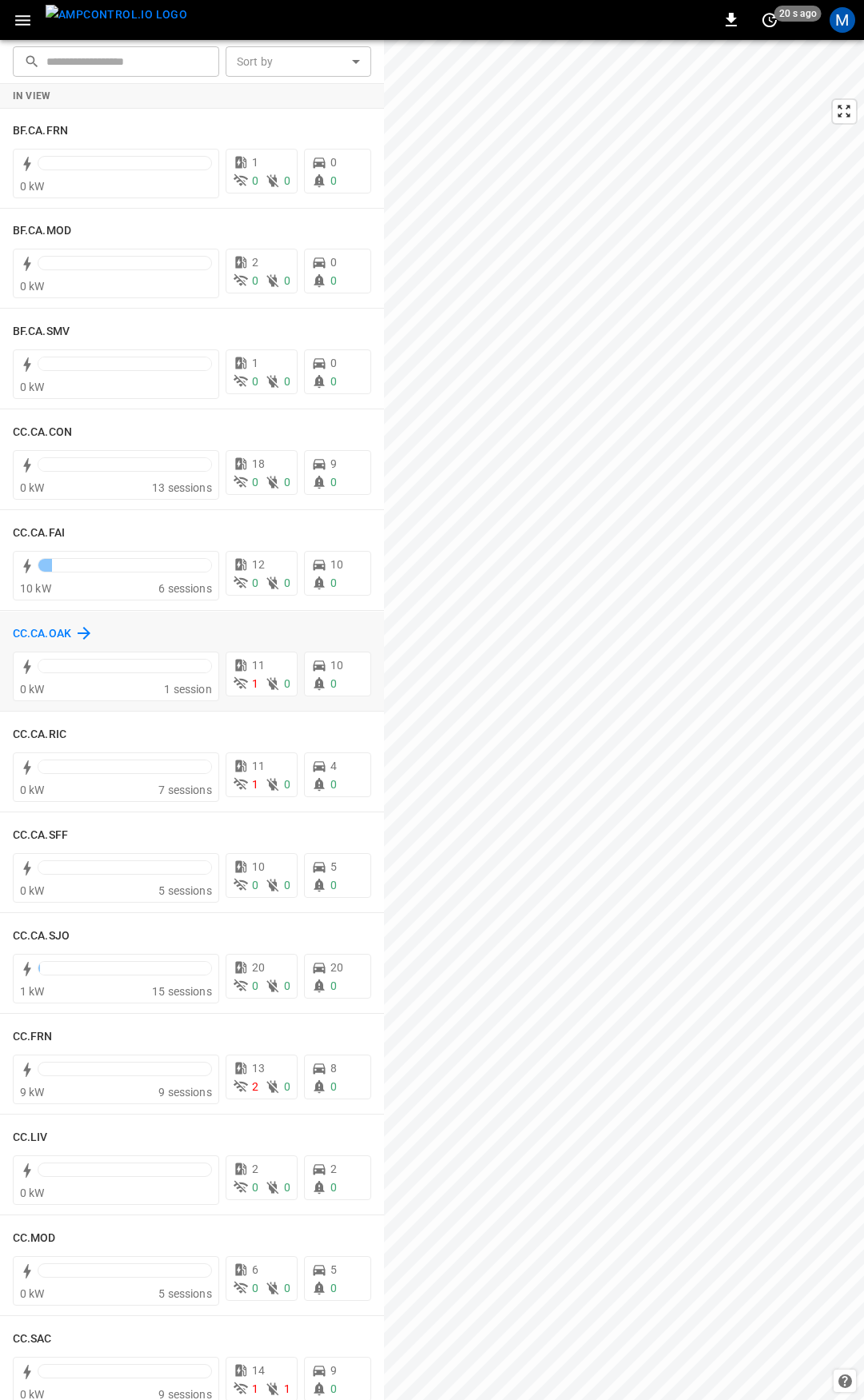
click at [44, 627] on h6 "CC.CA.OAK" at bounding box center [42, 634] width 58 height 17
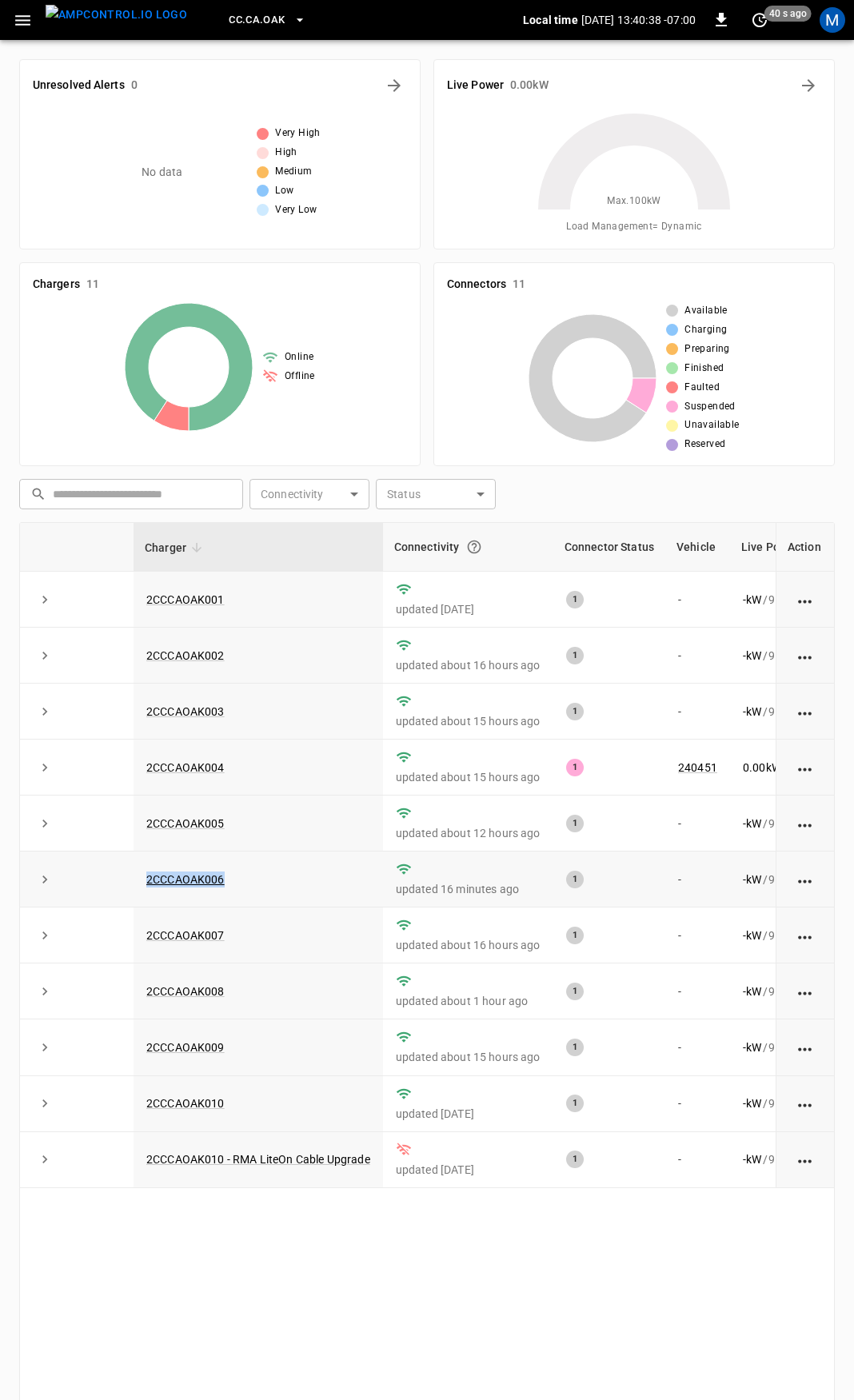
drag, startPoint x: 171, startPoint y: 892, endPoint x: 145, endPoint y: 894, distance: 26.1
click at [145, 894] on td "2CCCAOAK006" at bounding box center [258, 879] width 250 height 56
copy link "2CCCAOAK006"
click at [173, 871] on td "2CCCAOAK006" at bounding box center [258, 879] width 250 height 56
click at [183, 887] on link "2CCCAOAK006" at bounding box center [185, 879] width 84 height 19
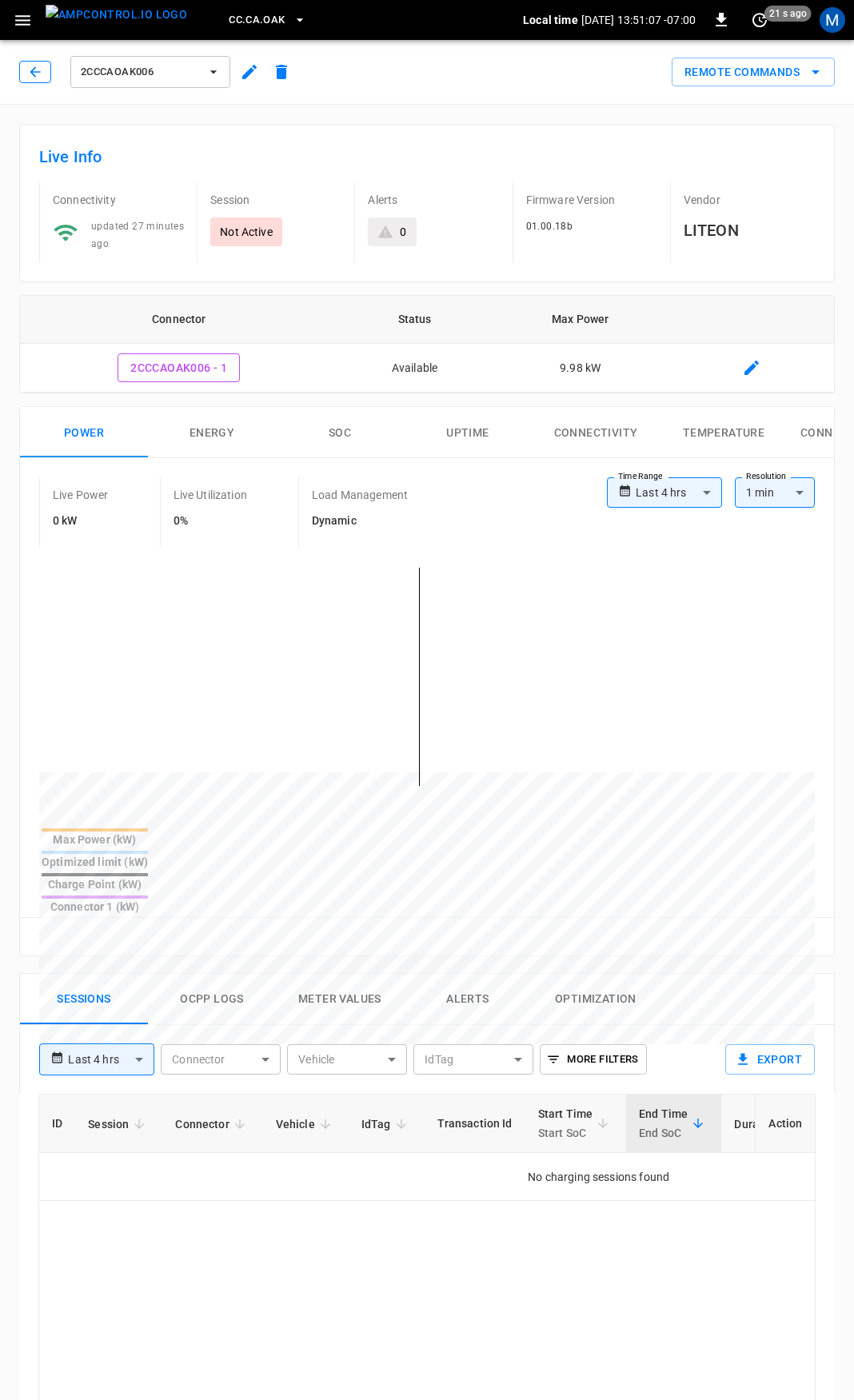
click at [33, 72] on icon "button" at bounding box center [35, 71] width 10 height 10
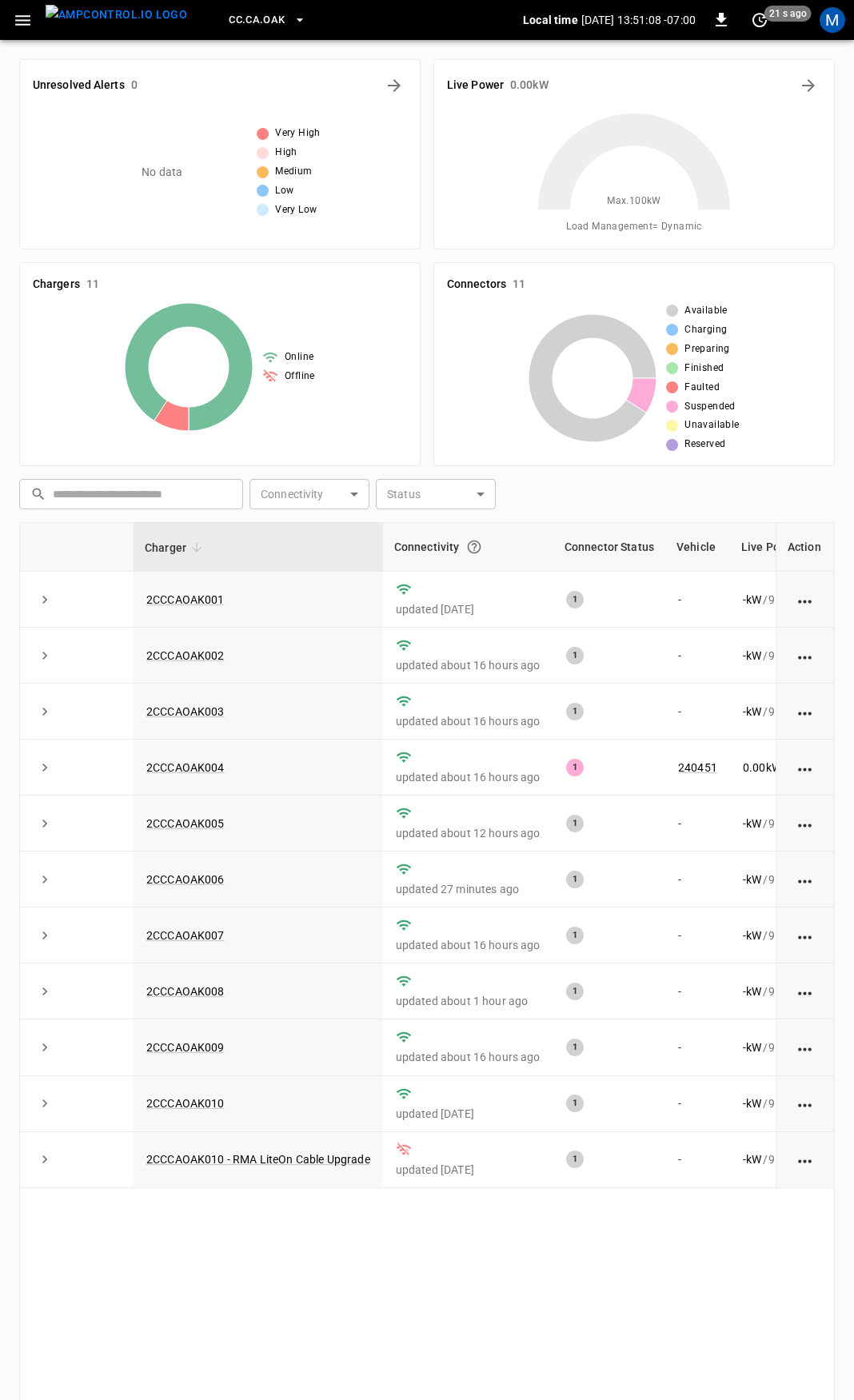
click at [16, 19] on icon "button" at bounding box center [22, 20] width 15 height 10
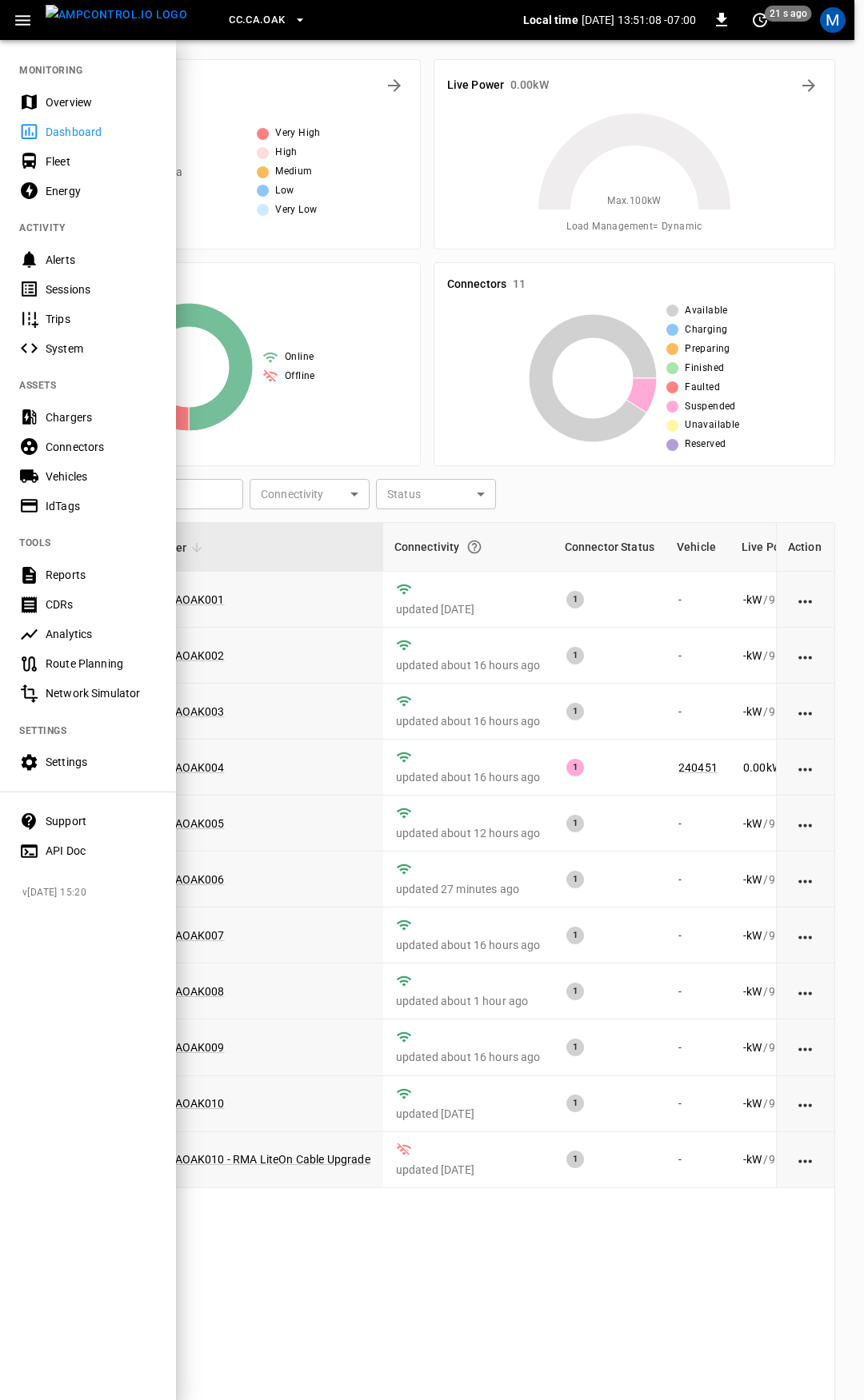
click at [47, 117] on div "Dashboard" at bounding box center [88, 131] width 176 height 30
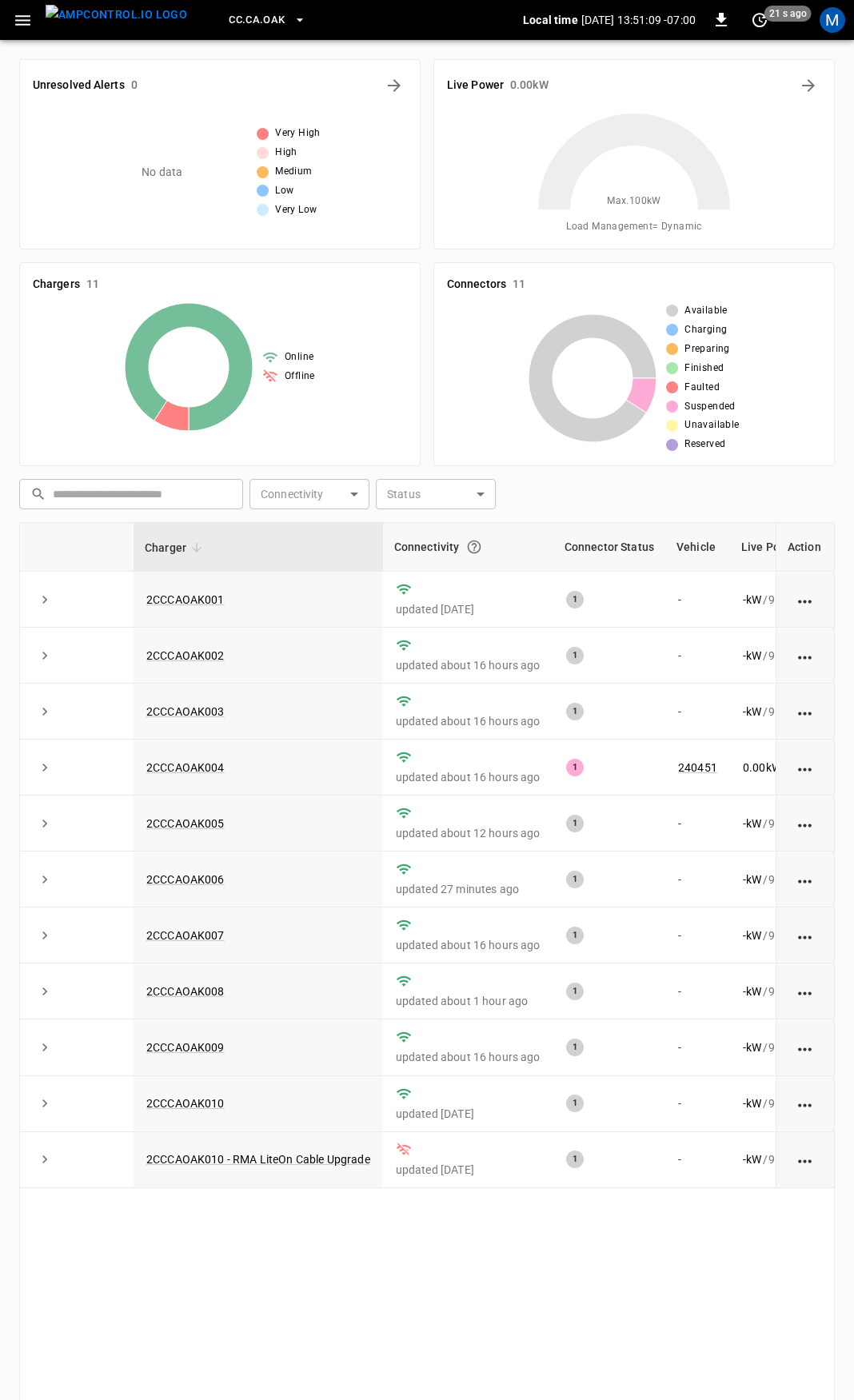
drag, startPoint x: 11, startPoint y: 3, endPoint x: 34, endPoint y: 44, distance: 47.0
click at [11, 5] on div "CC.CA.OAK Local time [DATE] 13:51:09 -07:00 0 21 s ago M" at bounding box center [427, 20] width 854 height 40
click at [29, 20] on icon "button" at bounding box center [22, 20] width 15 height 10
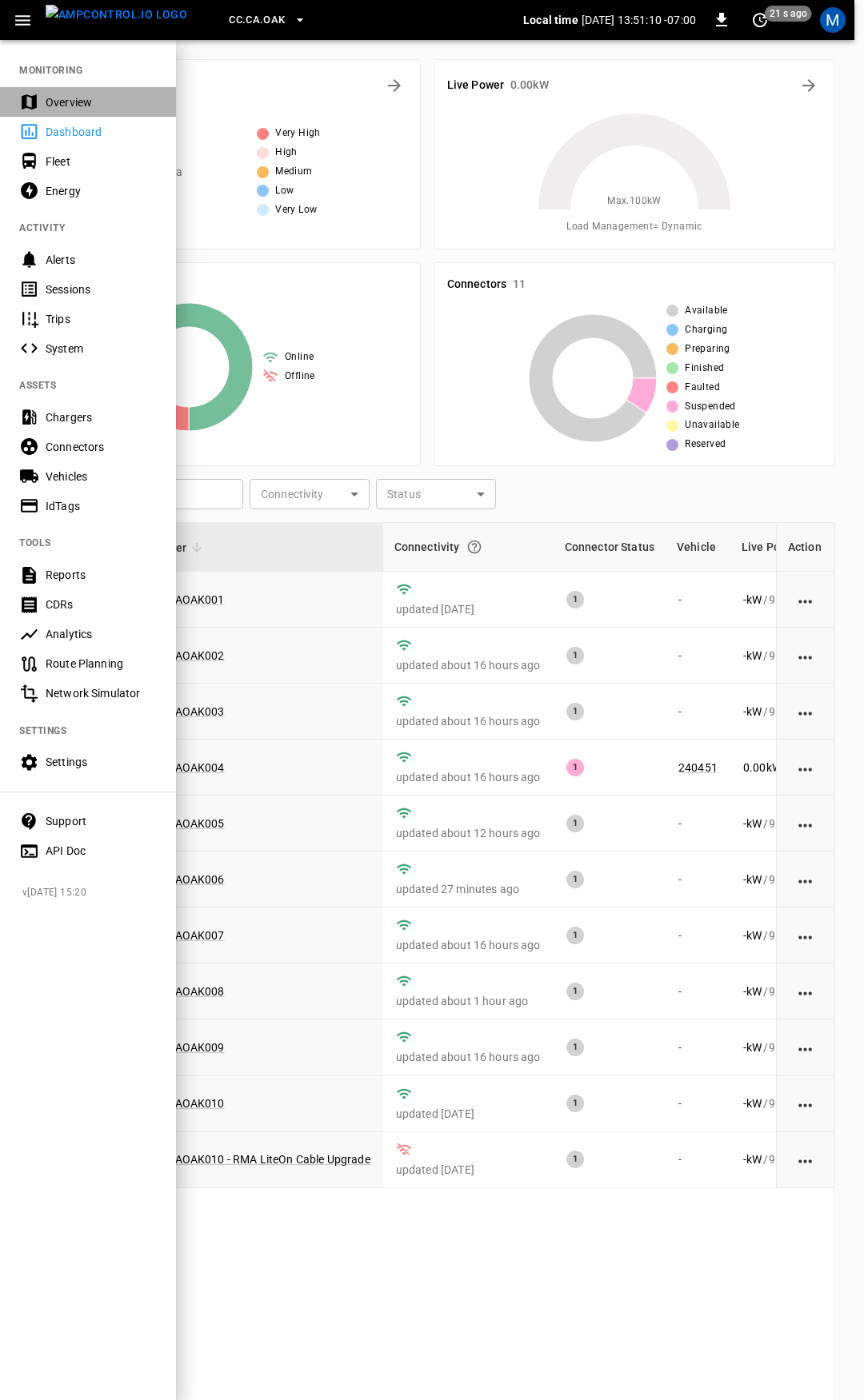
click at [51, 103] on div "Overview" at bounding box center [101, 102] width 111 height 16
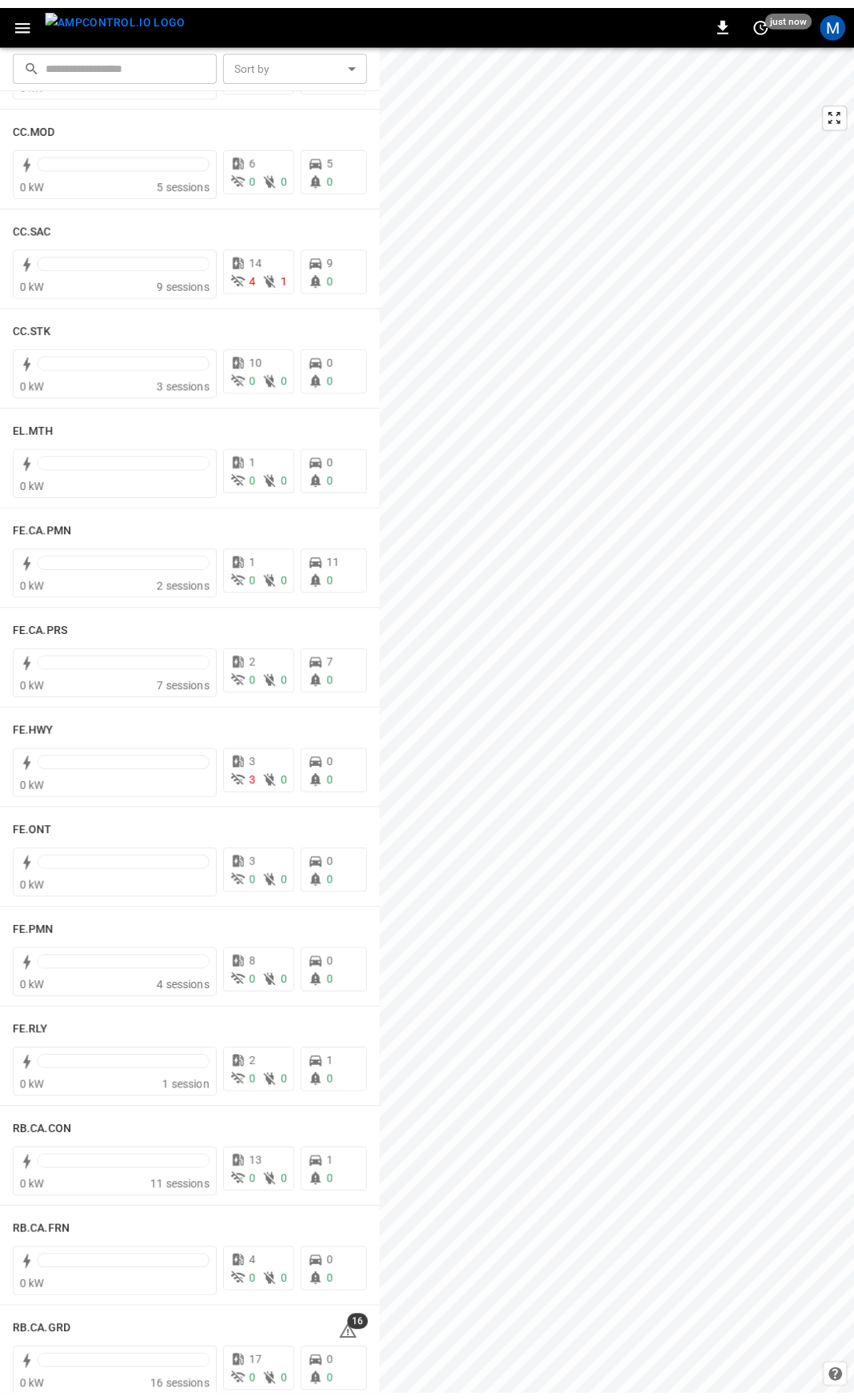
scroll to position [1145, 0]
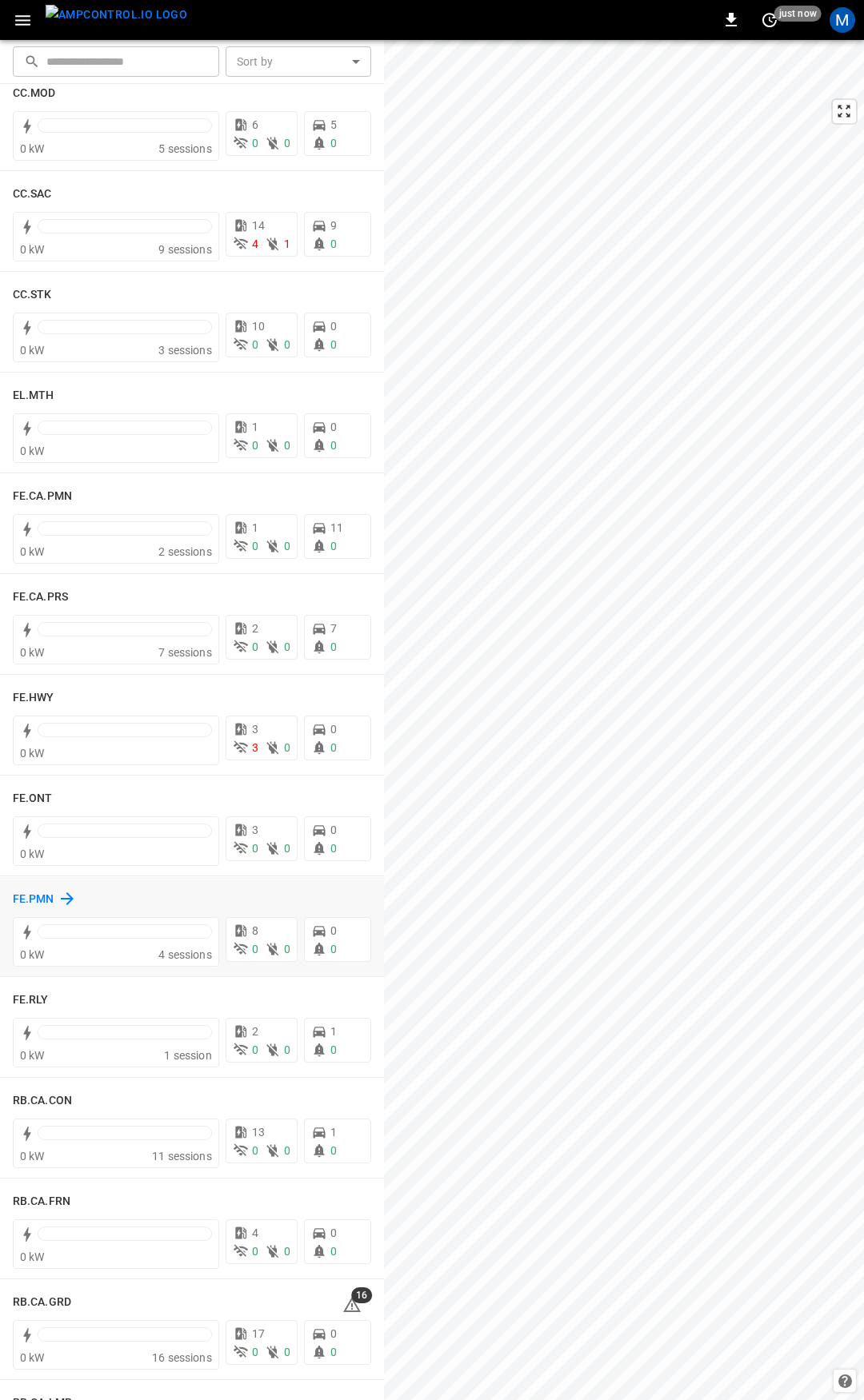
click at [22, 898] on h6 "FE.PMN" at bounding box center [34, 899] width 42 height 17
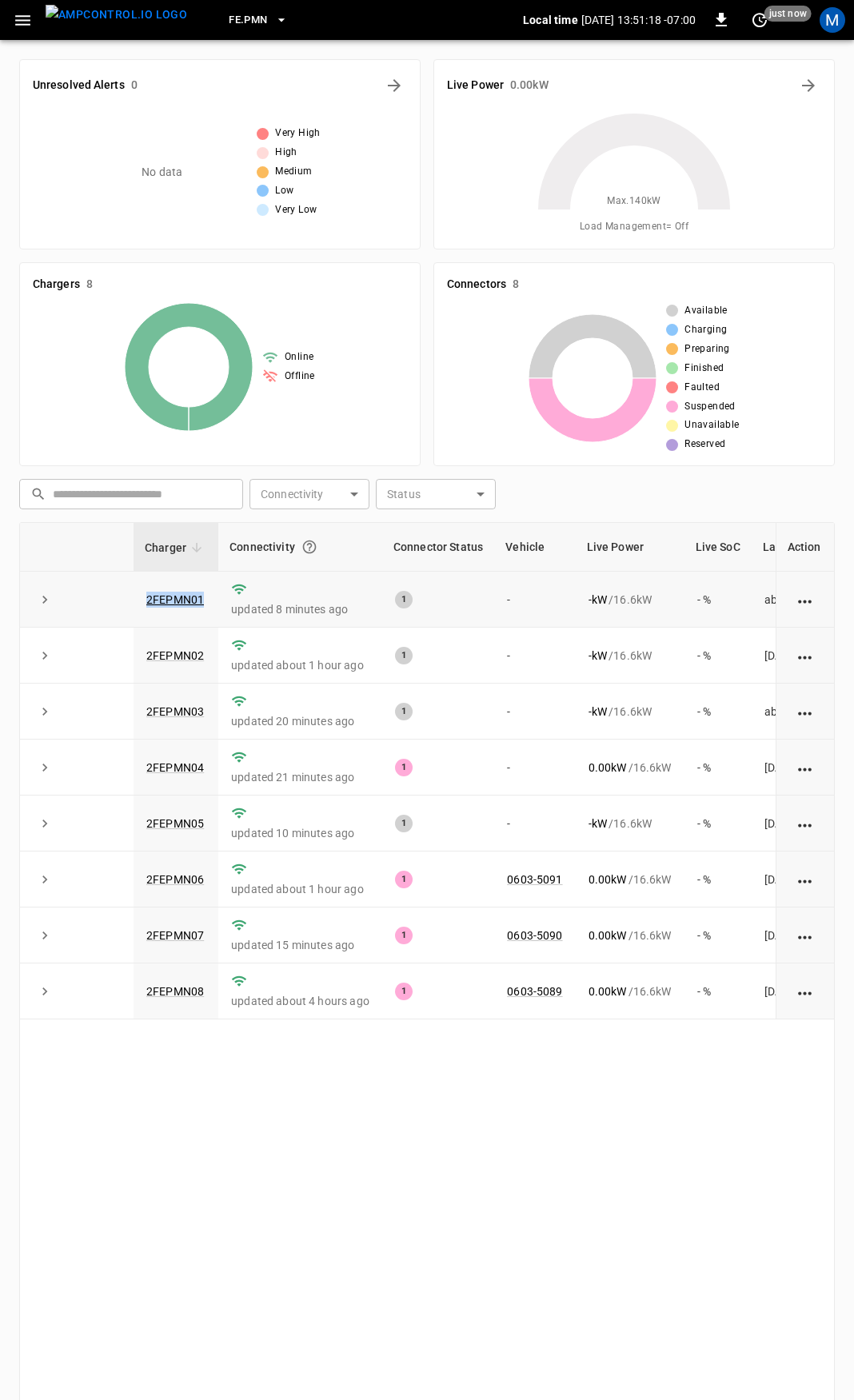
drag, startPoint x: 211, startPoint y: 600, endPoint x: 129, endPoint y: 607, distance: 82.3
click at [129, 607] on tr "2FEPMN01 updated 8 minutes ago 1 - - kW / 16.6 kW - % about [DATE]" at bounding box center [461, 600] width 882 height 56
copy tr "2FEPMN01"
click at [192, 601] on link "2FEPMN01" at bounding box center [174, 600] width 64 height 19
